Goal: Task Accomplishment & Management: Manage account settings

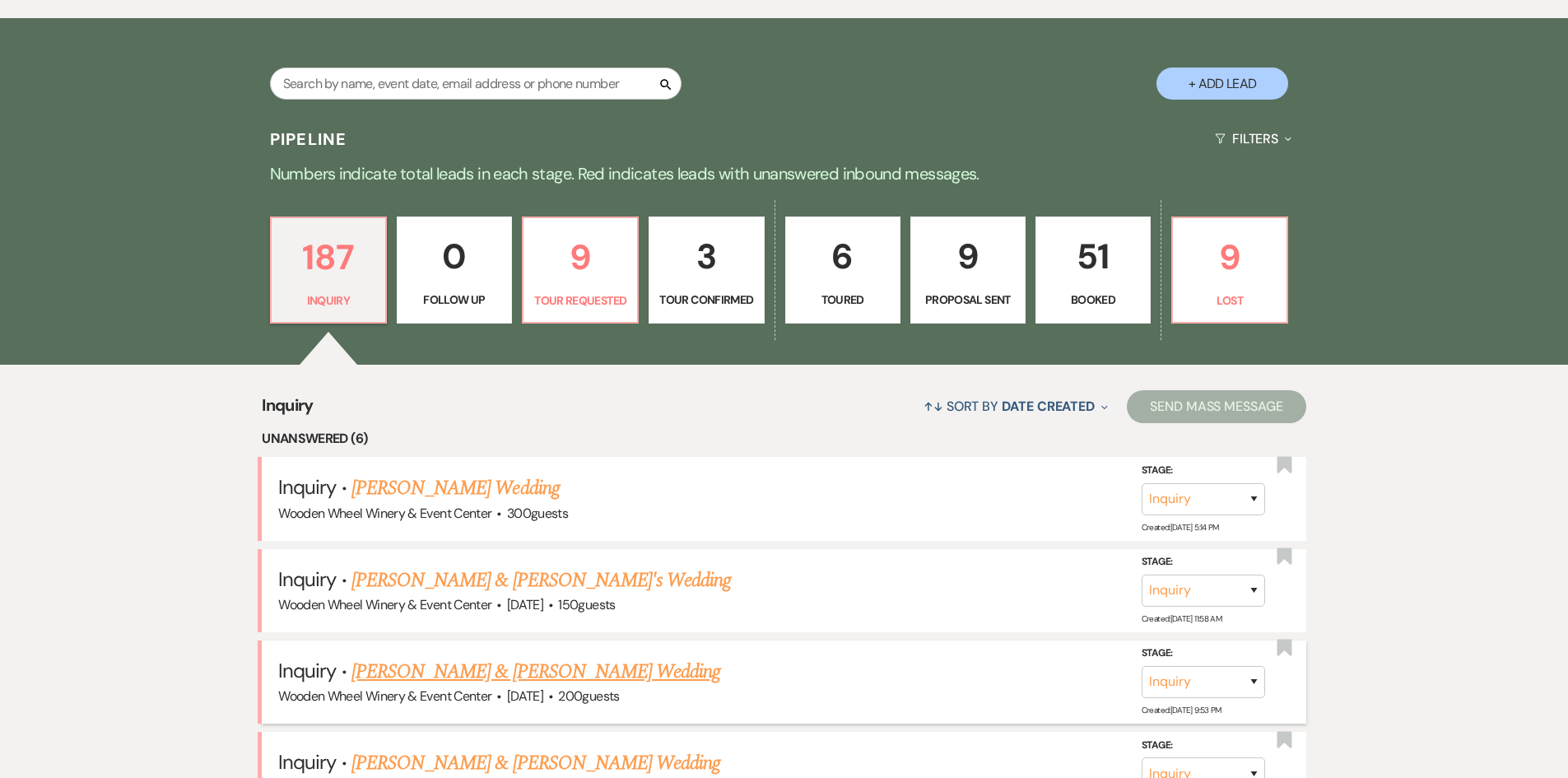
scroll to position [1153, 0]
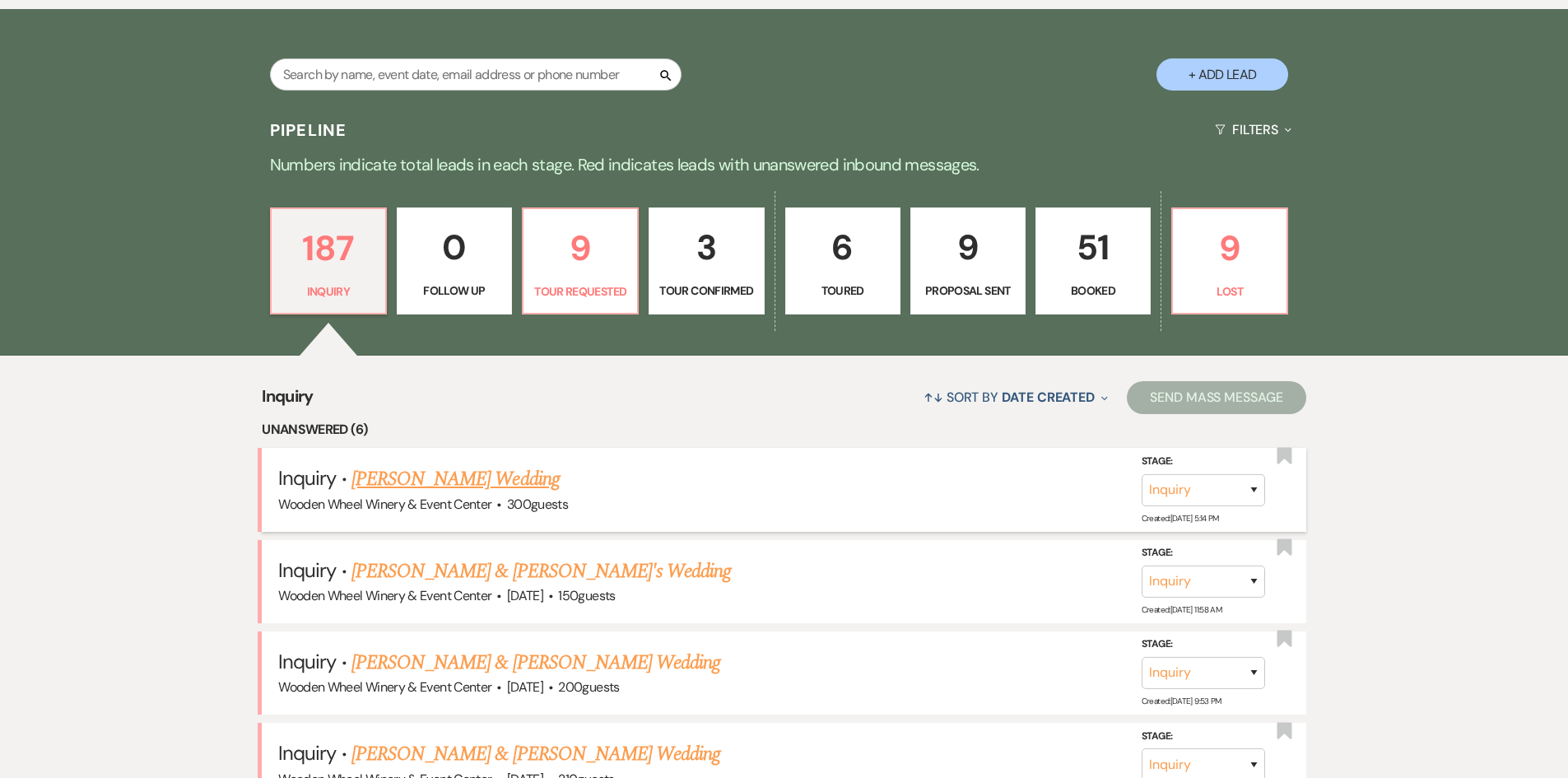
click at [434, 479] on link "[PERSON_NAME] Wedding" at bounding box center [455, 479] width 208 height 30
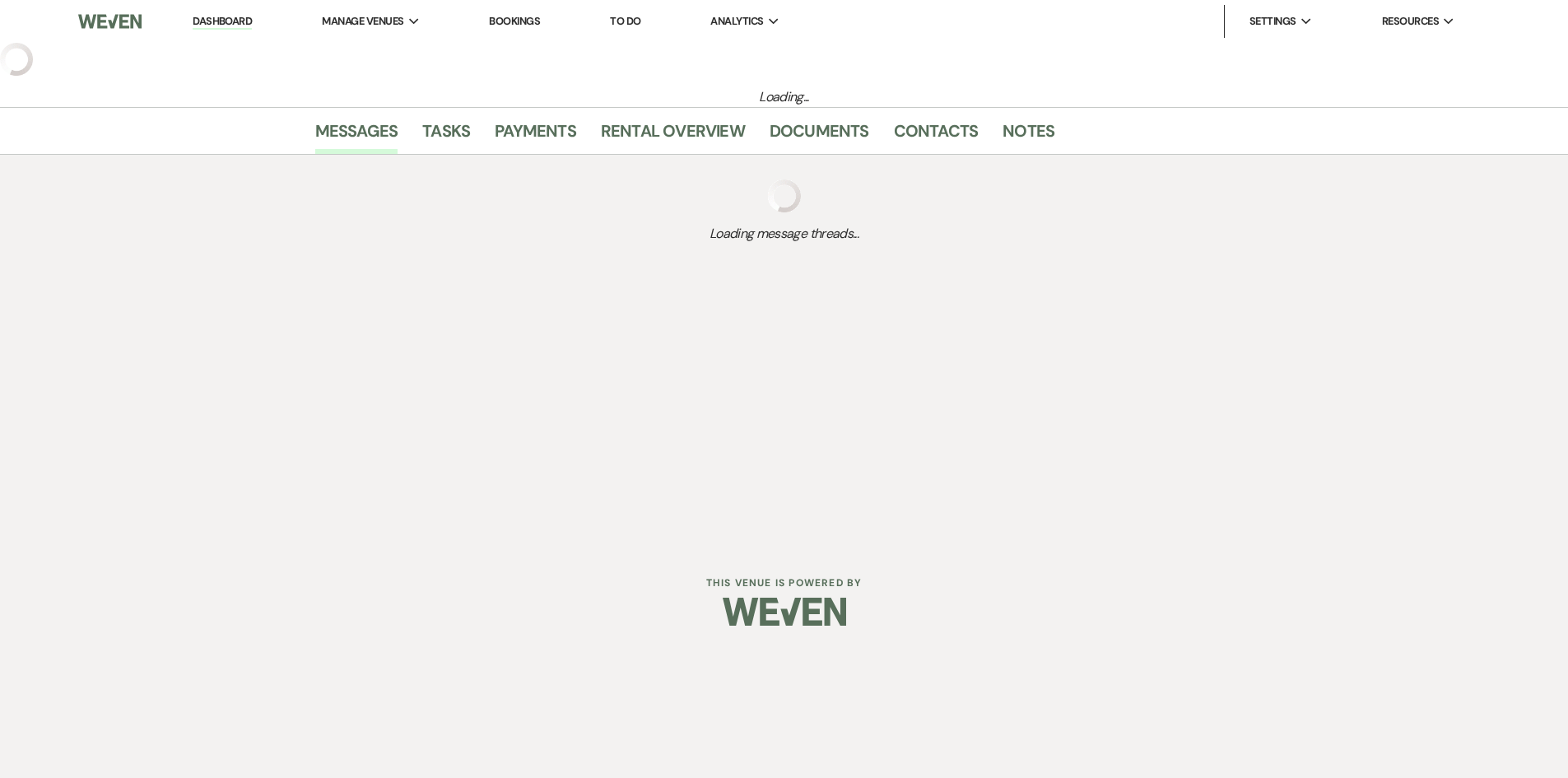
select select "5"
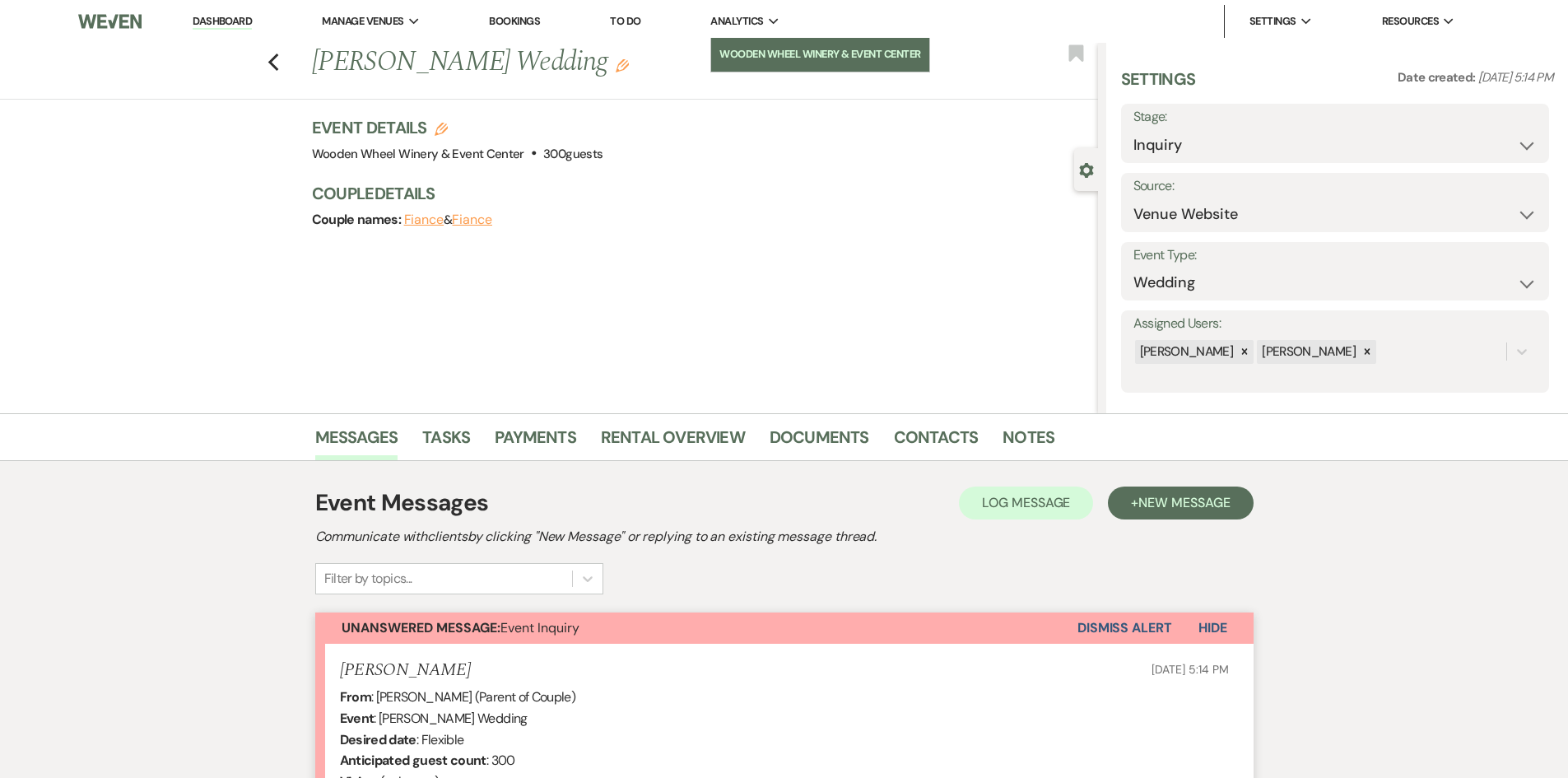
click at [783, 44] on link "Wooden Wheel Winery & Event Center" at bounding box center [820, 54] width 218 height 33
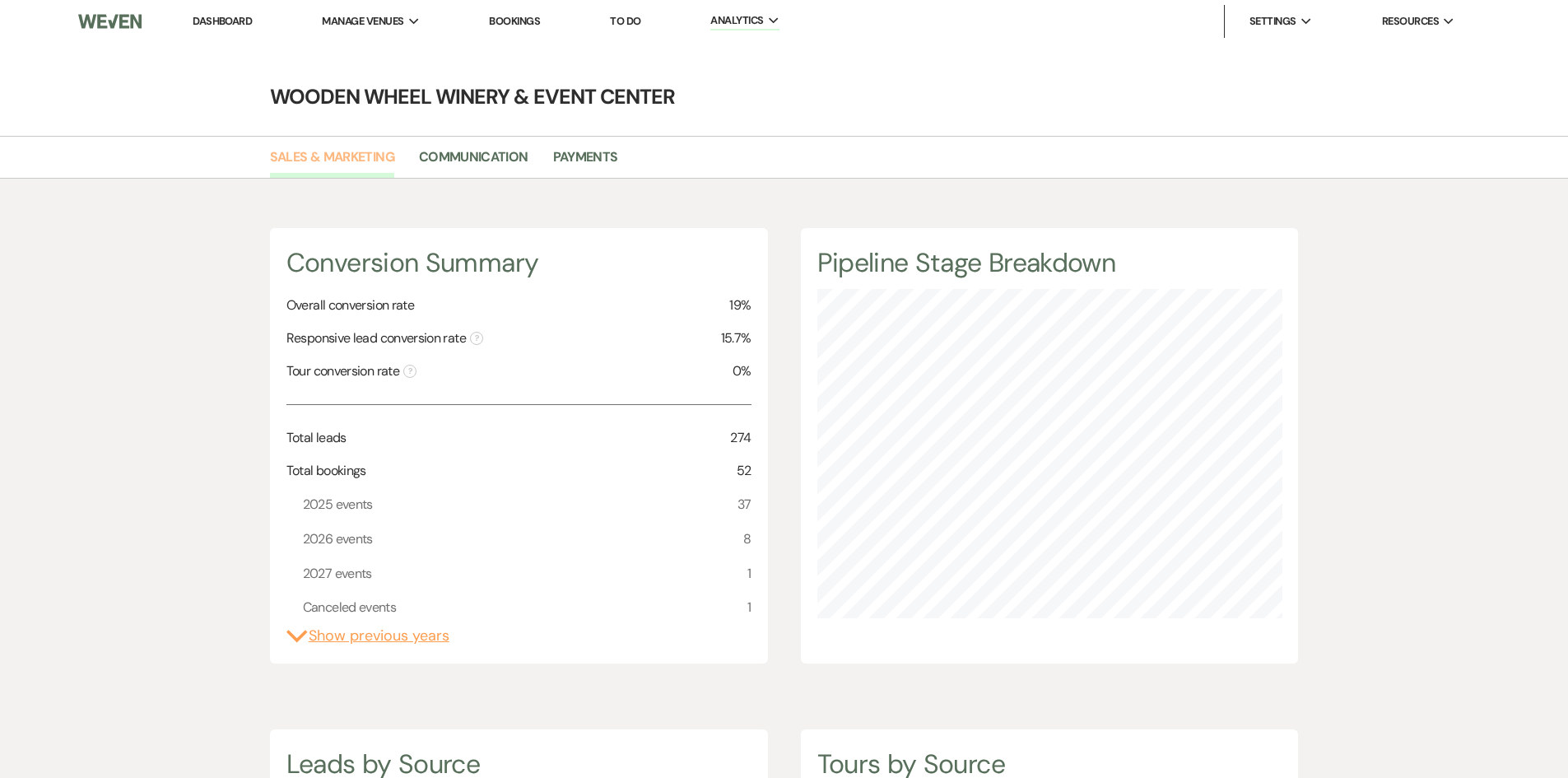
click at [356, 155] on link "Sales & Marketing" at bounding box center [332, 162] width 125 height 31
click at [330, 158] on link "Sales & Marketing" at bounding box center [332, 162] width 125 height 31
click at [488, 156] on link "Communication" at bounding box center [474, 162] width 110 height 31
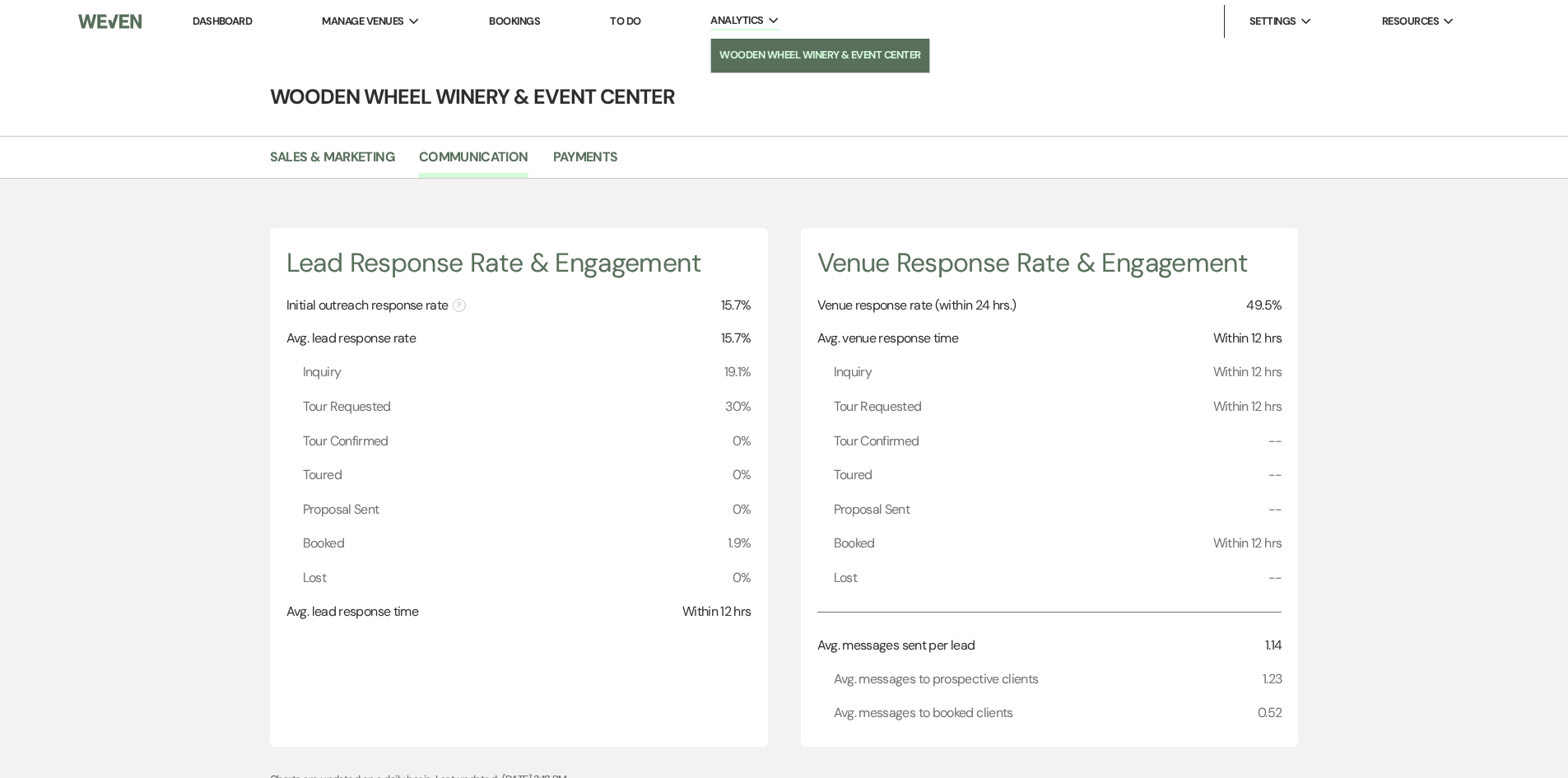
click at [784, 51] on li "Wooden Wheel Winery & Event Center" at bounding box center [820, 56] width 201 height 17
select select "5"
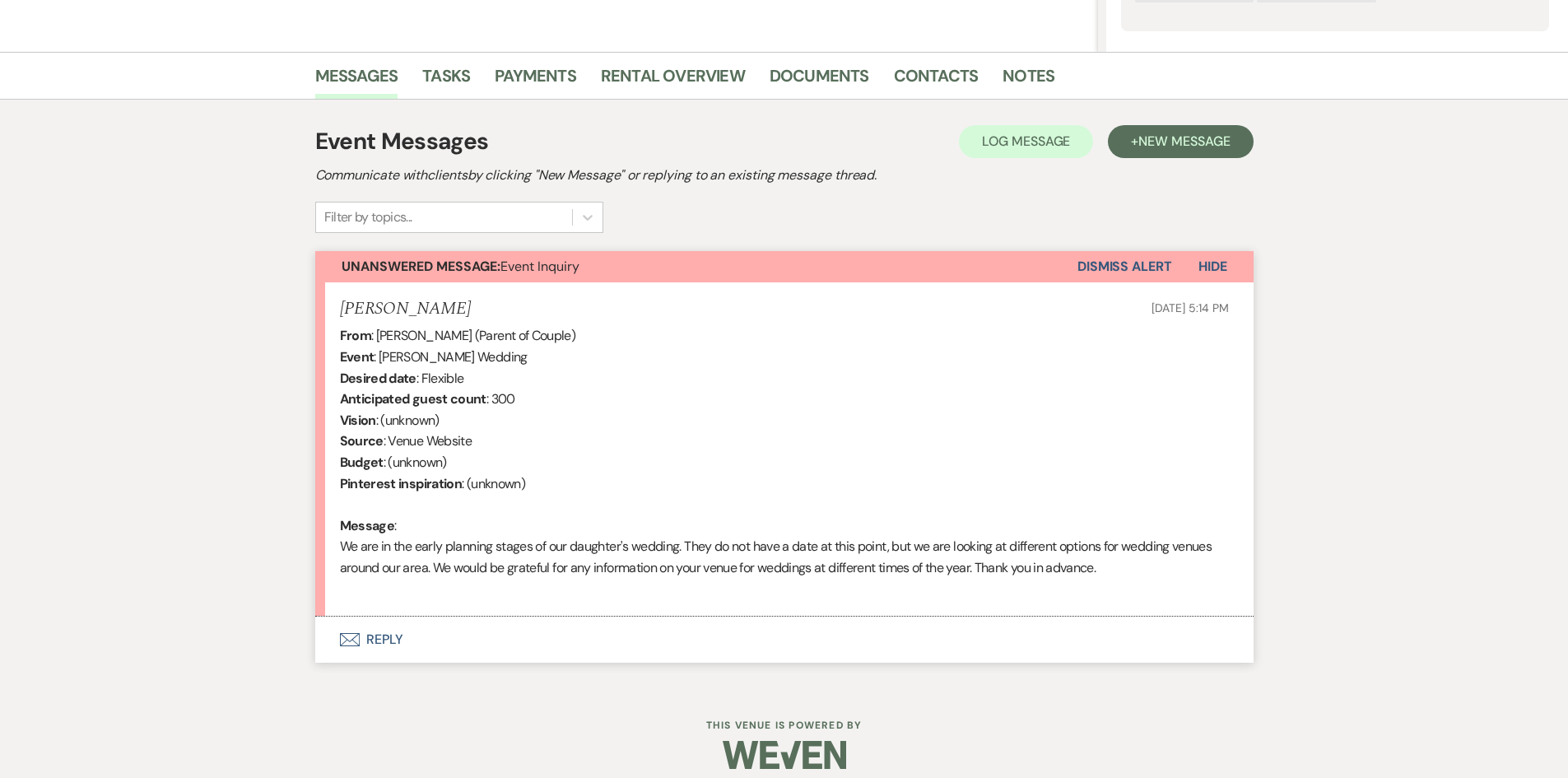
scroll to position [377, 0]
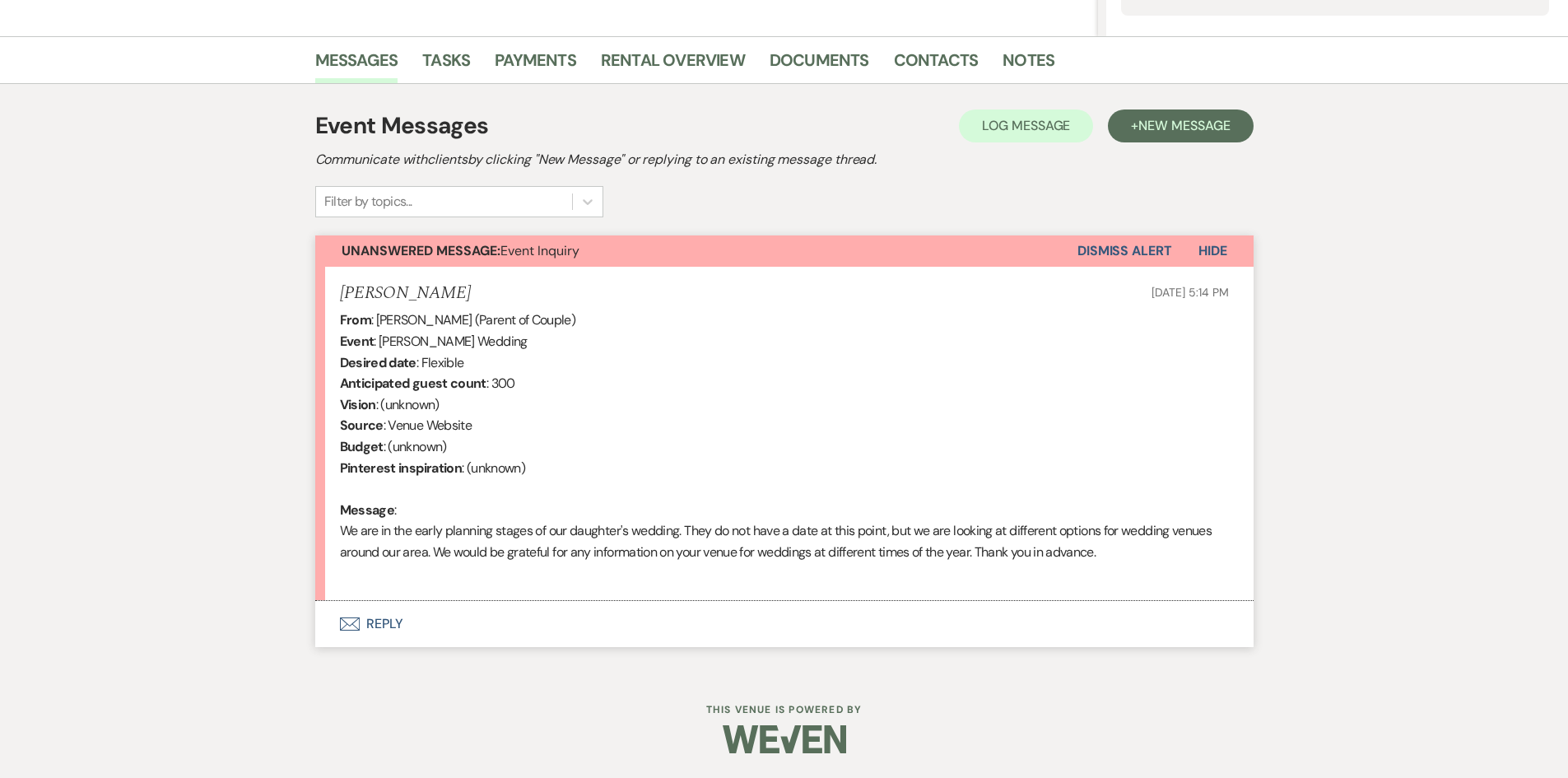
click at [350, 628] on icon "Envelope" at bounding box center [350, 625] width 19 height 13
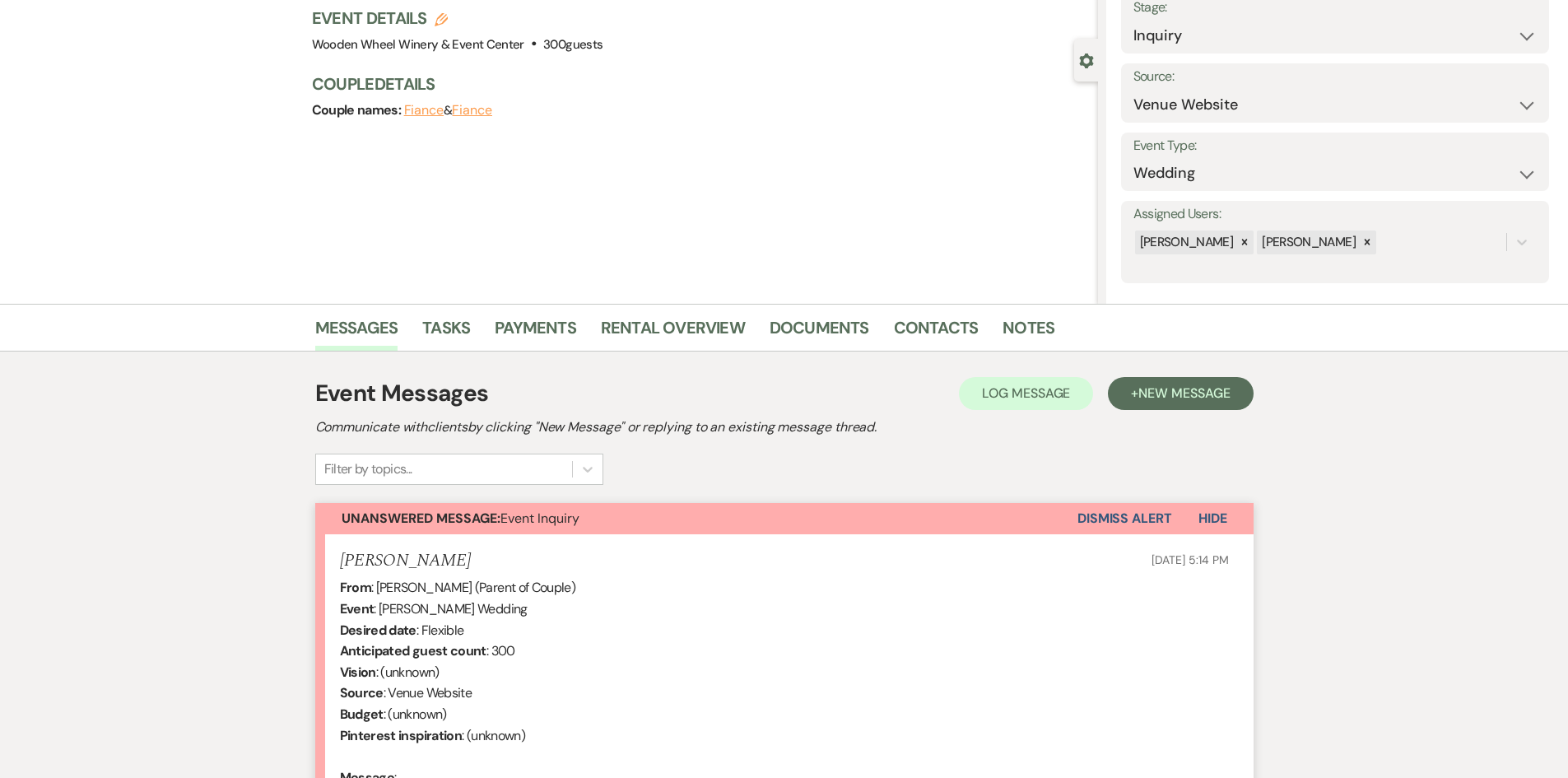
scroll to position [15, 0]
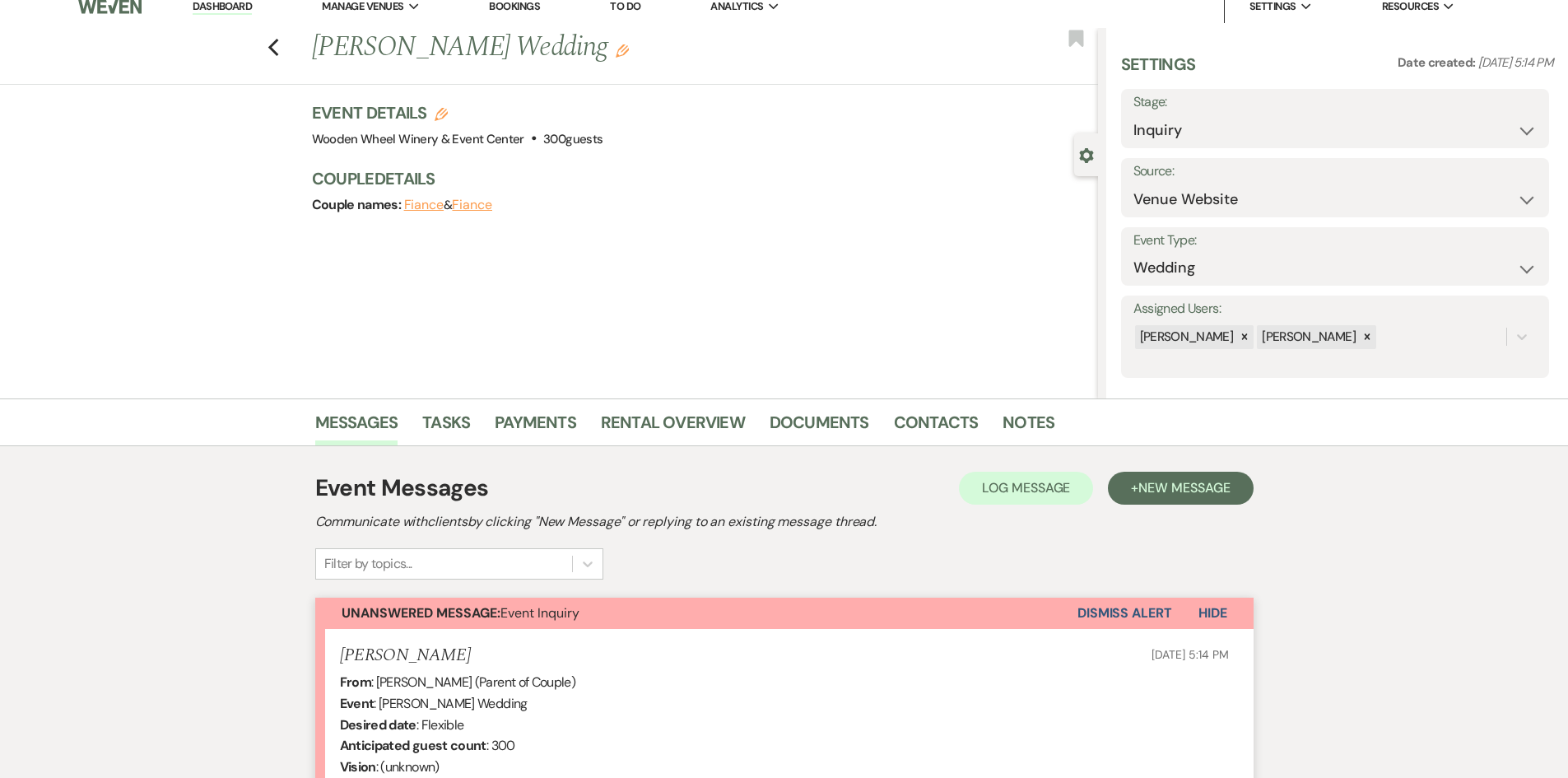
click at [271, 46] on div "Previous [PERSON_NAME] Wedding Edit Bookmark" at bounding box center [544, 56] width 1106 height 56
click at [272, 47] on div "Previous [PERSON_NAME] Wedding Edit Bookmark" at bounding box center [544, 56] width 1106 height 56
click at [275, 47] on use "button" at bounding box center [273, 47] width 11 height 18
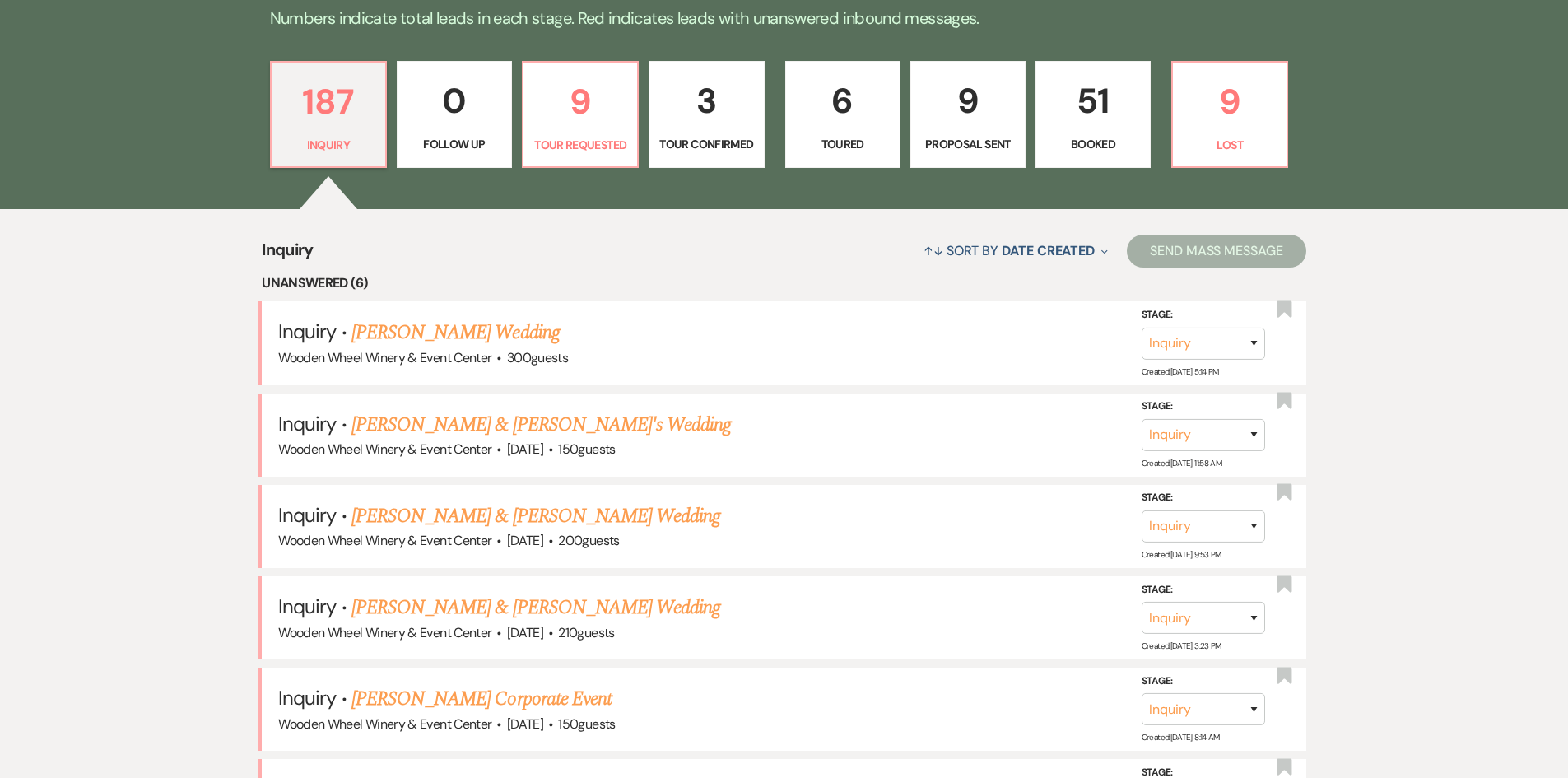
scroll to position [1483, 0]
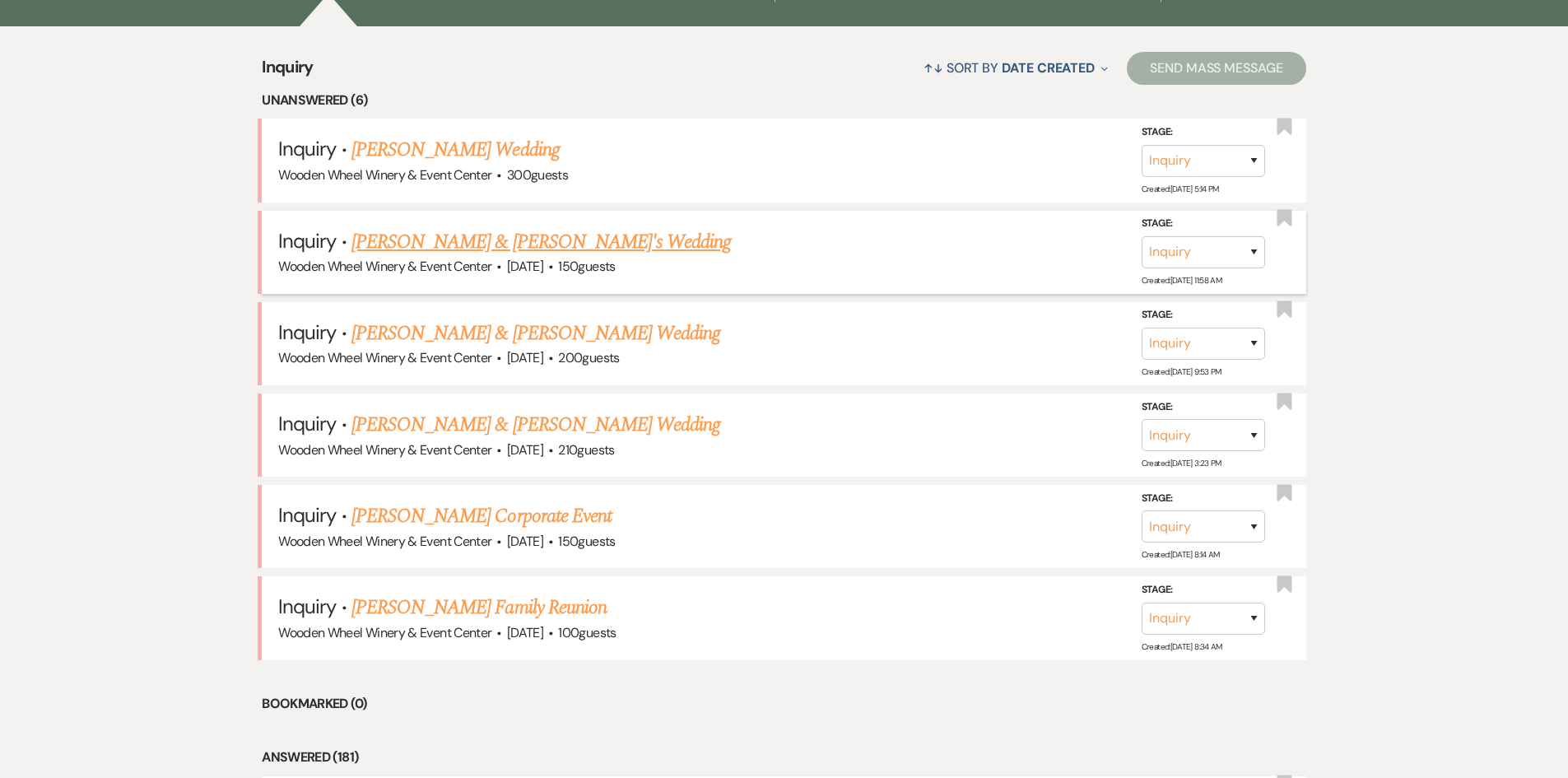
click at [422, 243] on link "[PERSON_NAME] & [PERSON_NAME]'s Wedding" at bounding box center [541, 242] width 380 height 30
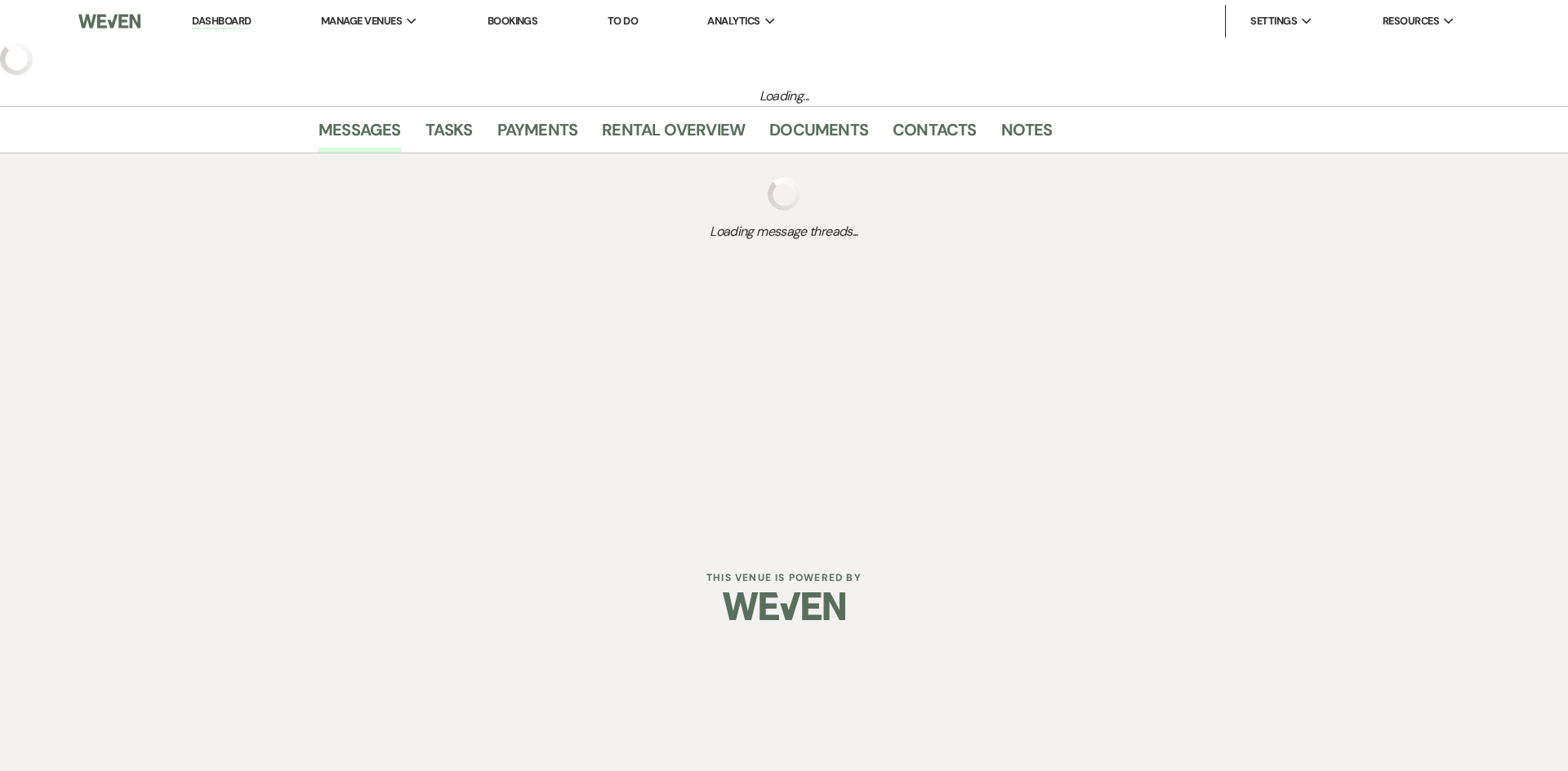
select select "5"
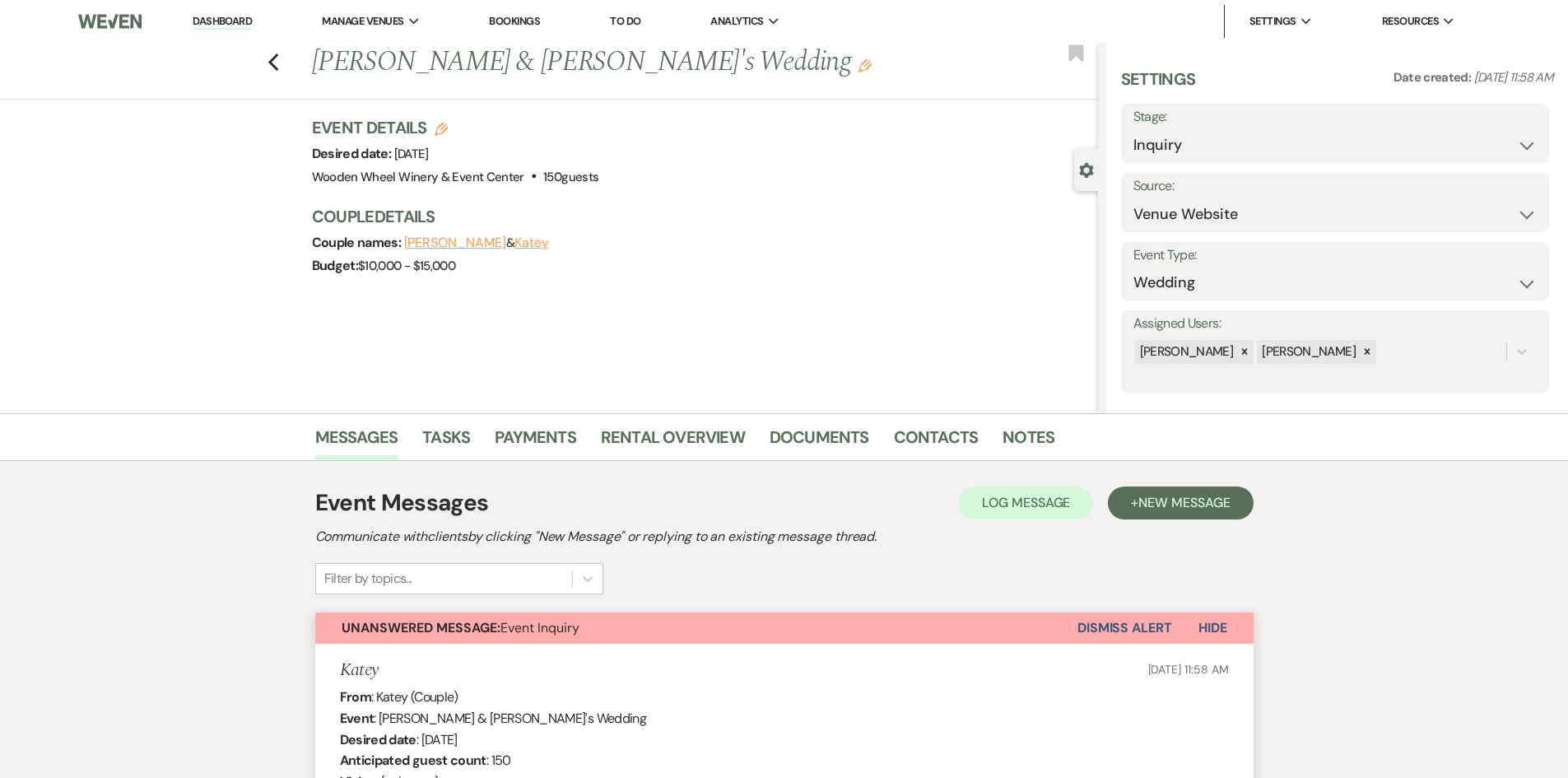
click at [859, 62] on icon "Edit" at bounding box center [865, 66] width 13 height 13
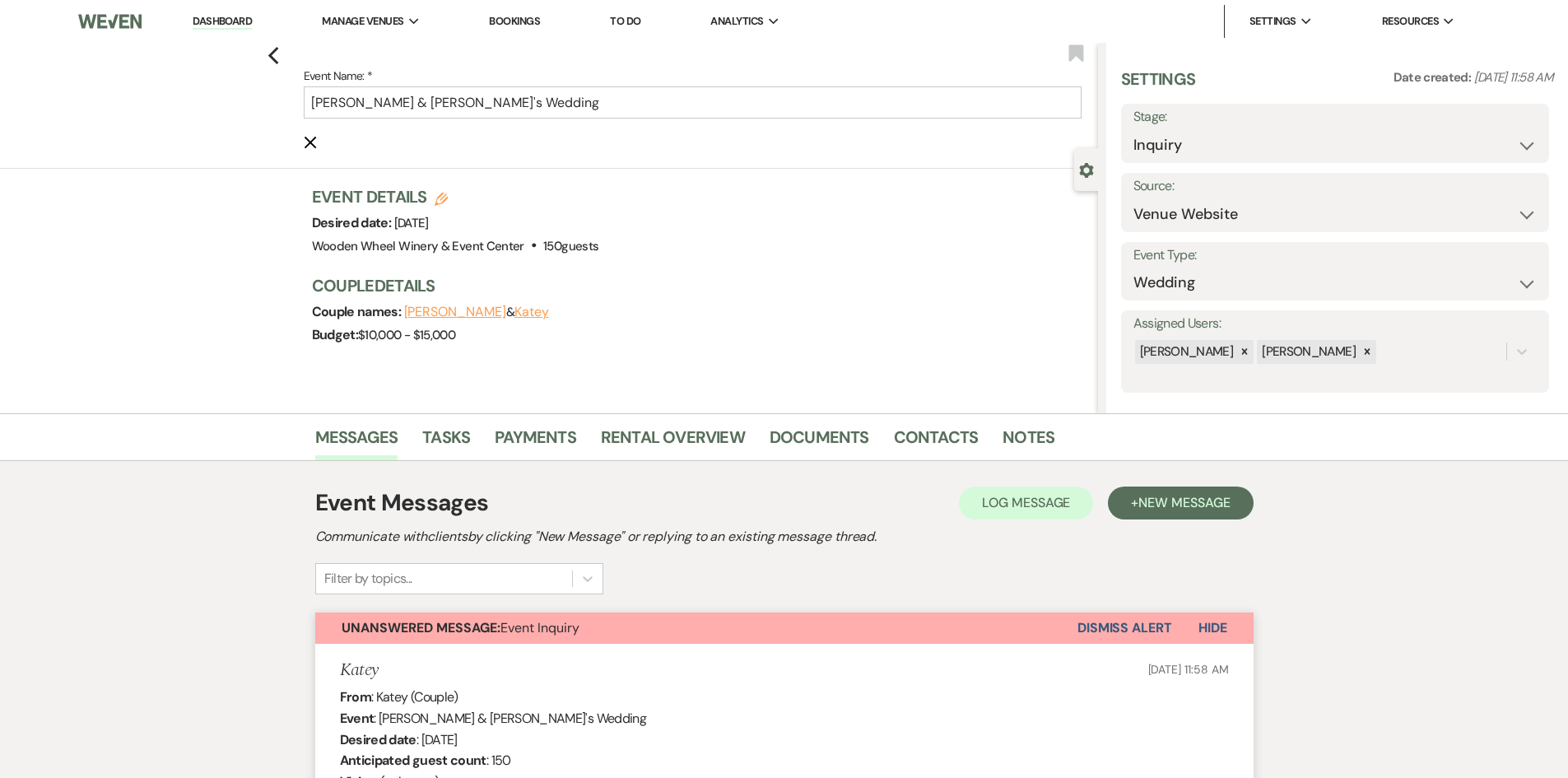
click at [171, 276] on div "Previous Event Name: * [PERSON_NAME] & [PERSON_NAME]'s Wedding Cancel Edit Book…" at bounding box center [549, 228] width 1098 height 371
click at [278, 50] on use "button" at bounding box center [273, 56] width 11 height 18
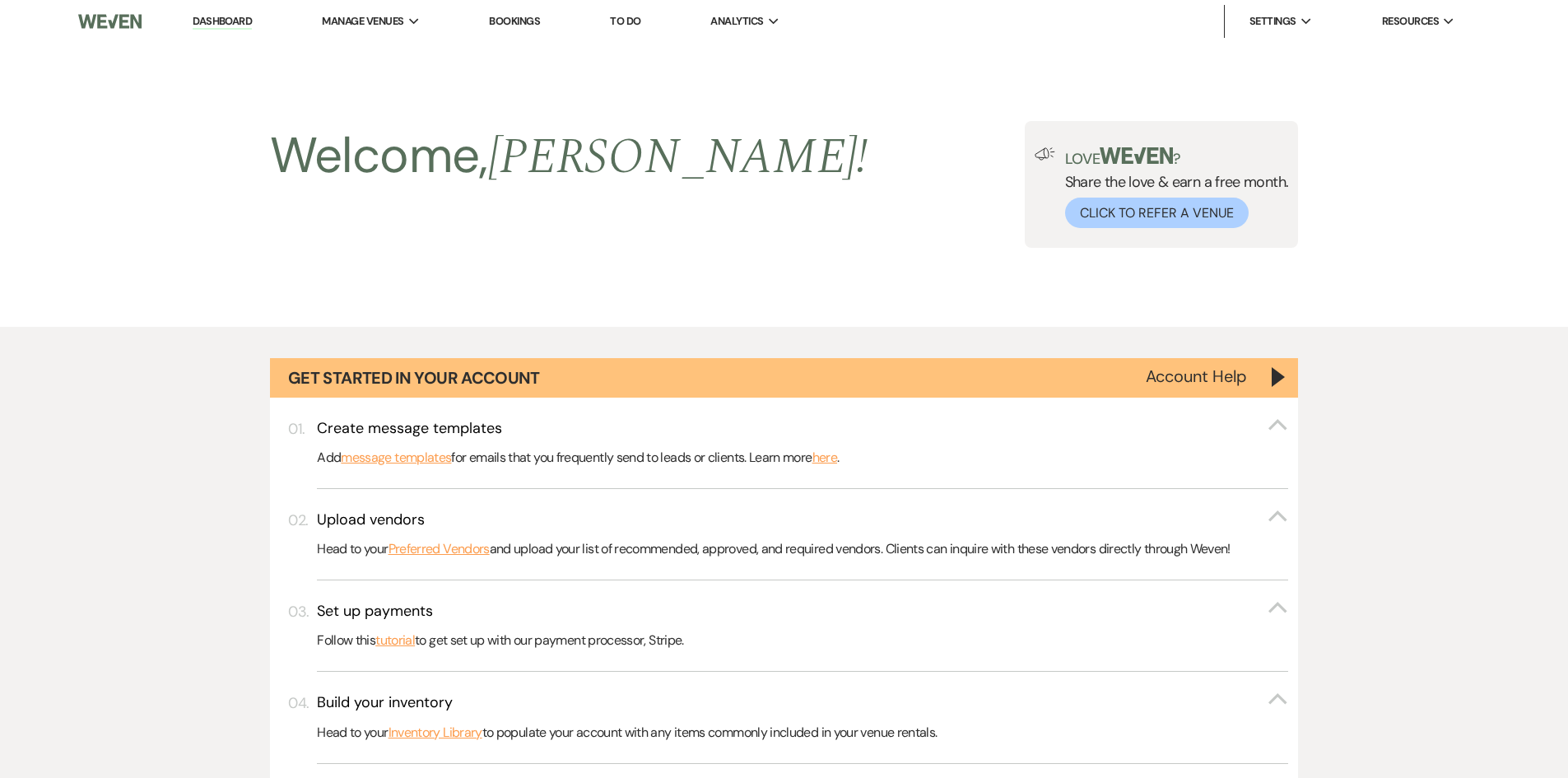
scroll to position [1483, 0]
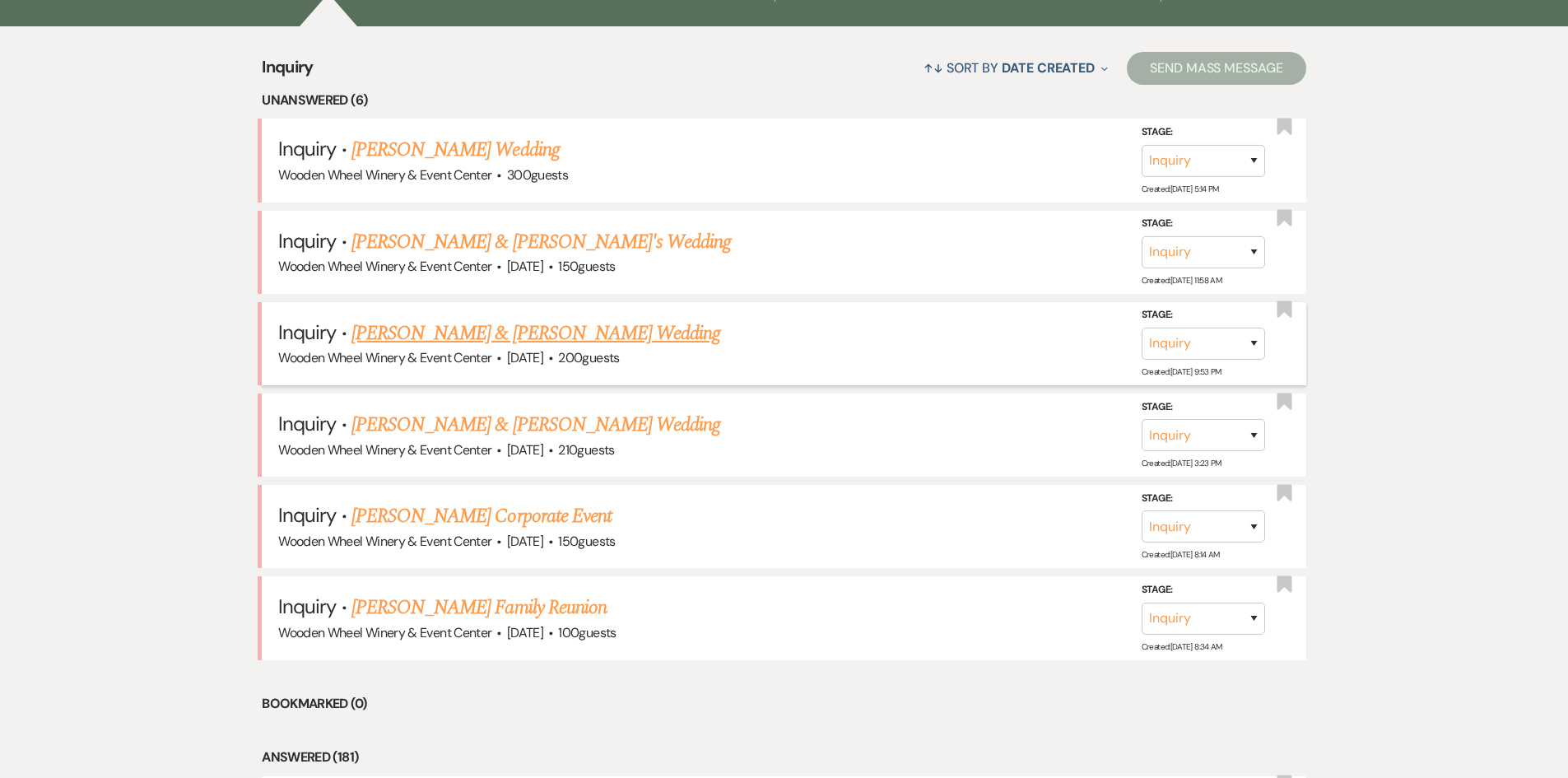
click at [442, 330] on link "[PERSON_NAME] & [PERSON_NAME] Wedding" at bounding box center [536, 333] width 369 height 30
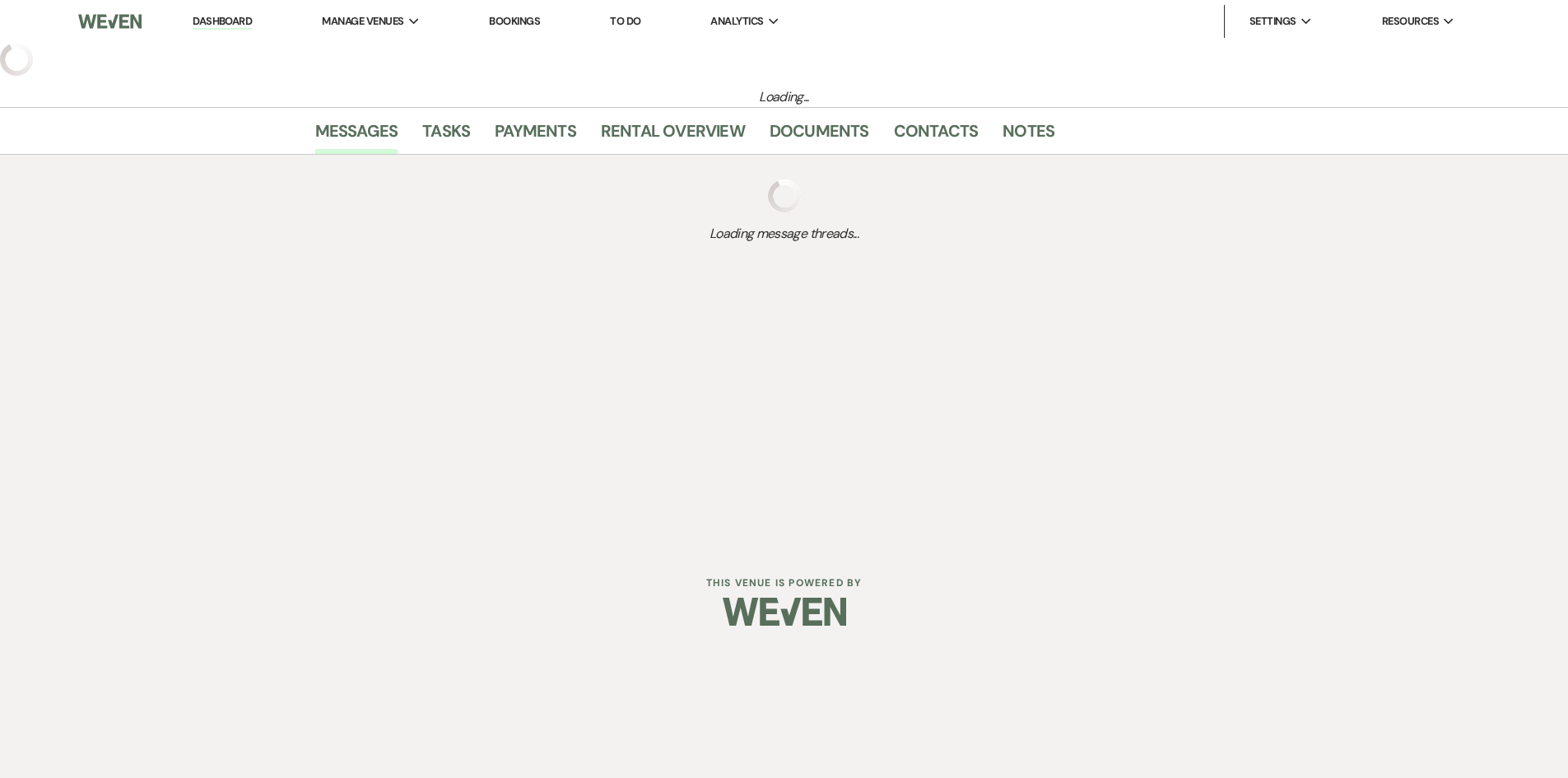
select select "5"
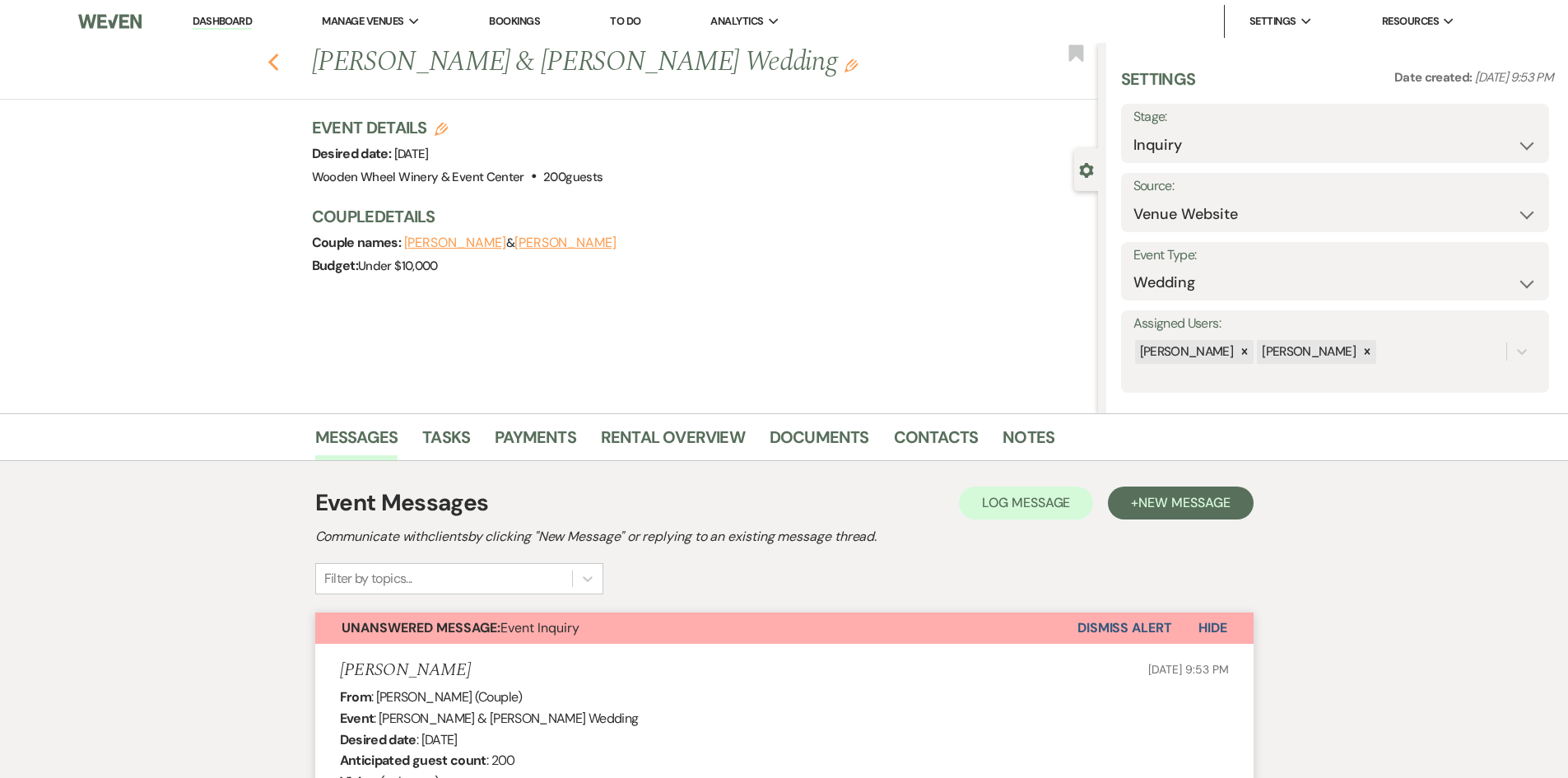
click at [280, 66] on icon "Previous" at bounding box center [274, 62] width 13 height 19
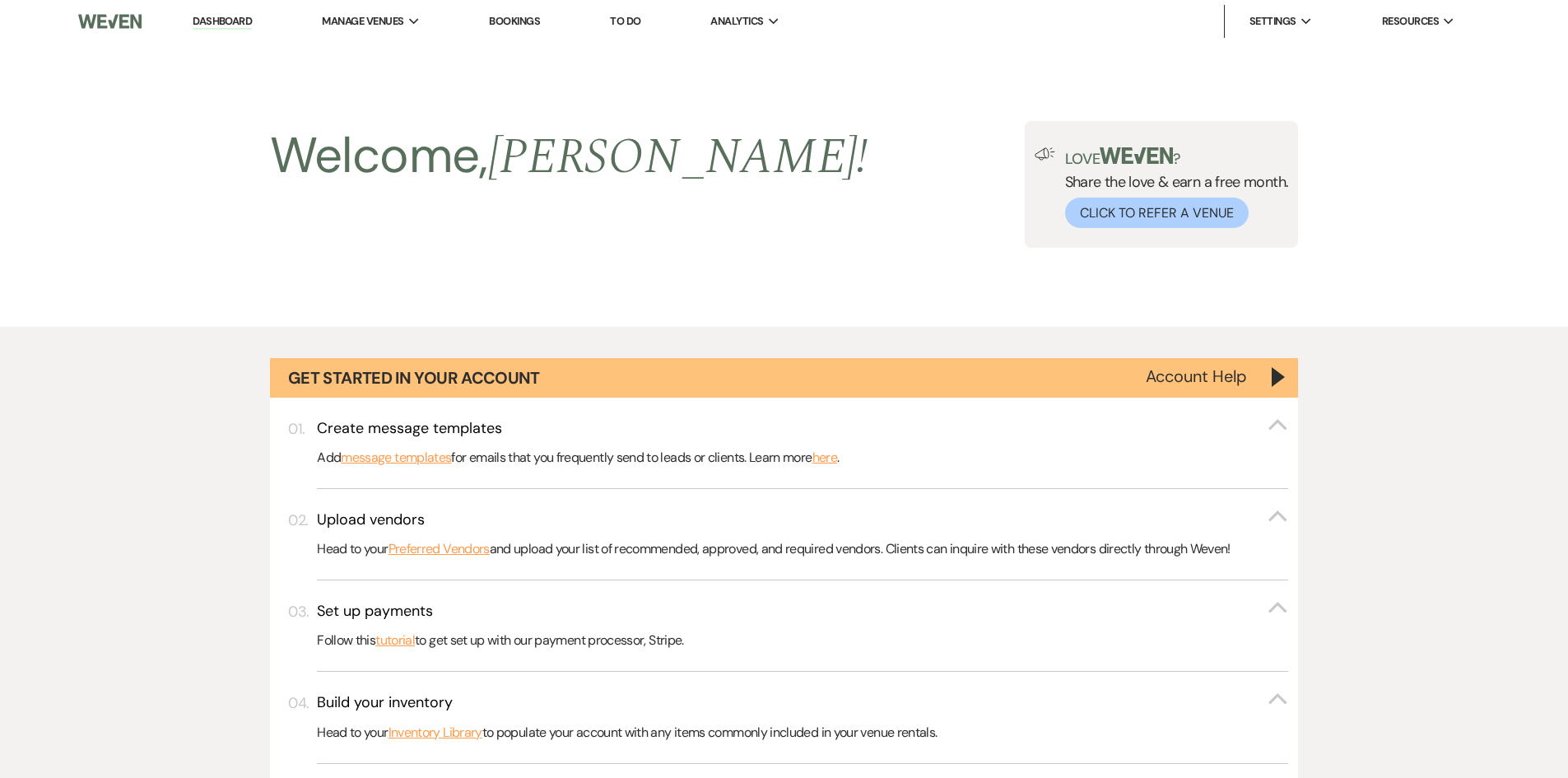
scroll to position [1483, 0]
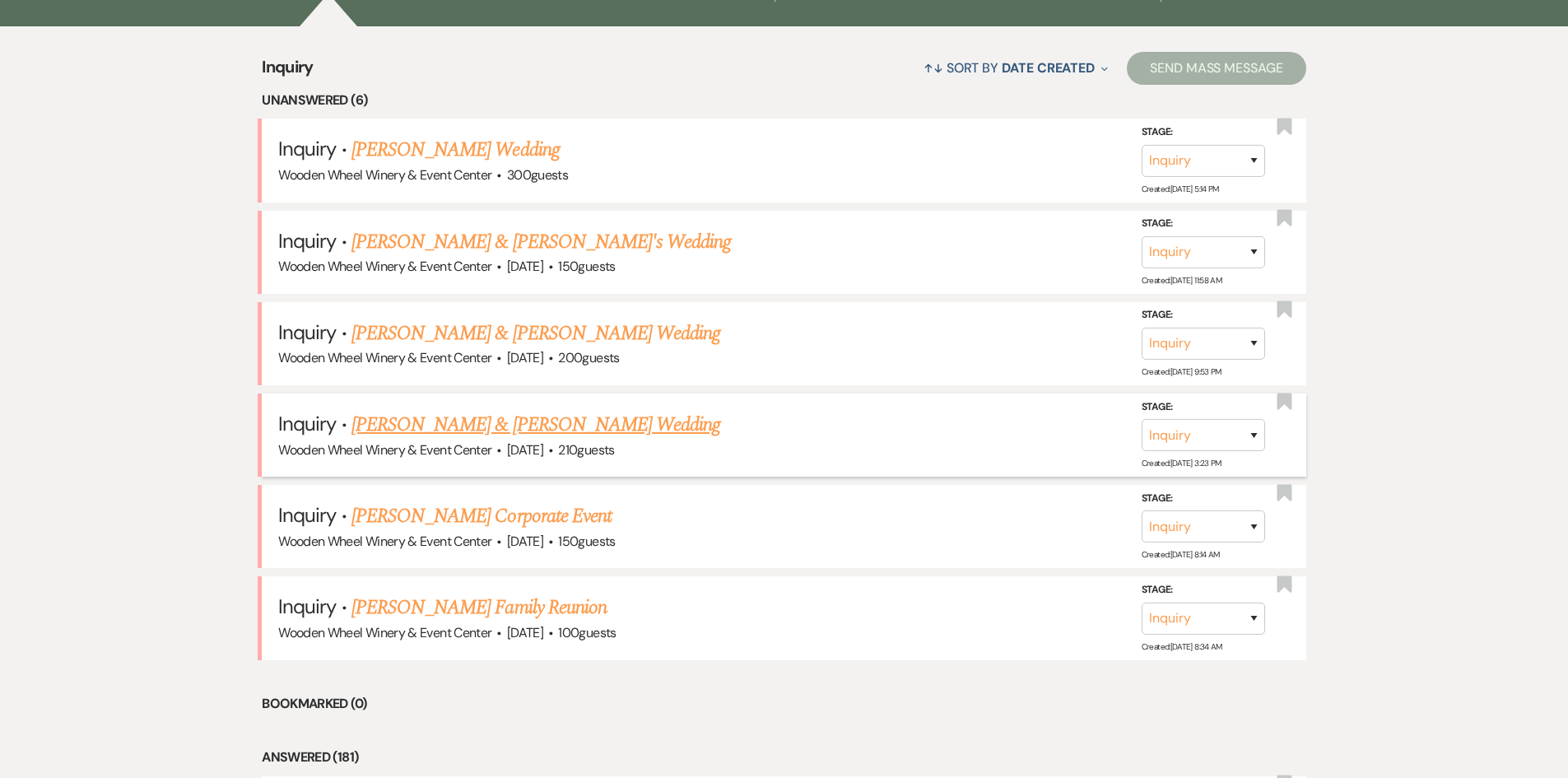
drag, startPoint x: 424, startPoint y: 428, endPoint x: 381, endPoint y: 421, distance: 43.6
click at [381, 421] on link "[PERSON_NAME] & [PERSON_NAME] Wedding" at bounding box center [536, 425] width 369 height 30
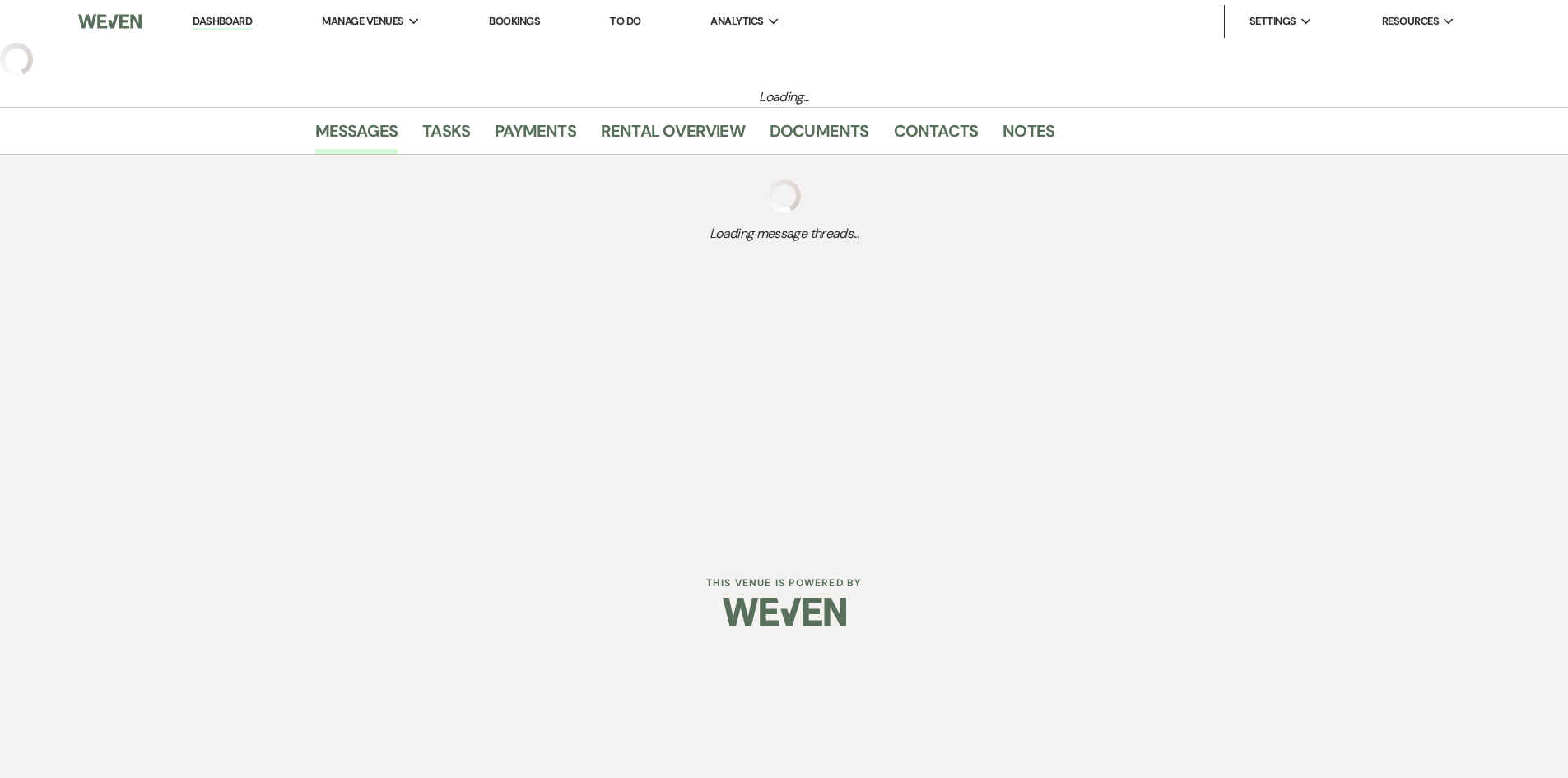
select select "5"
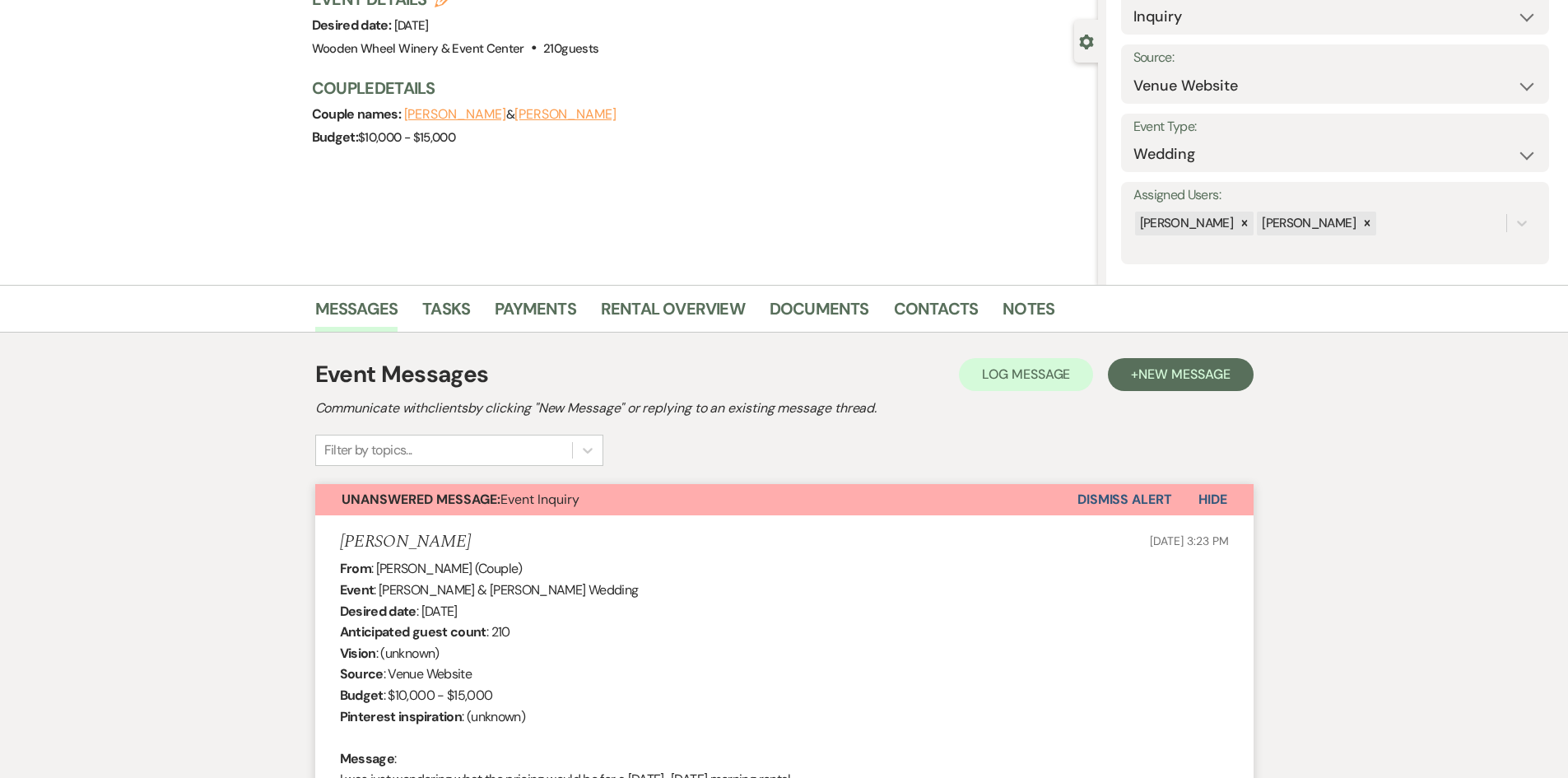
scroll to position [17, 0]
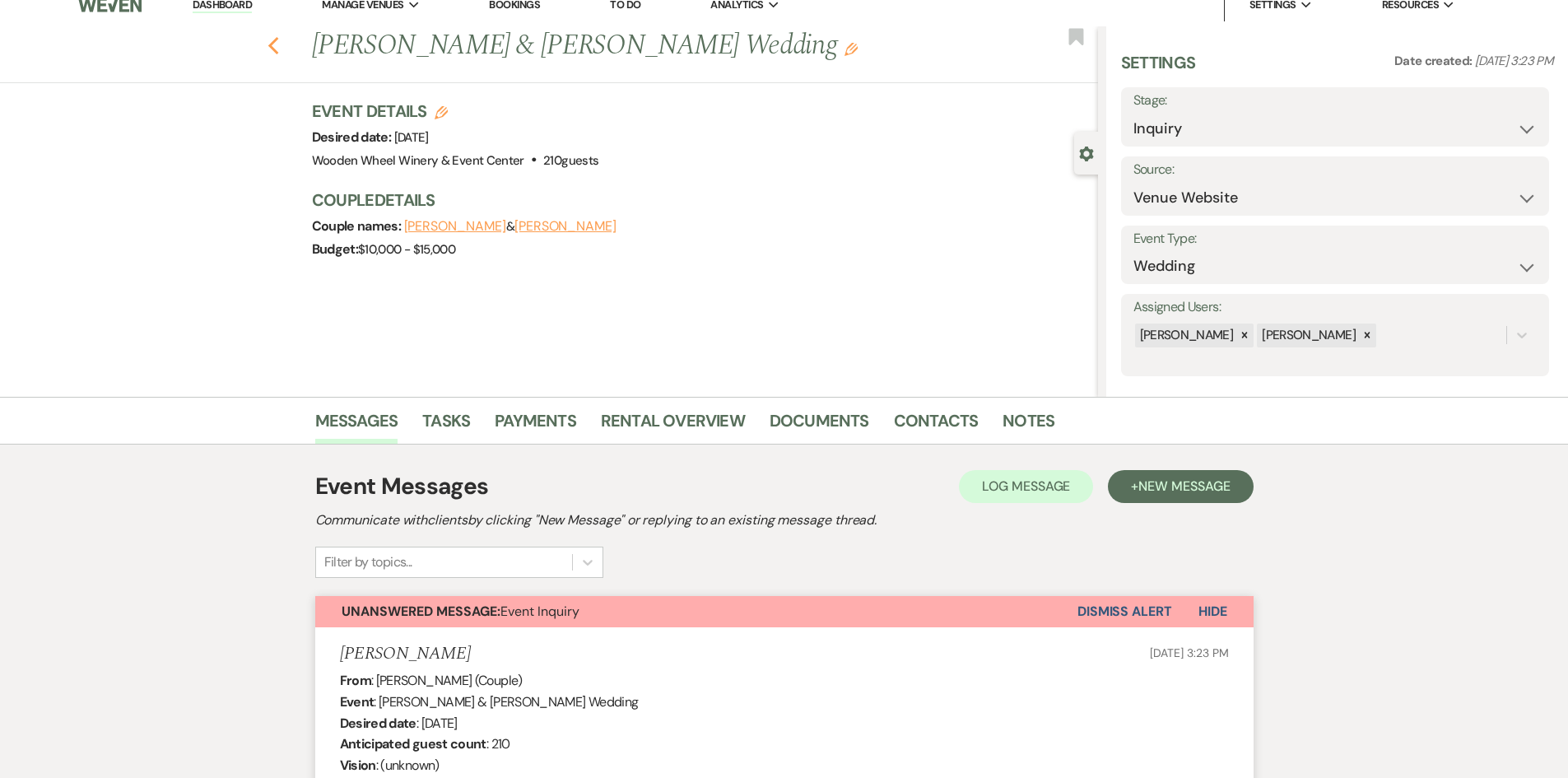
click at [280, 51] on icon "Previous" at bounding box center [274, 46] width 13 height 19
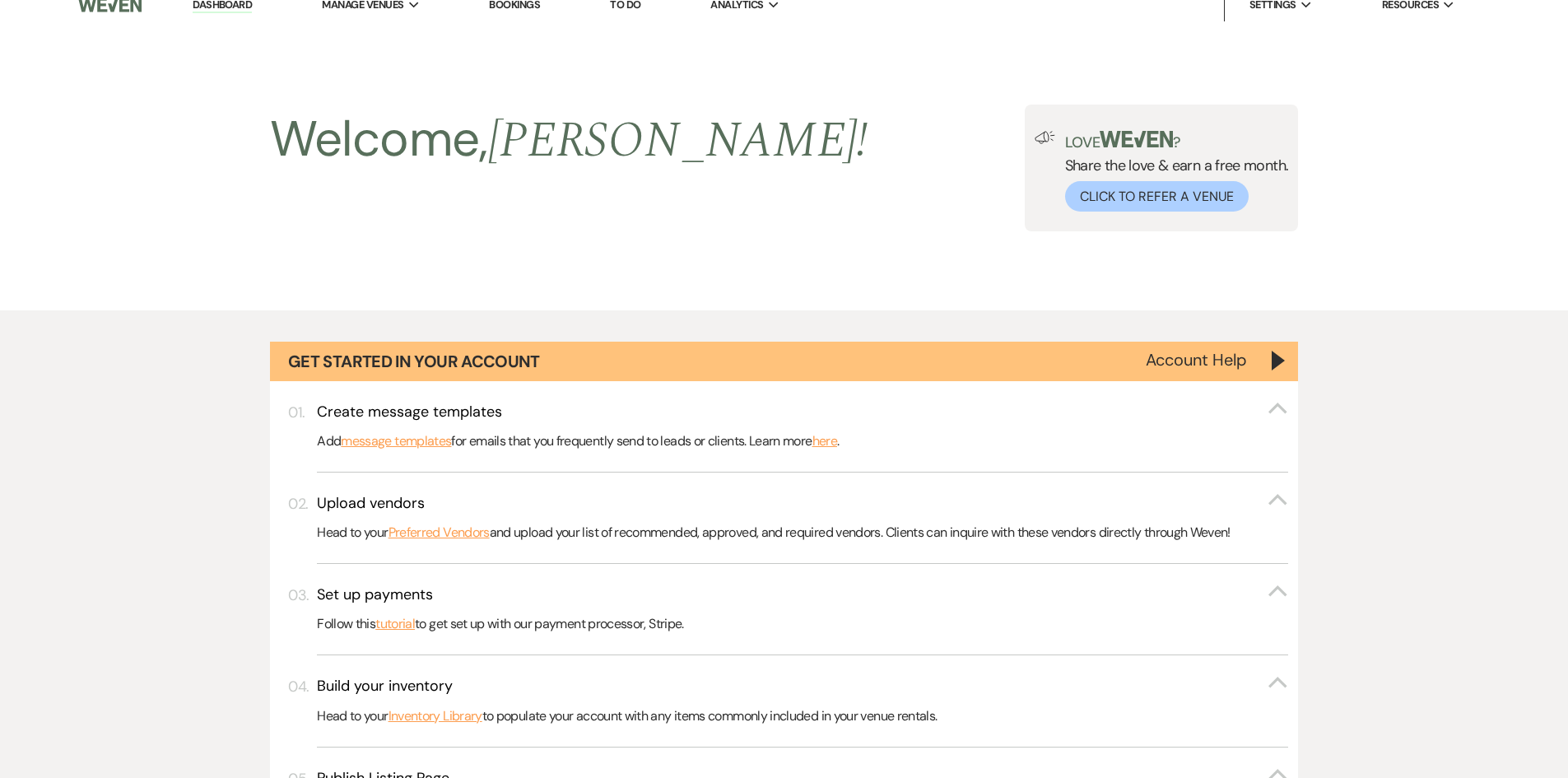
scroll to position [1483, 0]
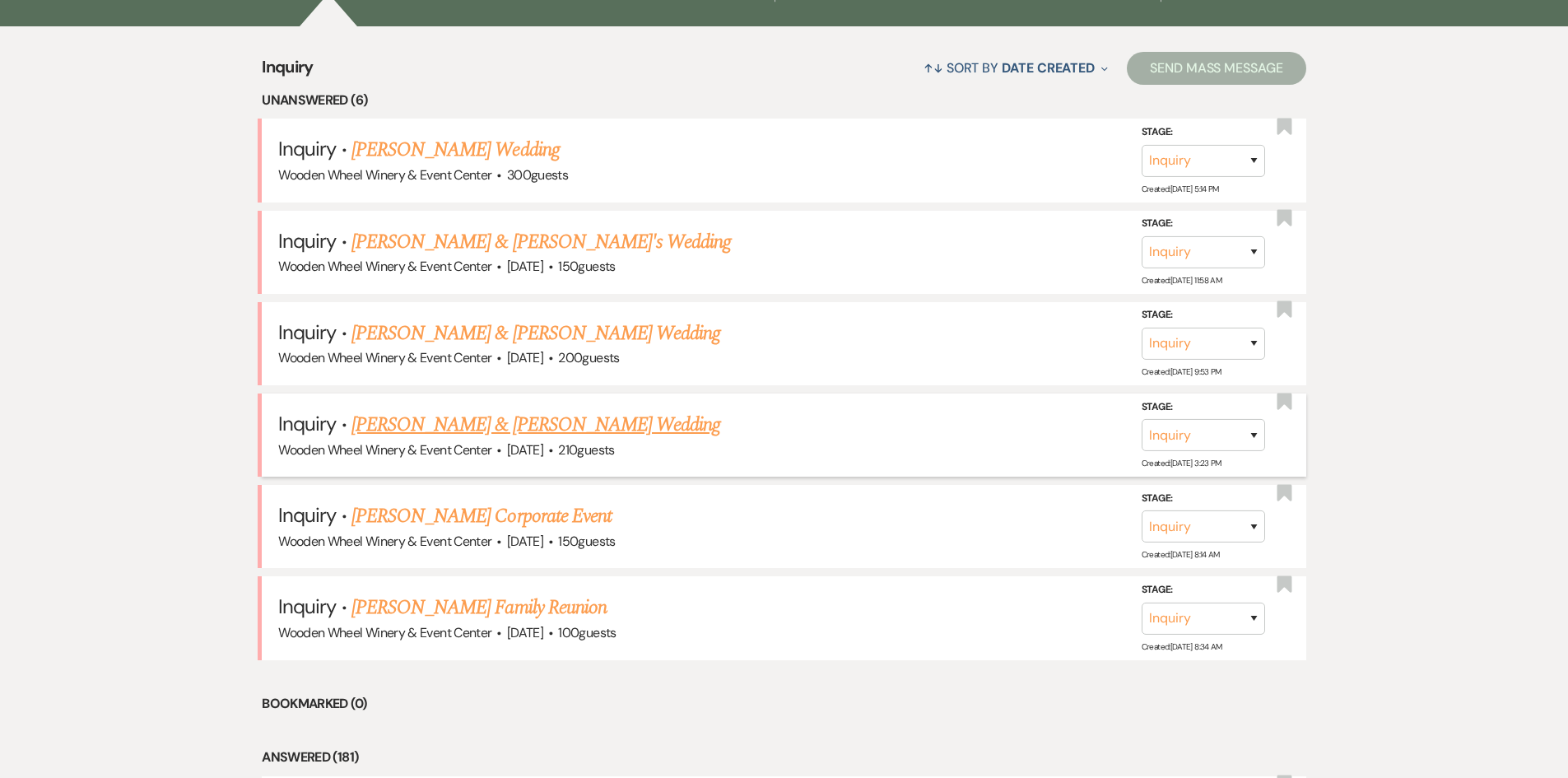
click at [518, 434] on link "[PERSON_NAME] & [PERSON_NAME] Wedding" at bounding box center [536, 425] width 369 height 30
select select "5"
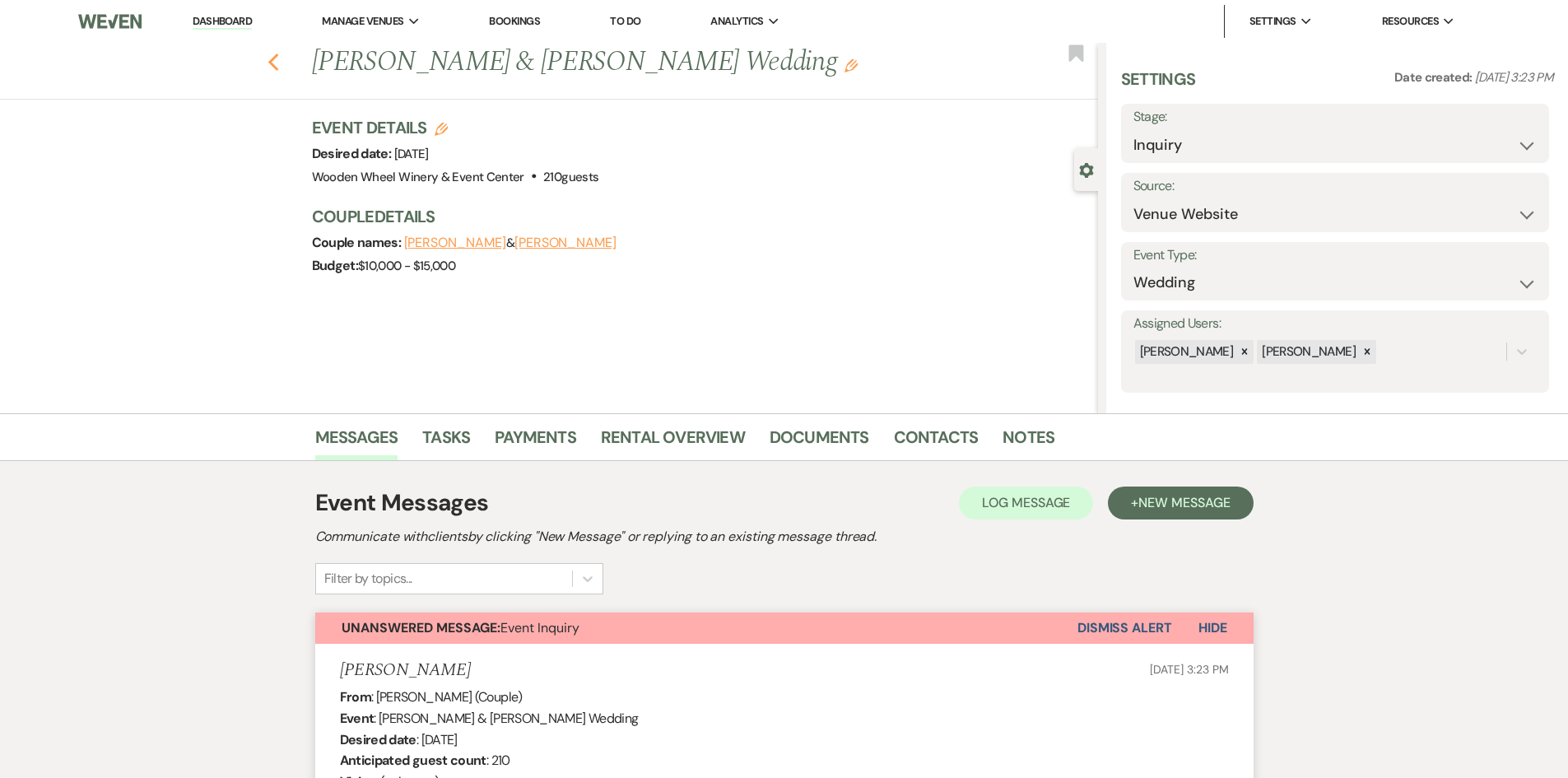
click at [280, 63] on icon "Previous" at bounding box center [274, 62] width 13 height 19
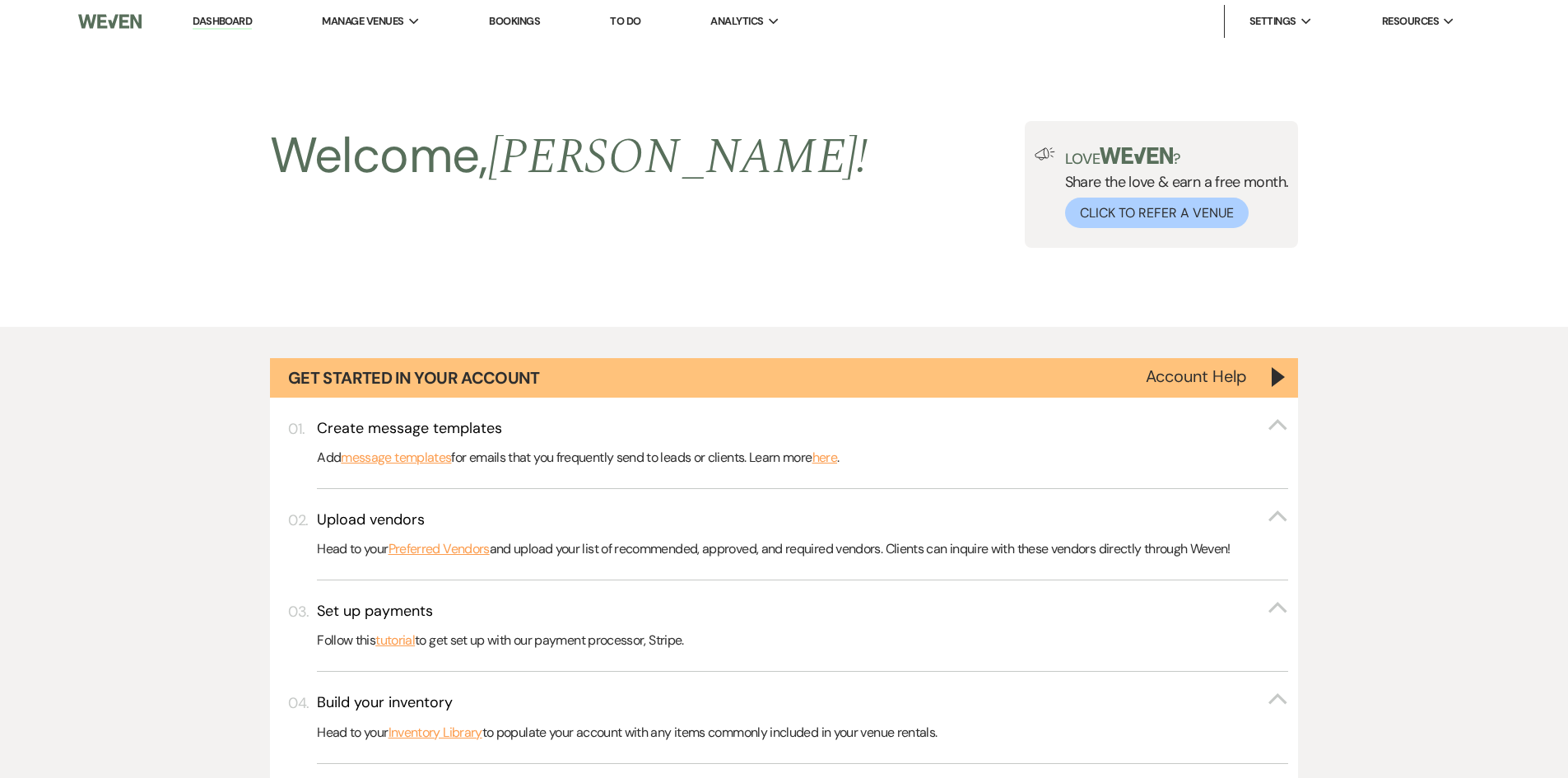
scroll to position [1483, 0]
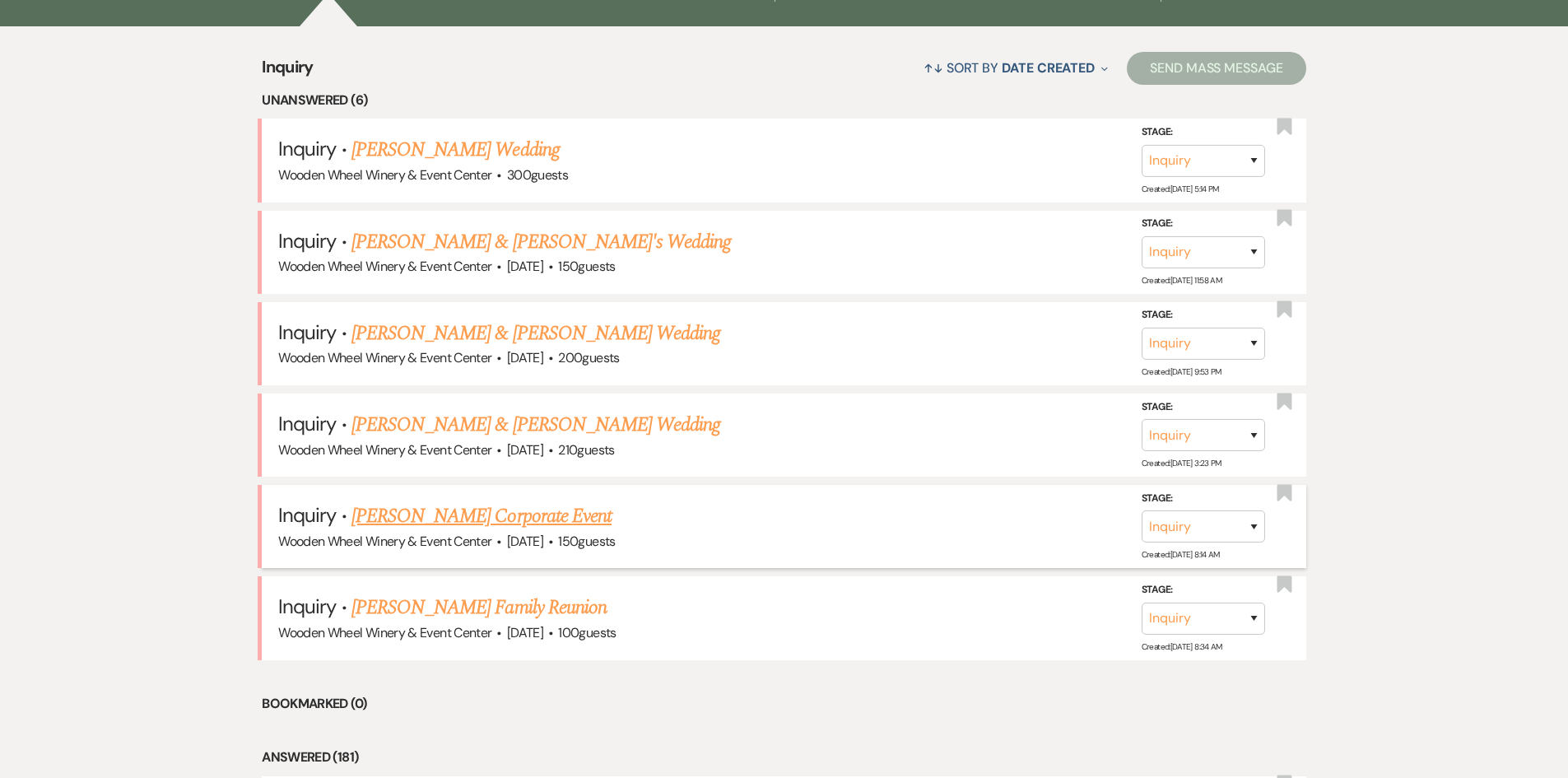
click at [426, 520] on link "[PERSON_NAME] Corporate Event" at bounding box center [481, 516] width 260 height 30
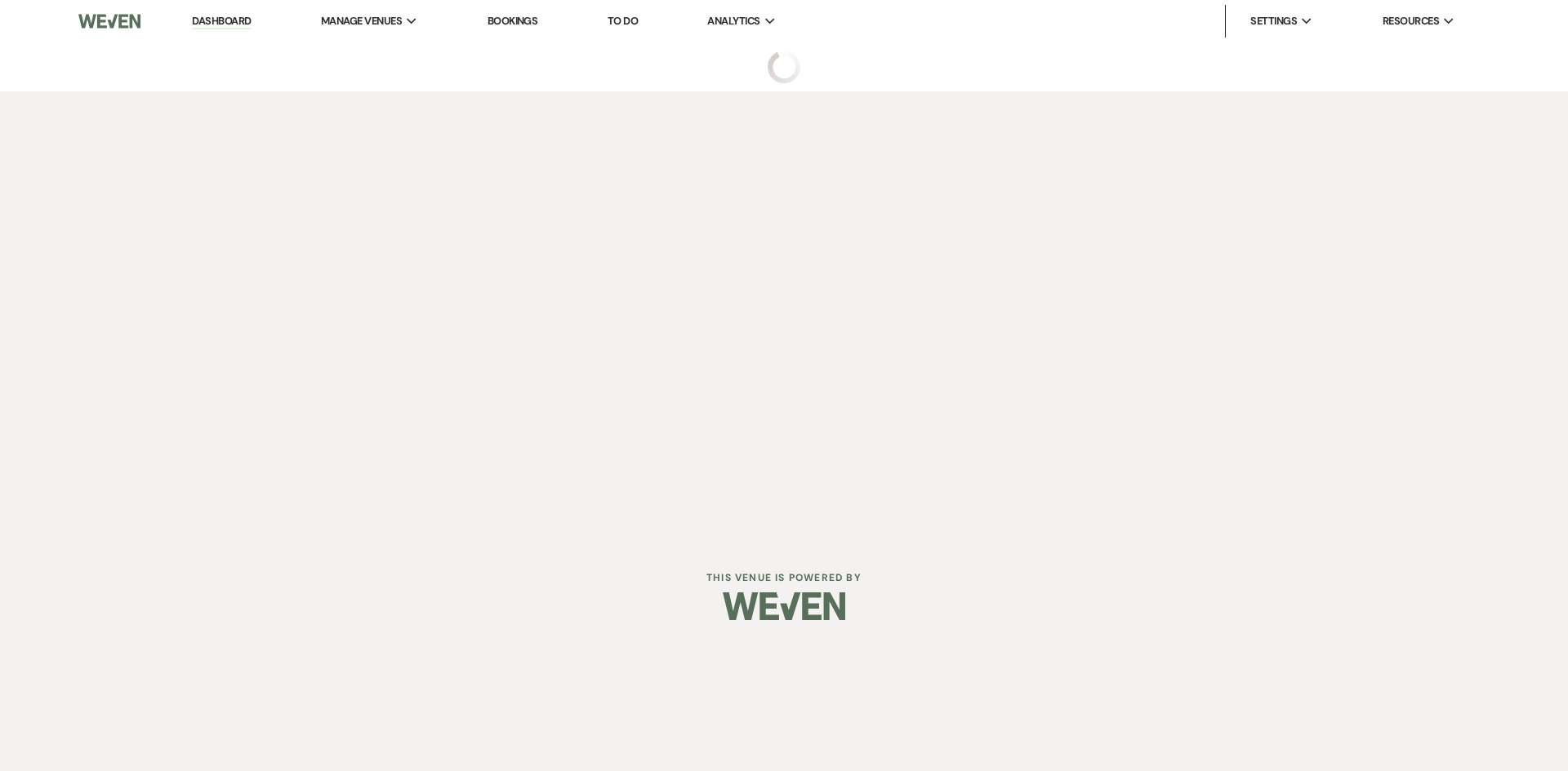
select select "5"
select select "9"
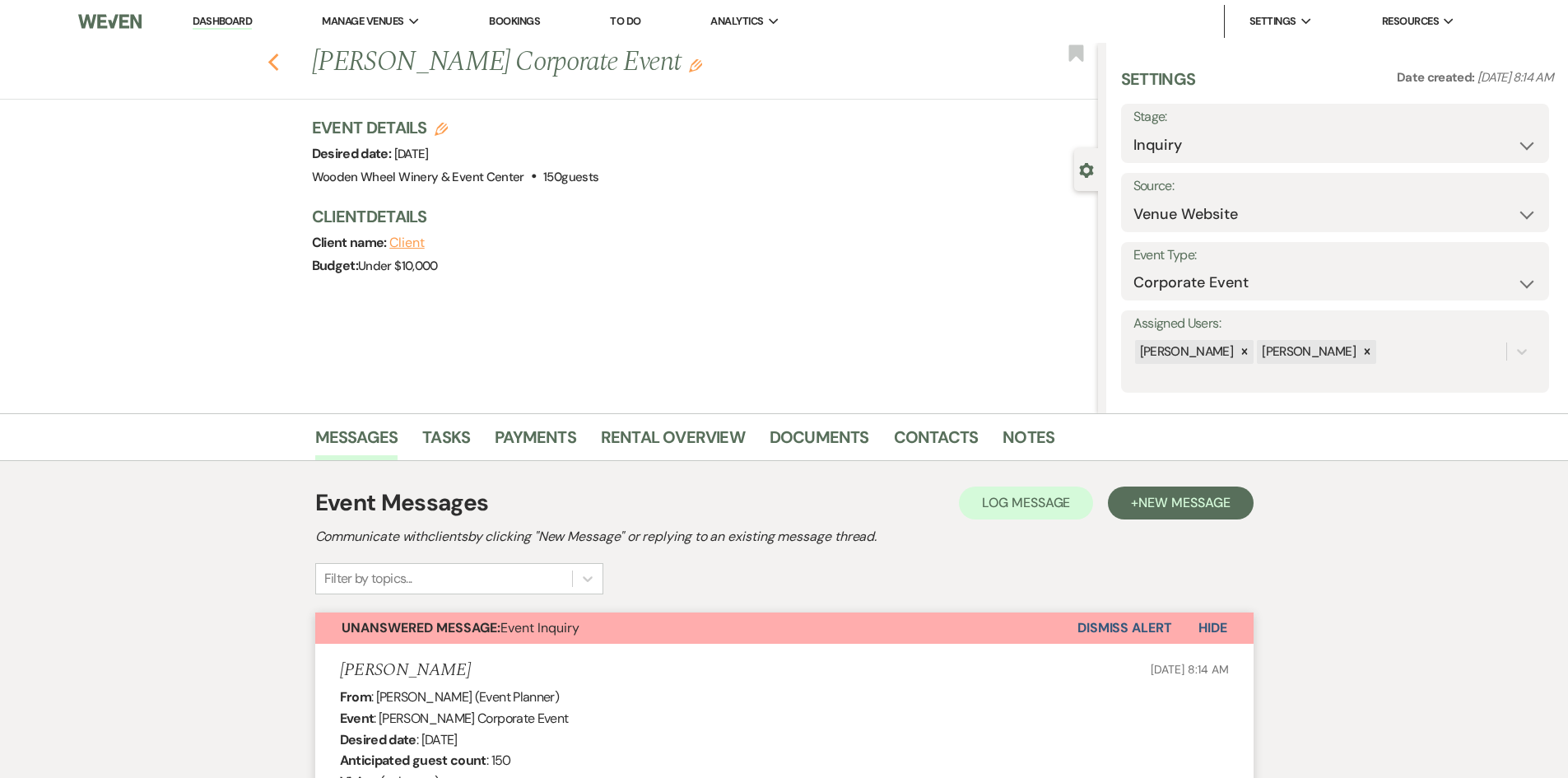
click at [276, 63] on use "button" at bounding box center [273, 62] width 11 height 18
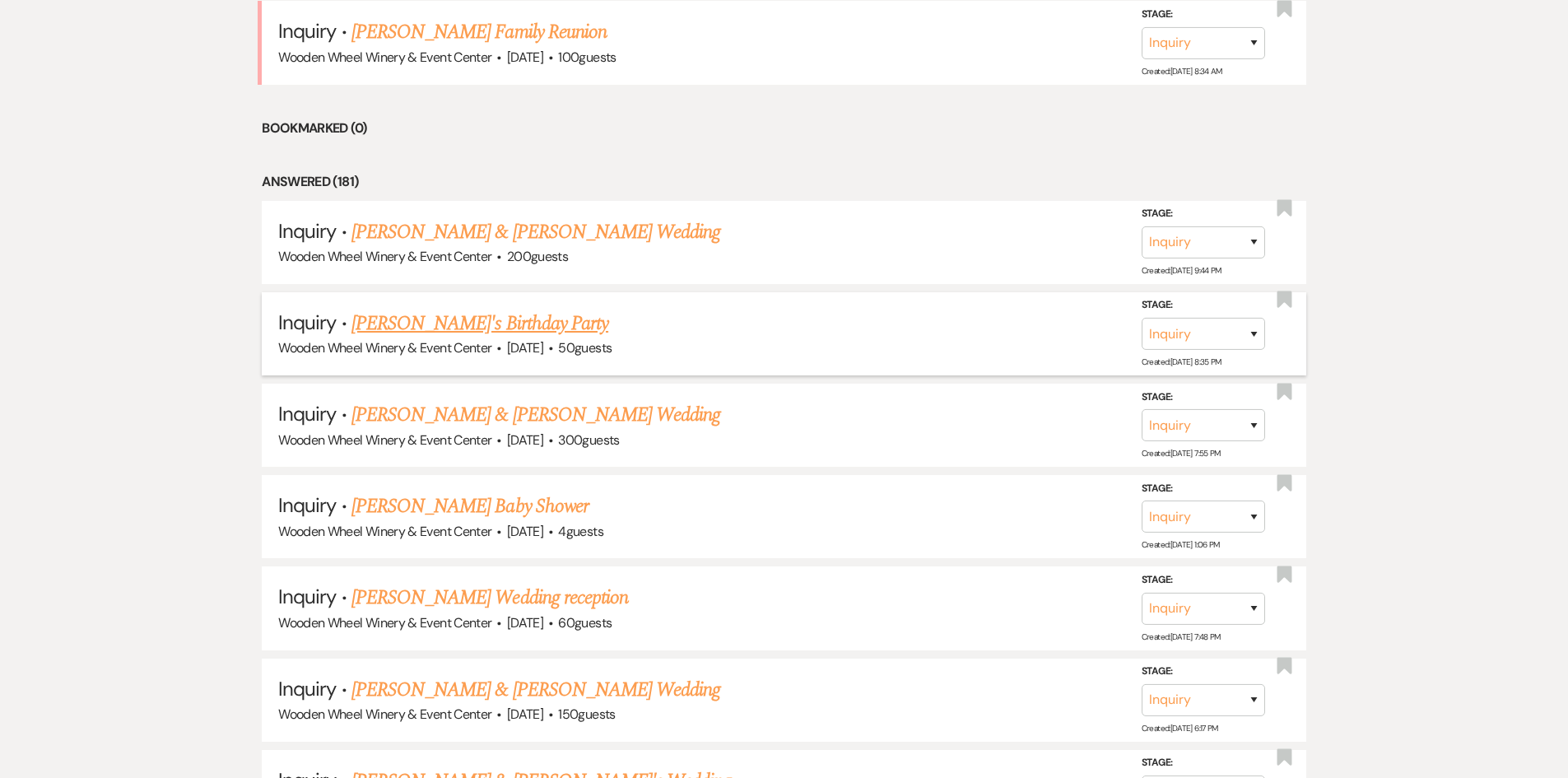
scroll to position [2059, 0]
click at [443, 233] on link "[PERSON_NAME] & [PERSON_NAME] Wedding" at bounding box center [536, 231] width 369 height 30
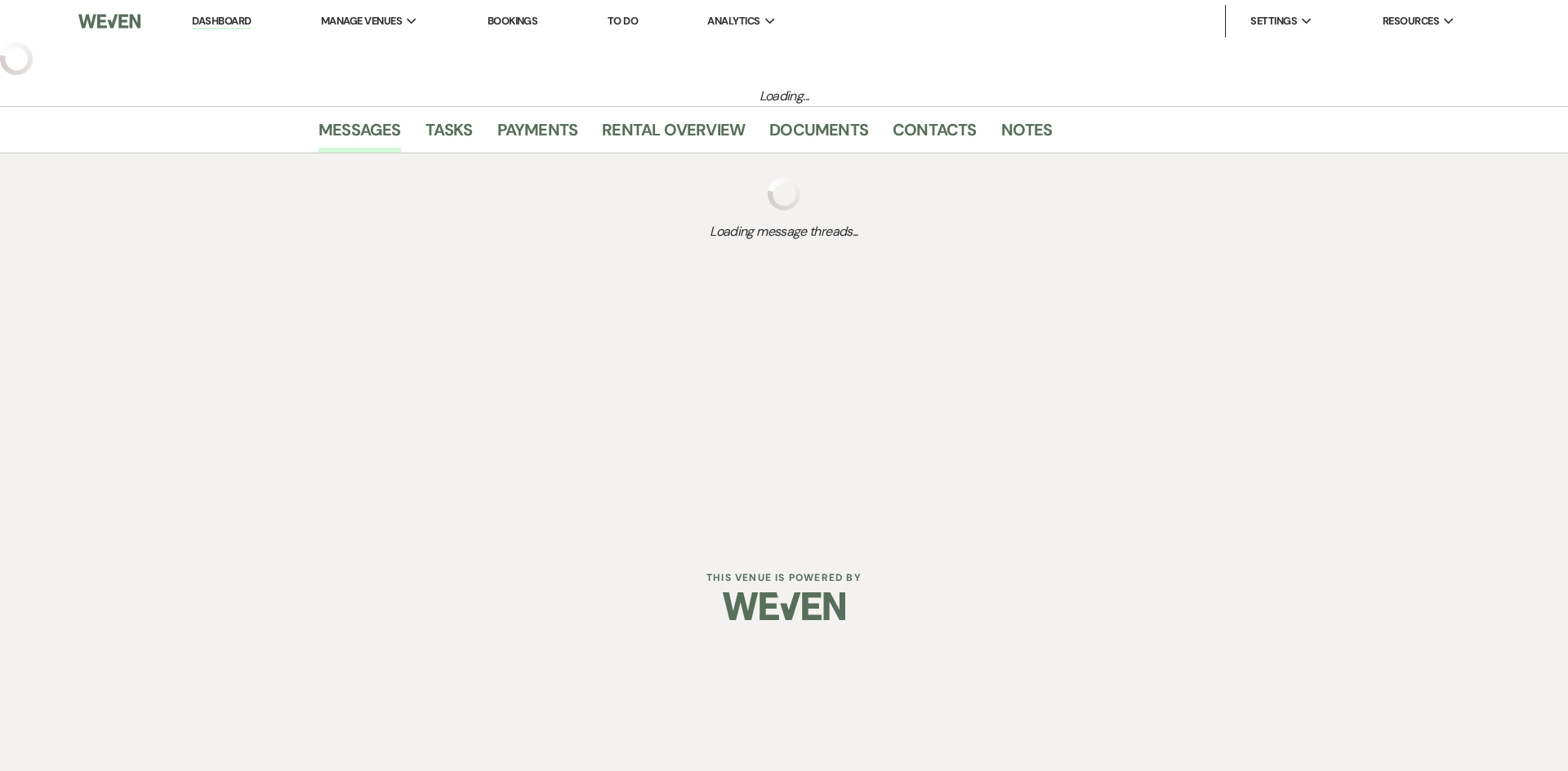
select select "5"
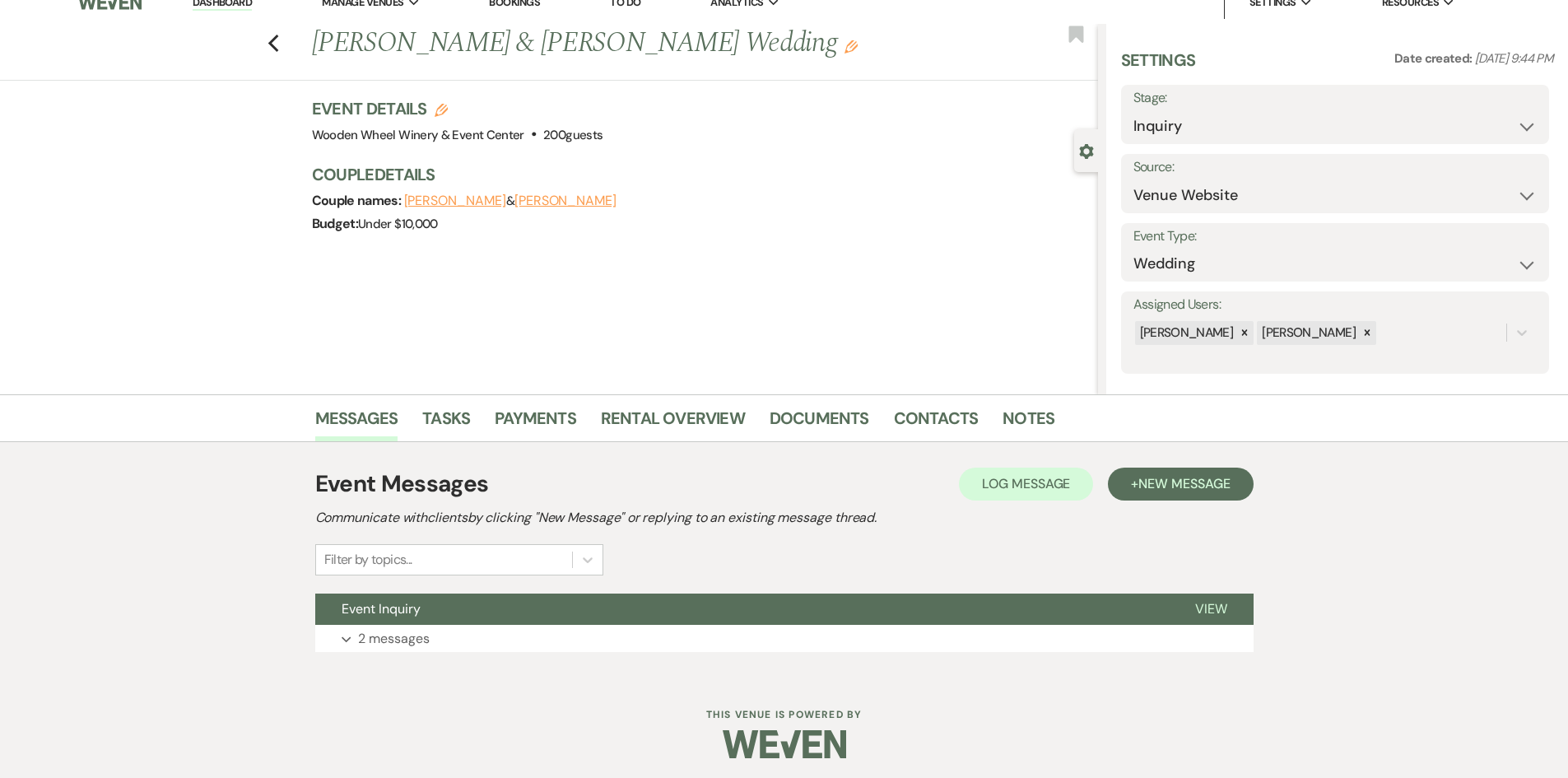
scroll to position [24, 0]
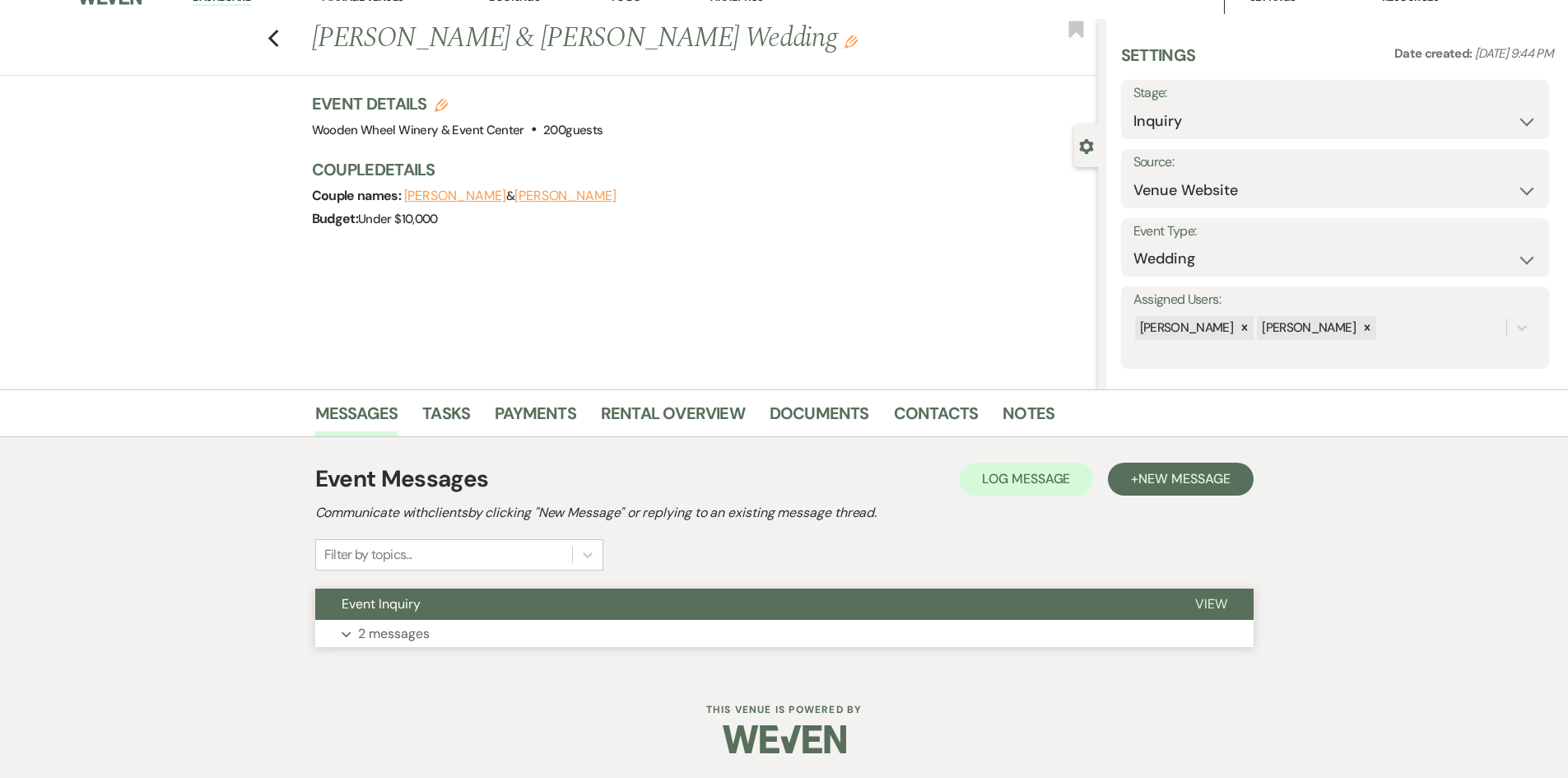
click at [1215, 604] on span "View" at bounding box center [1212, 604] width 32 height 18
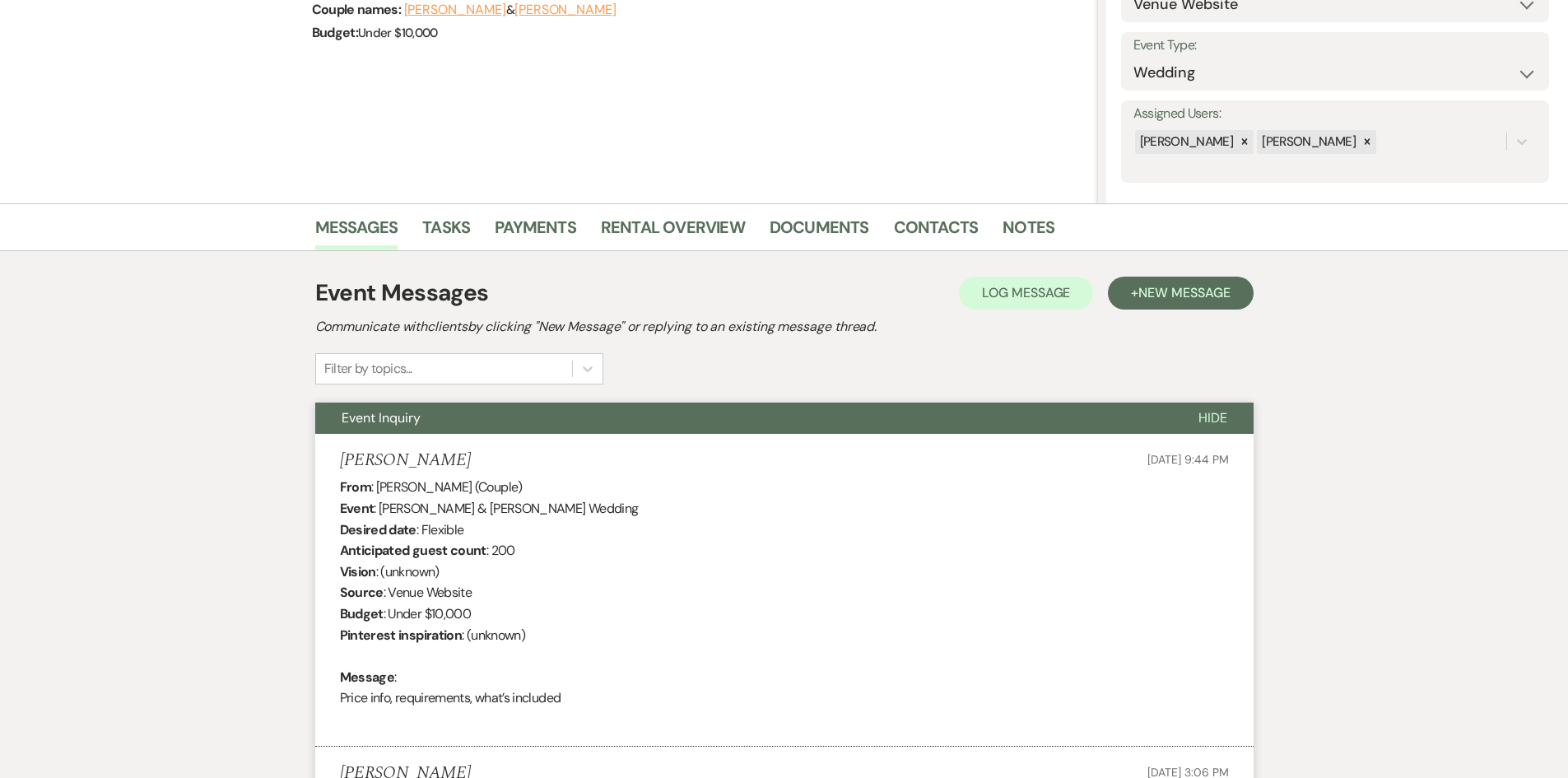
scroll to position [0, 0]
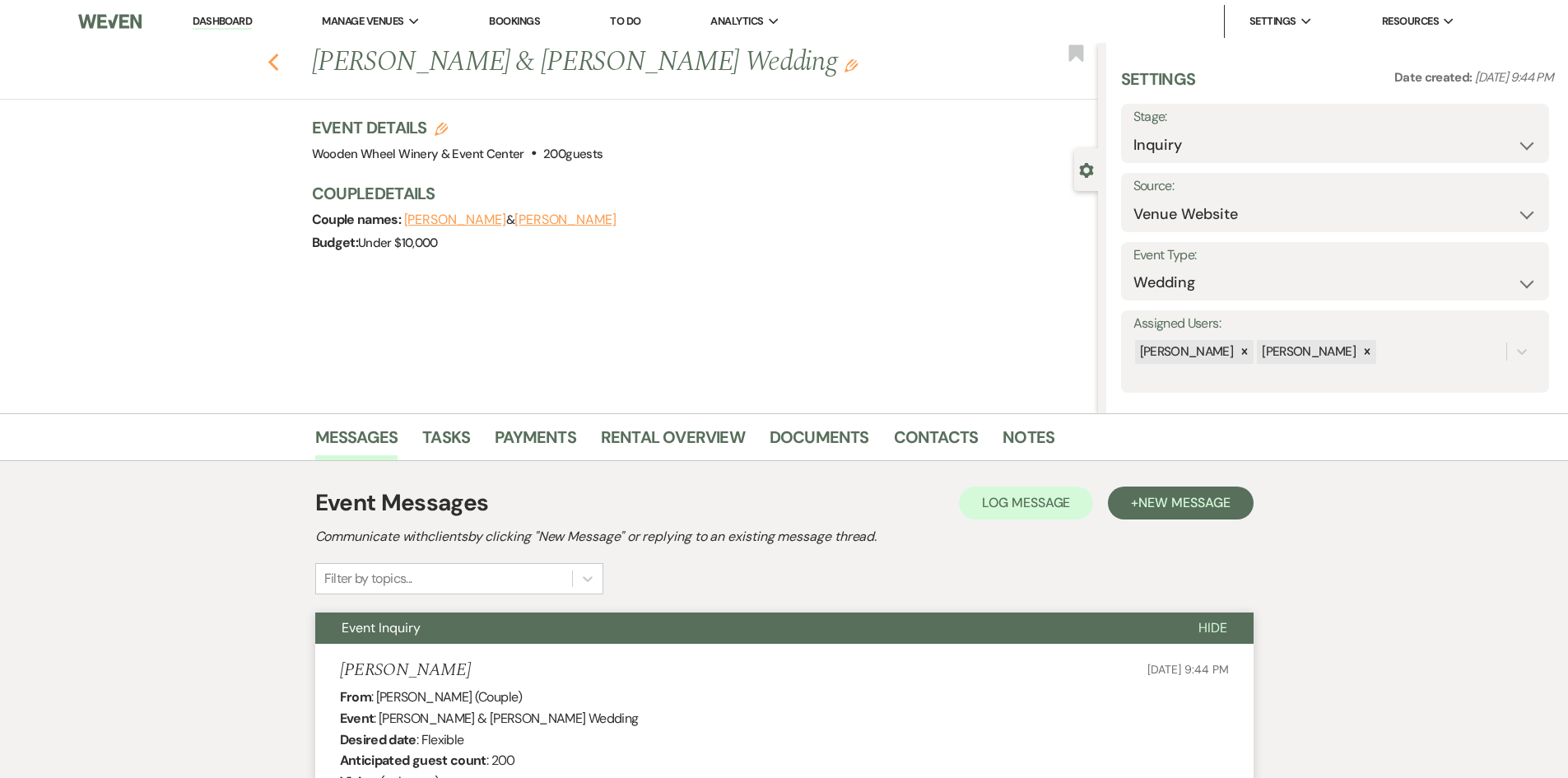
click at [280, 62] on icon "Previous" at bounding box center [274, 62] width 13 height 19
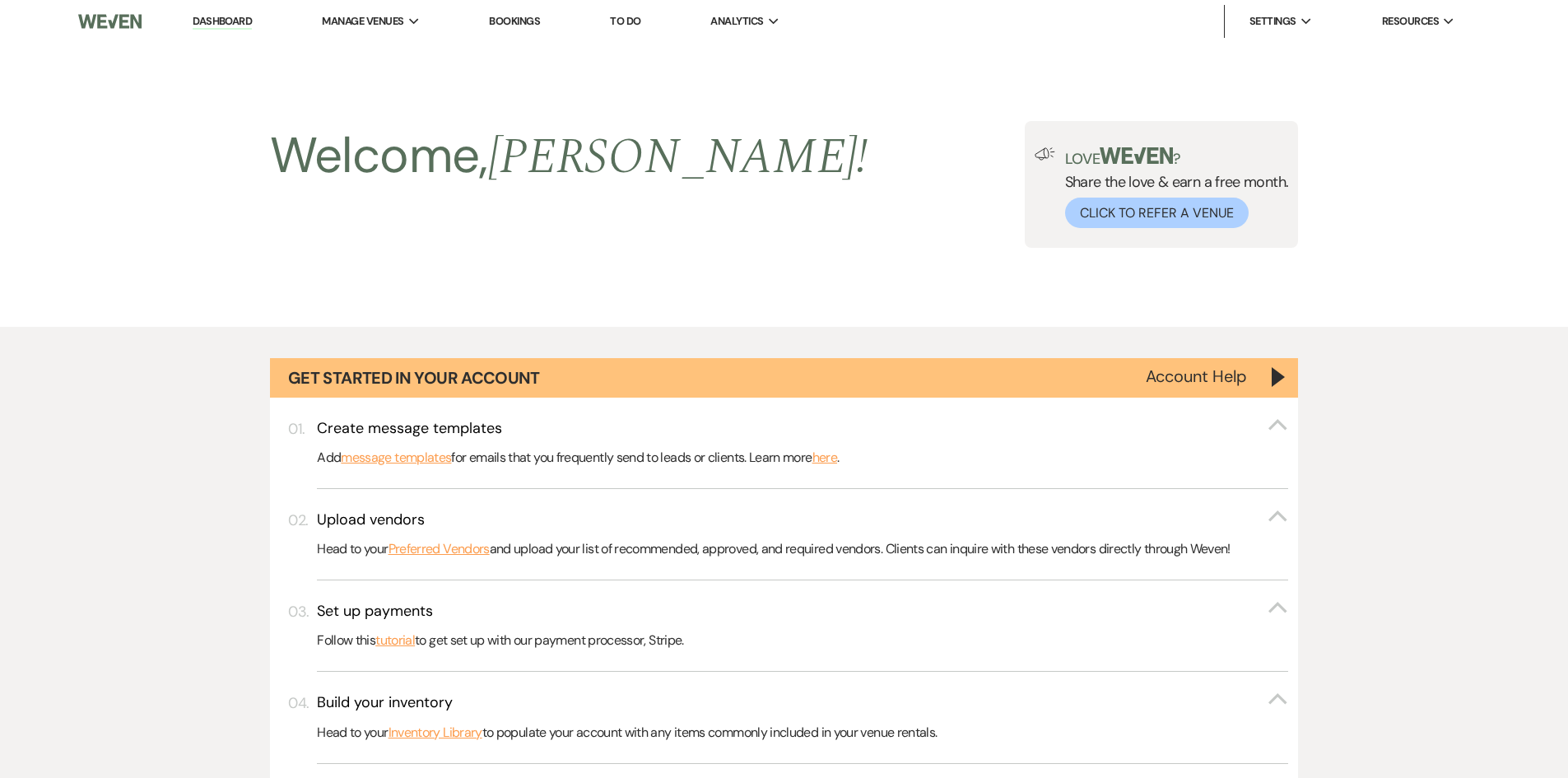
scroll to position [2059, 0]
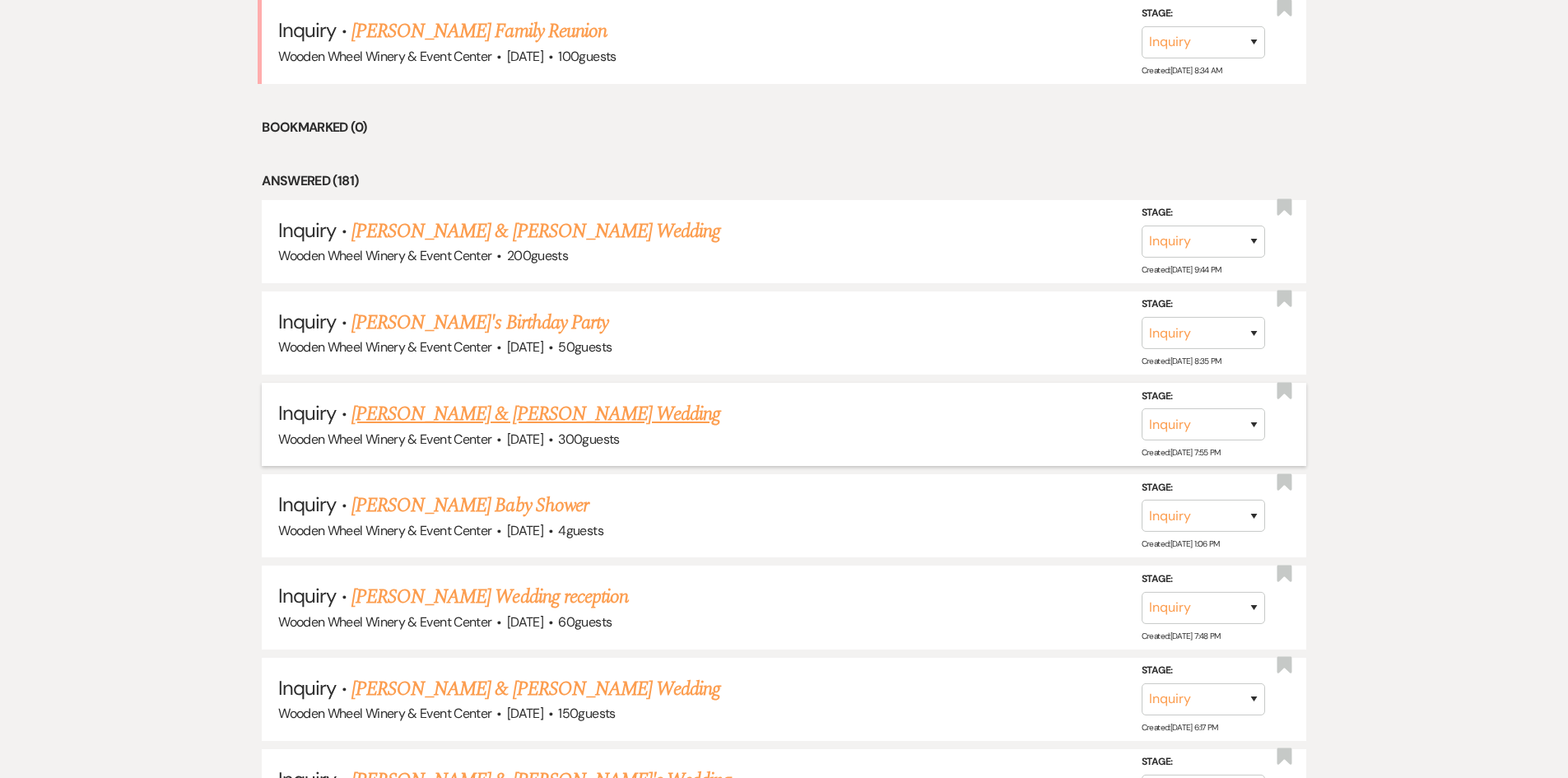
click at [439, 419] on link "[PERSON_NAME] & [PERSON_NAME] Wedding" at bounding box center [536, 414] width 369 height 30
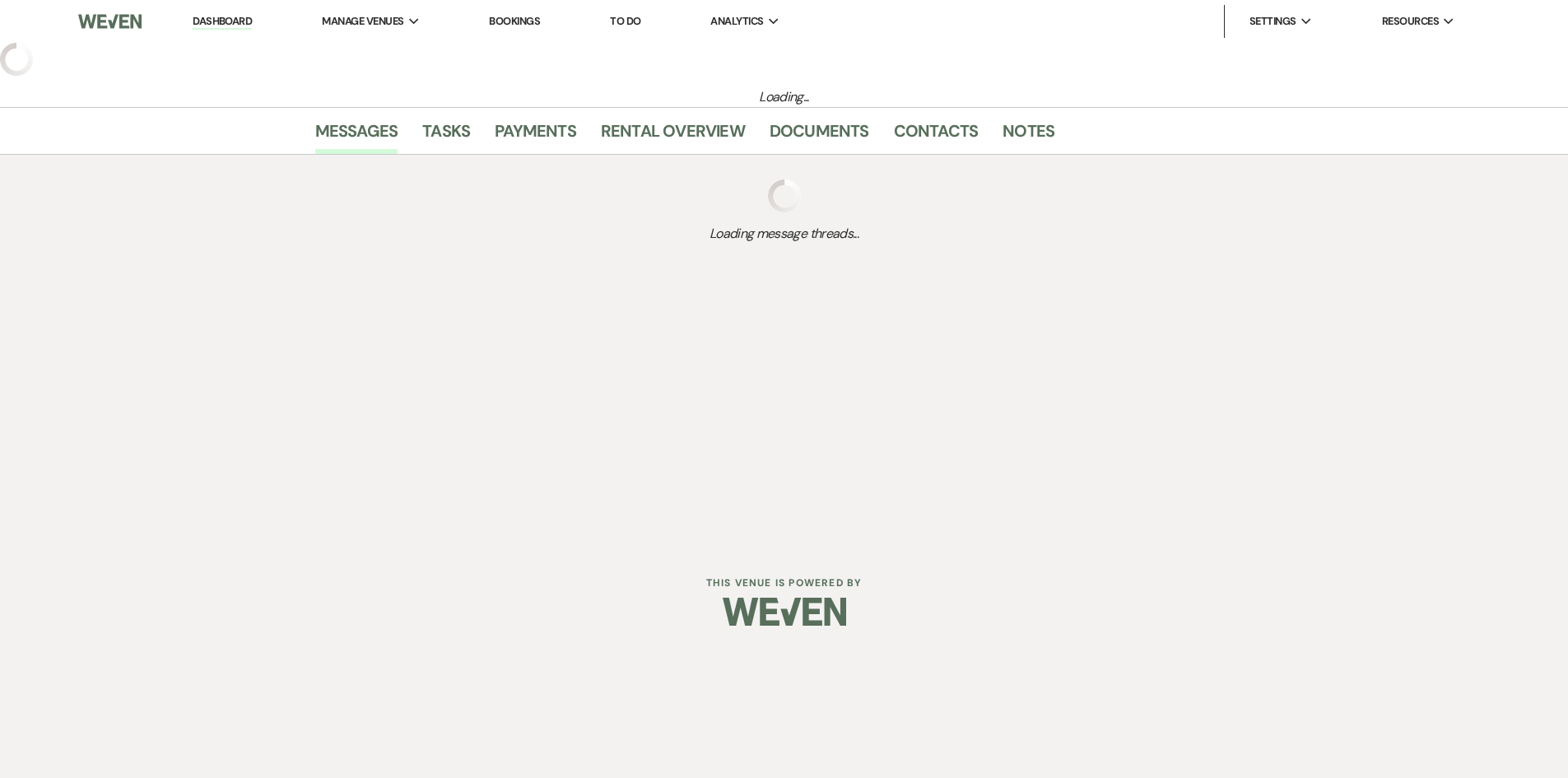
select select "5"
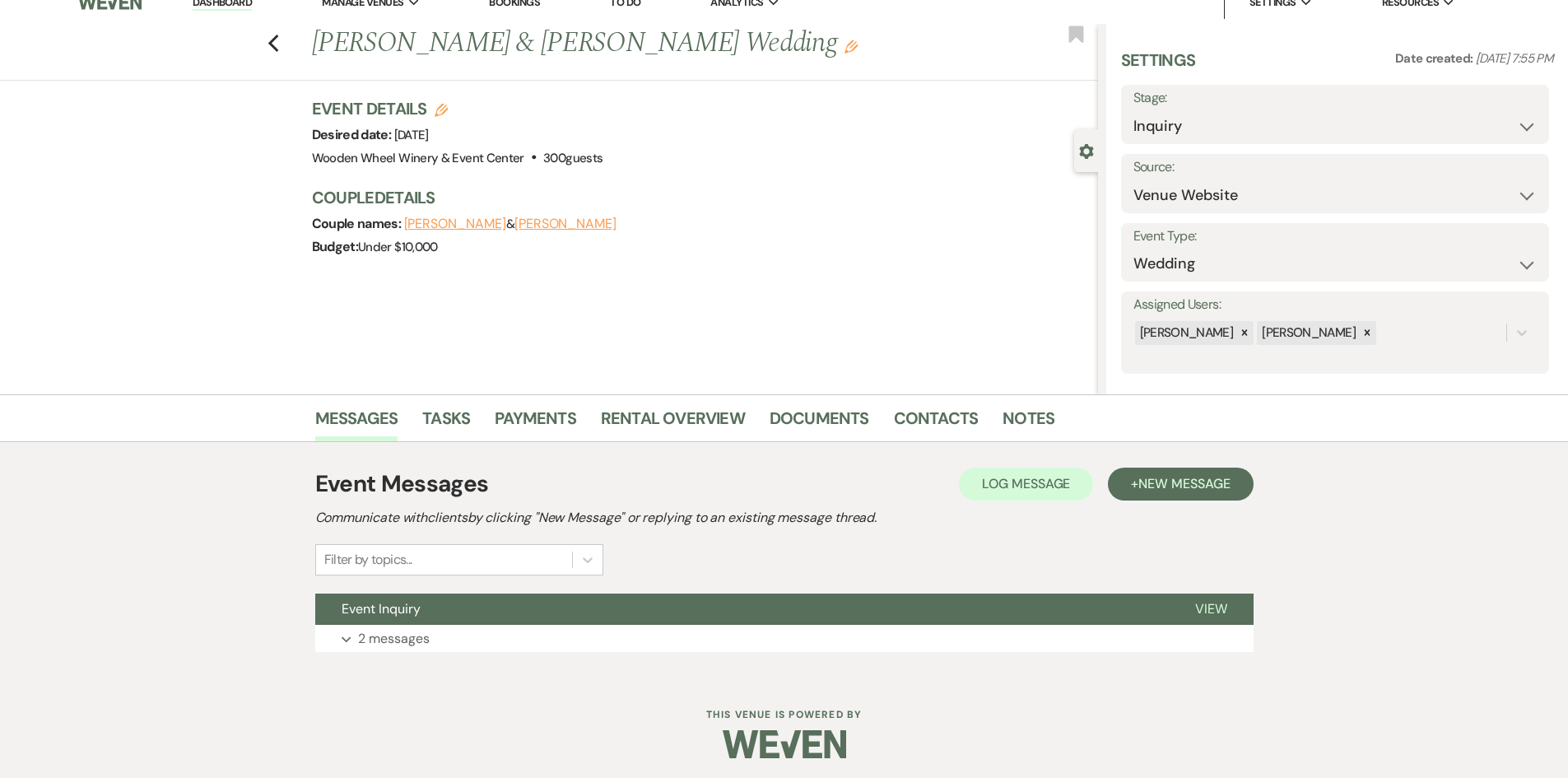
scroll to position [24, 0]
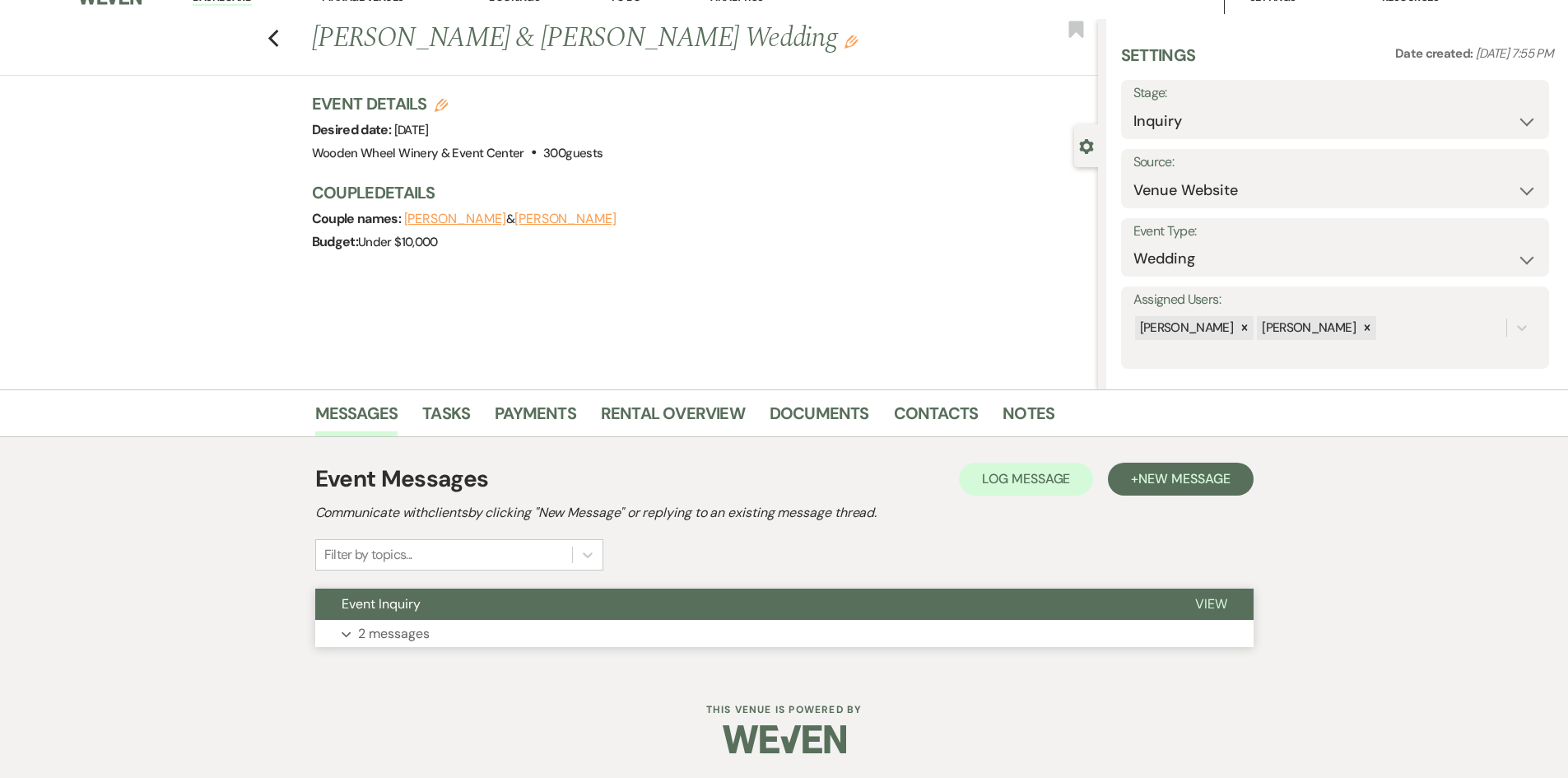
click at [1212, 600] on span "View" at bounding box center [1212, 604] width 32 height 18
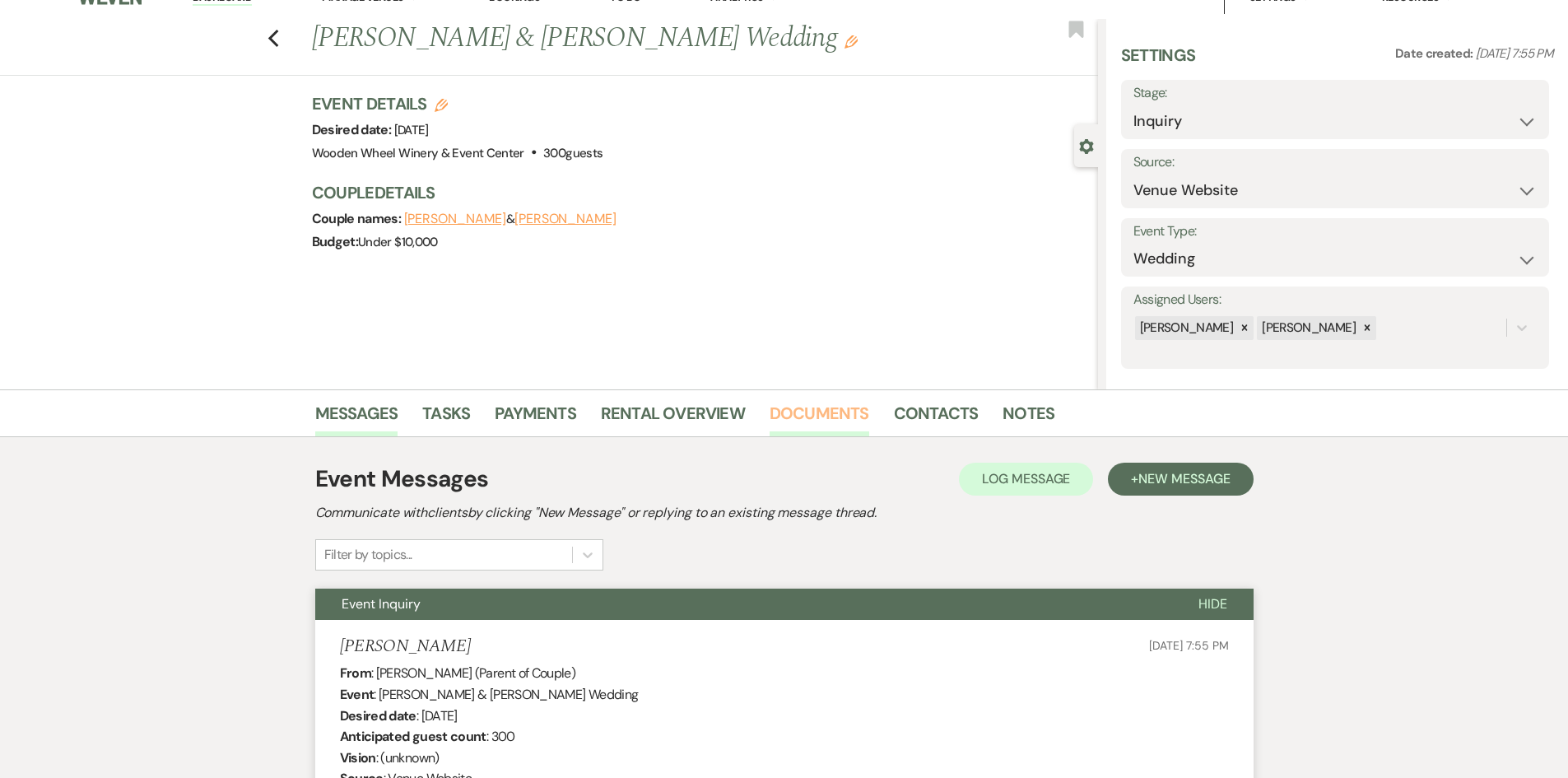
scroll to position [0, 0]
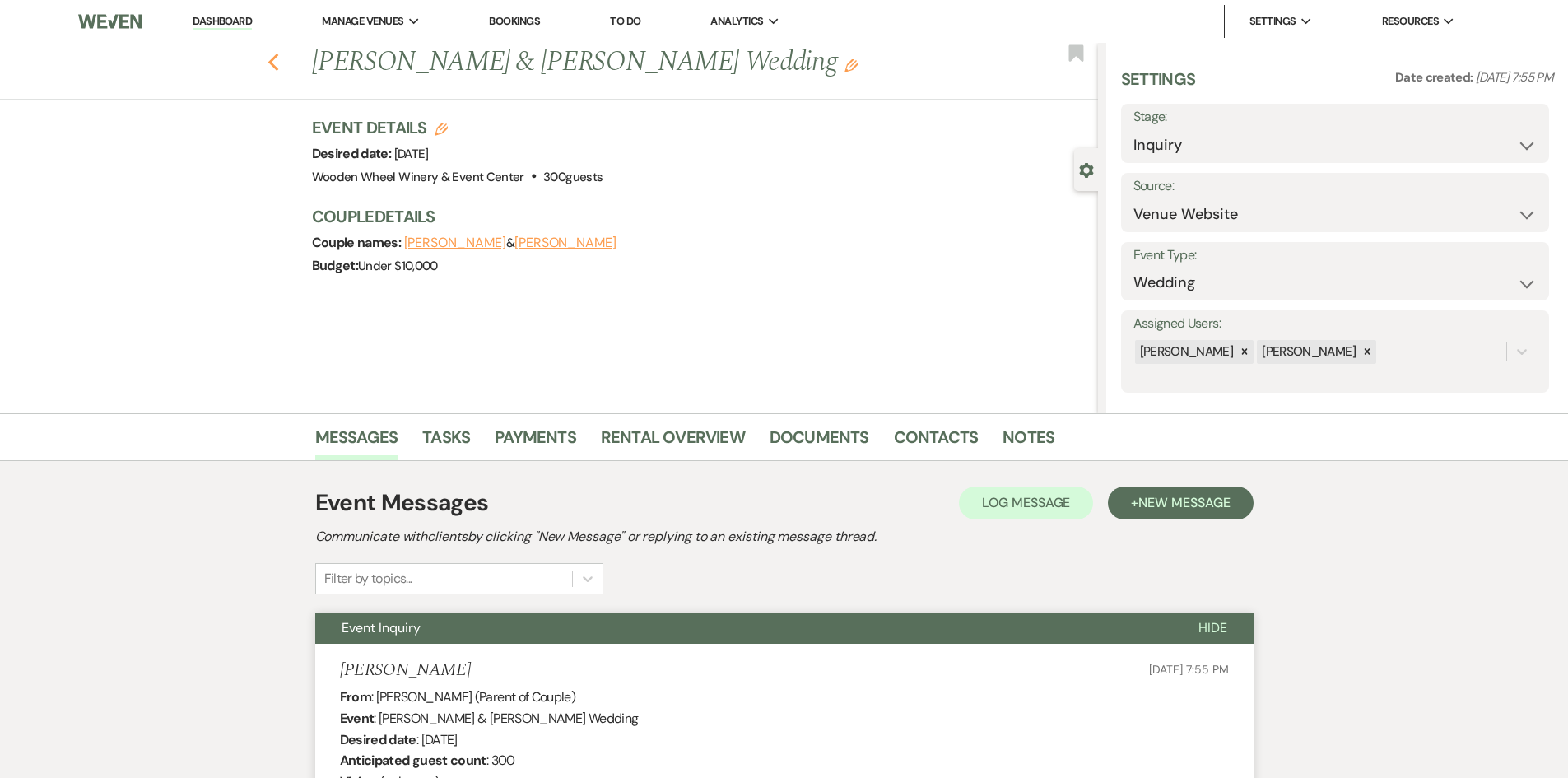
click at [274, 66] on icon "Previous" at bounding box center [274, 62] width 13 height 19
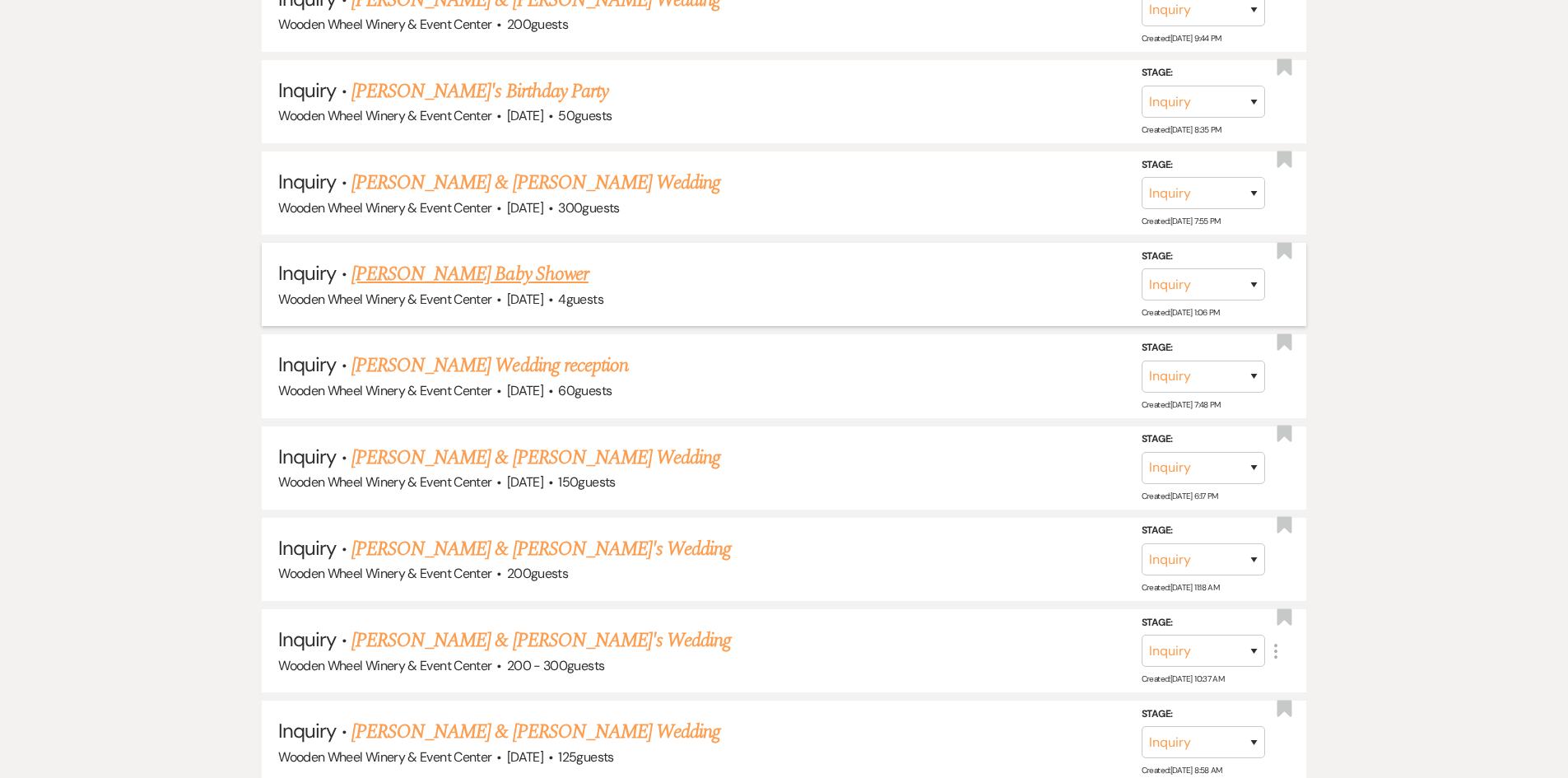
scroll to position [2388, 0]
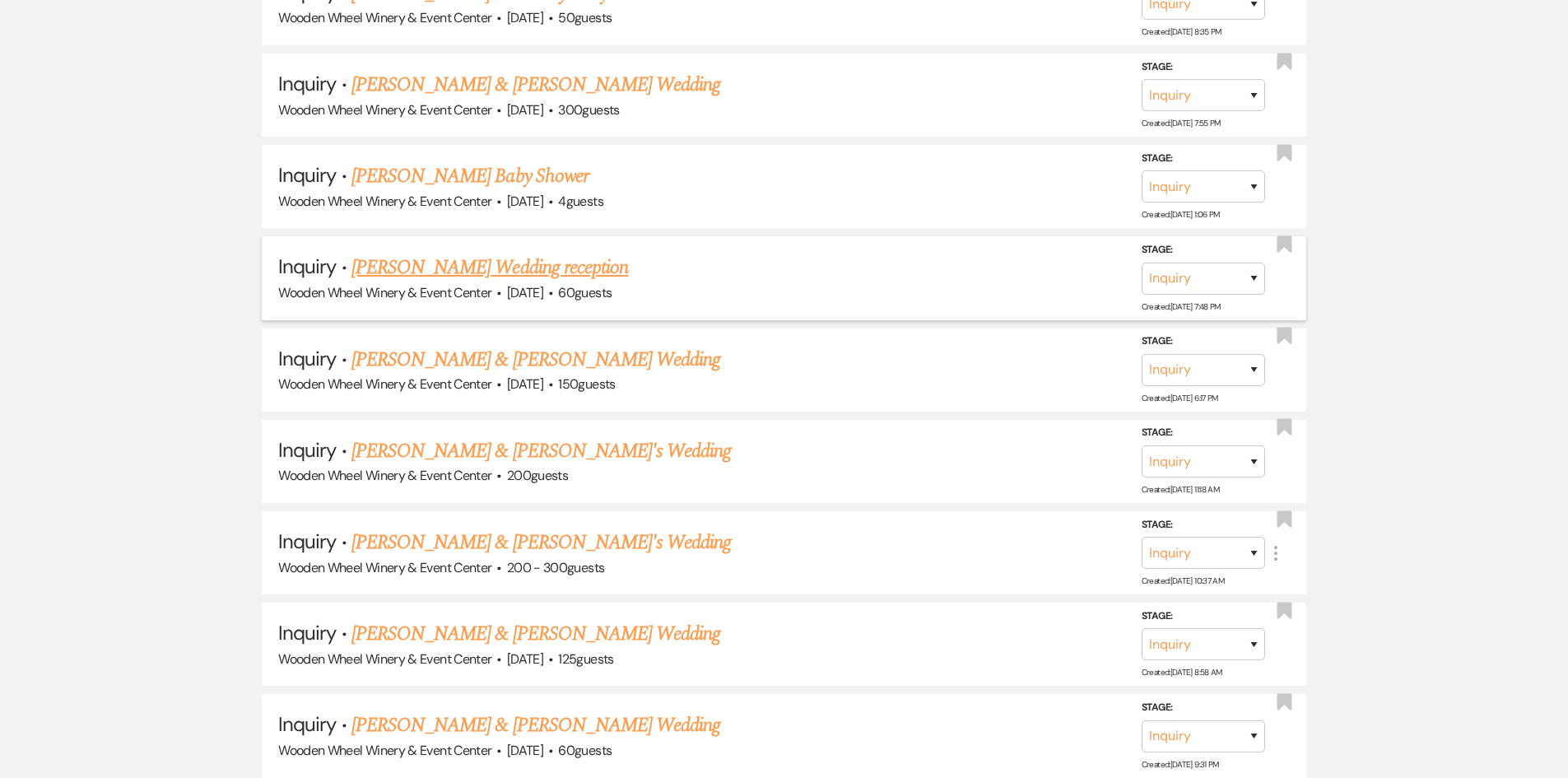
click at [463, 266] on link "[PERSON_NAME] Wedding reception" at bounding box center [490, 267] width 276 height 30
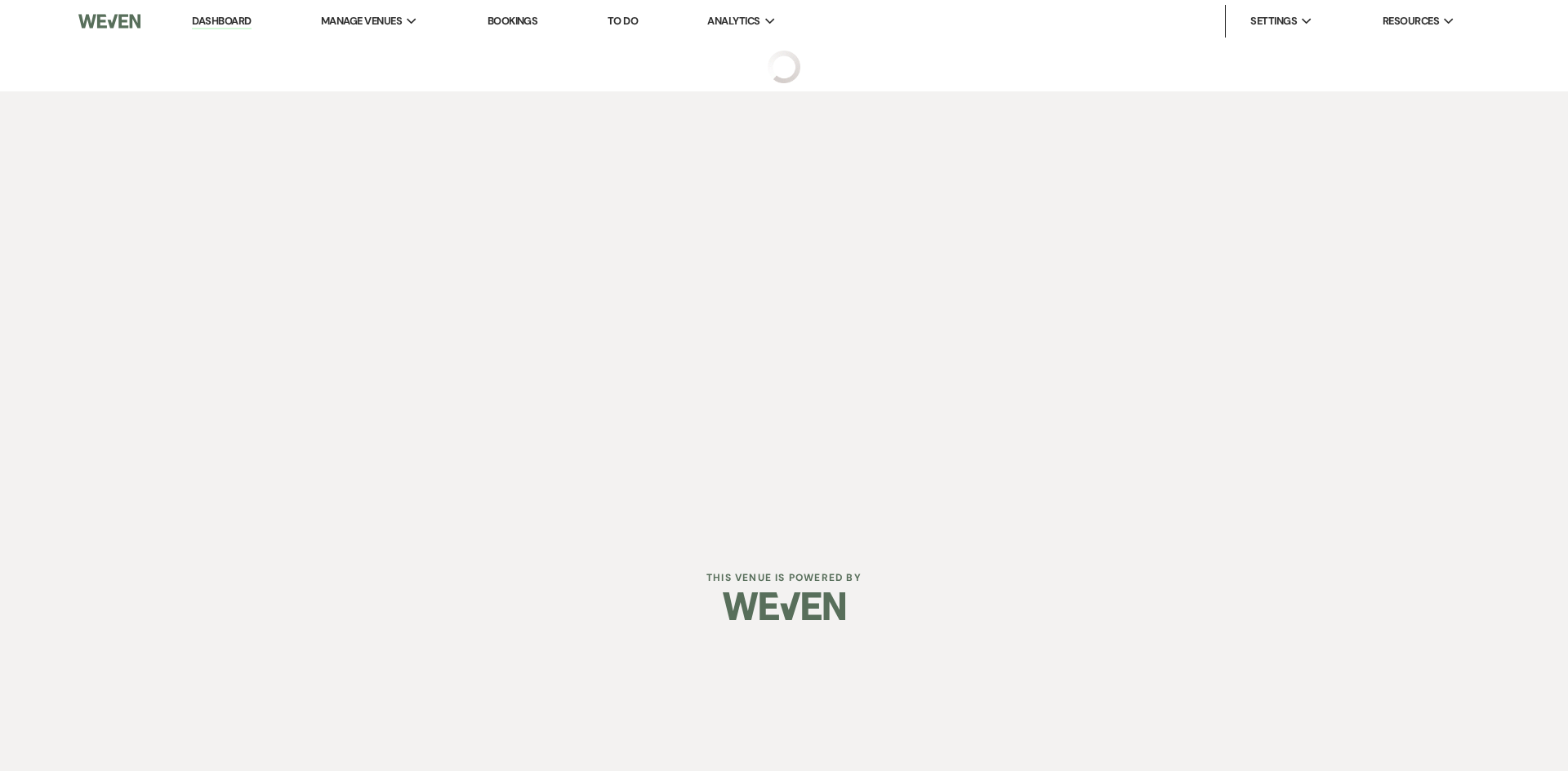
select select "5"
select select "13"
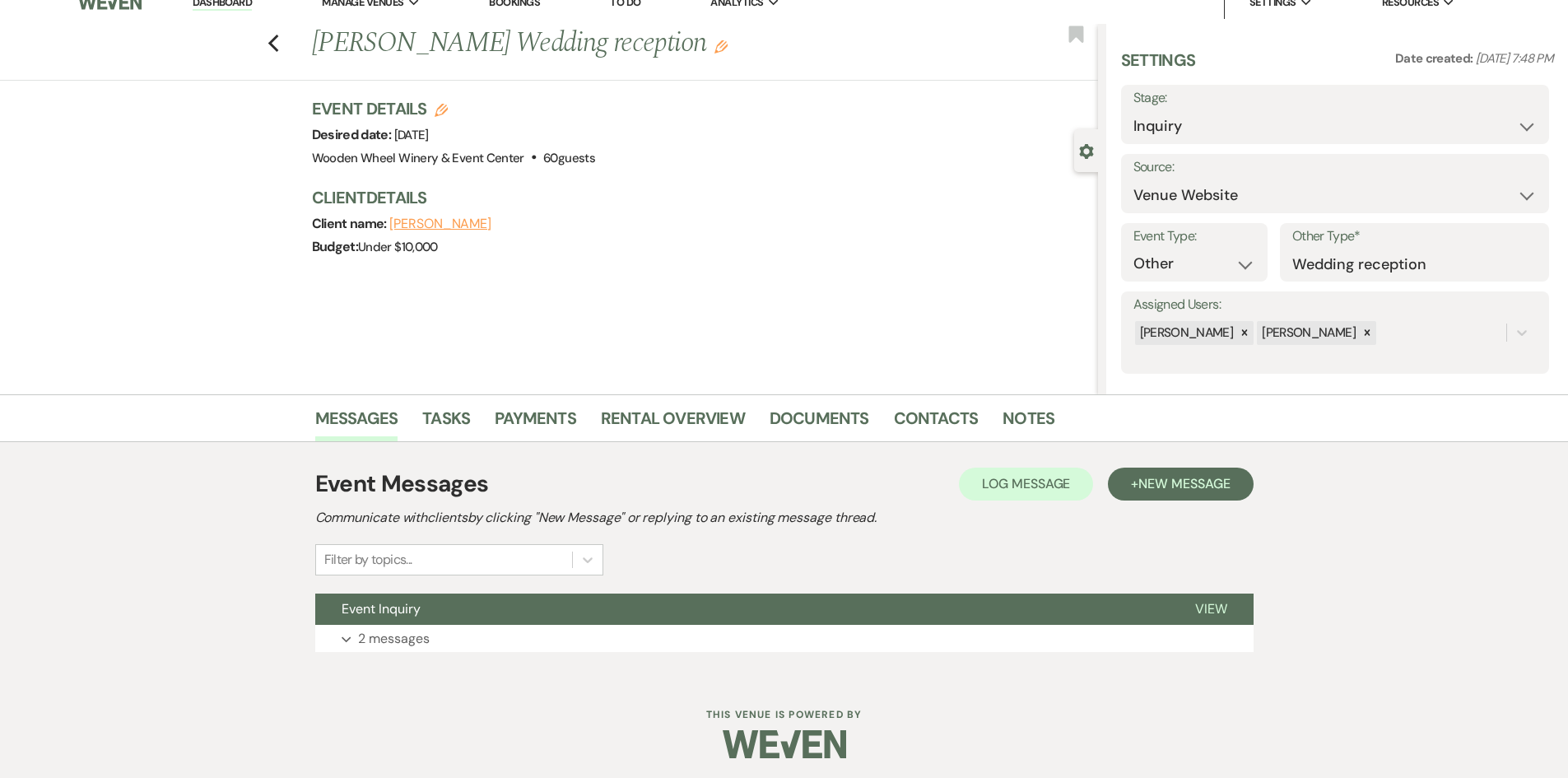
scroll to position [24, 0]
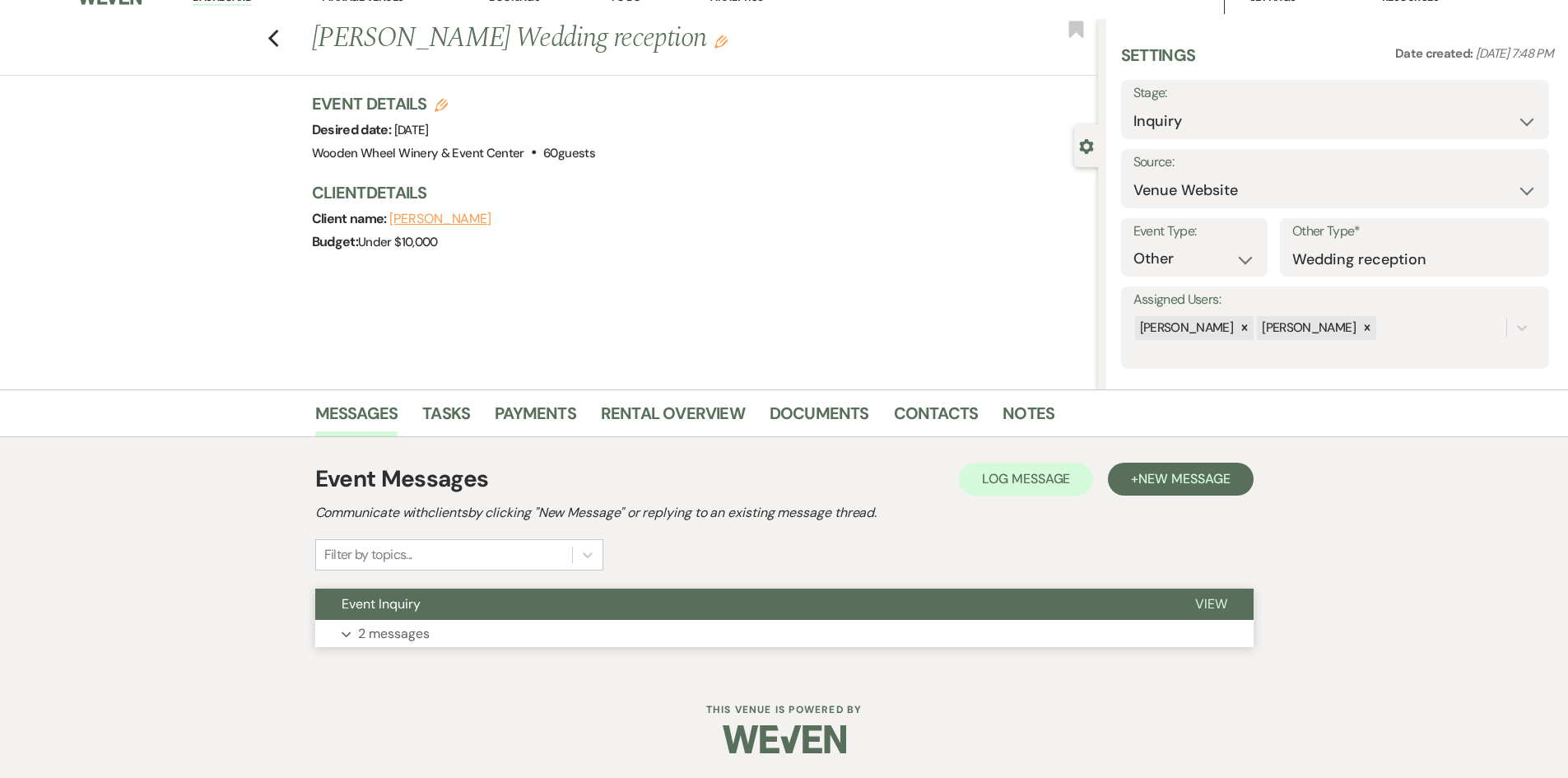
click at [1212, 598] on span "View" at bounding box center [1212, 604] width 32 height 18
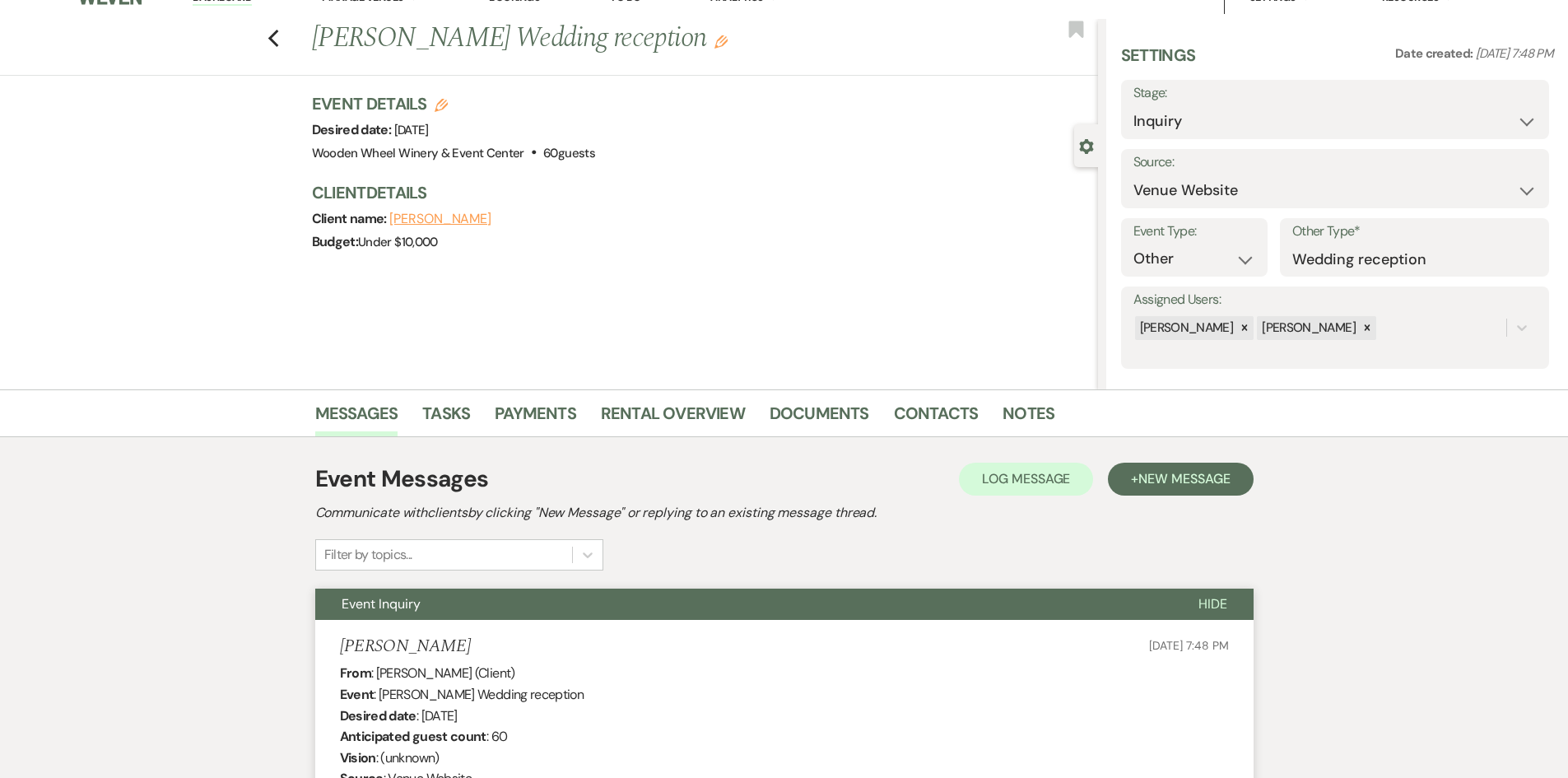
scroll to position [0, 0]
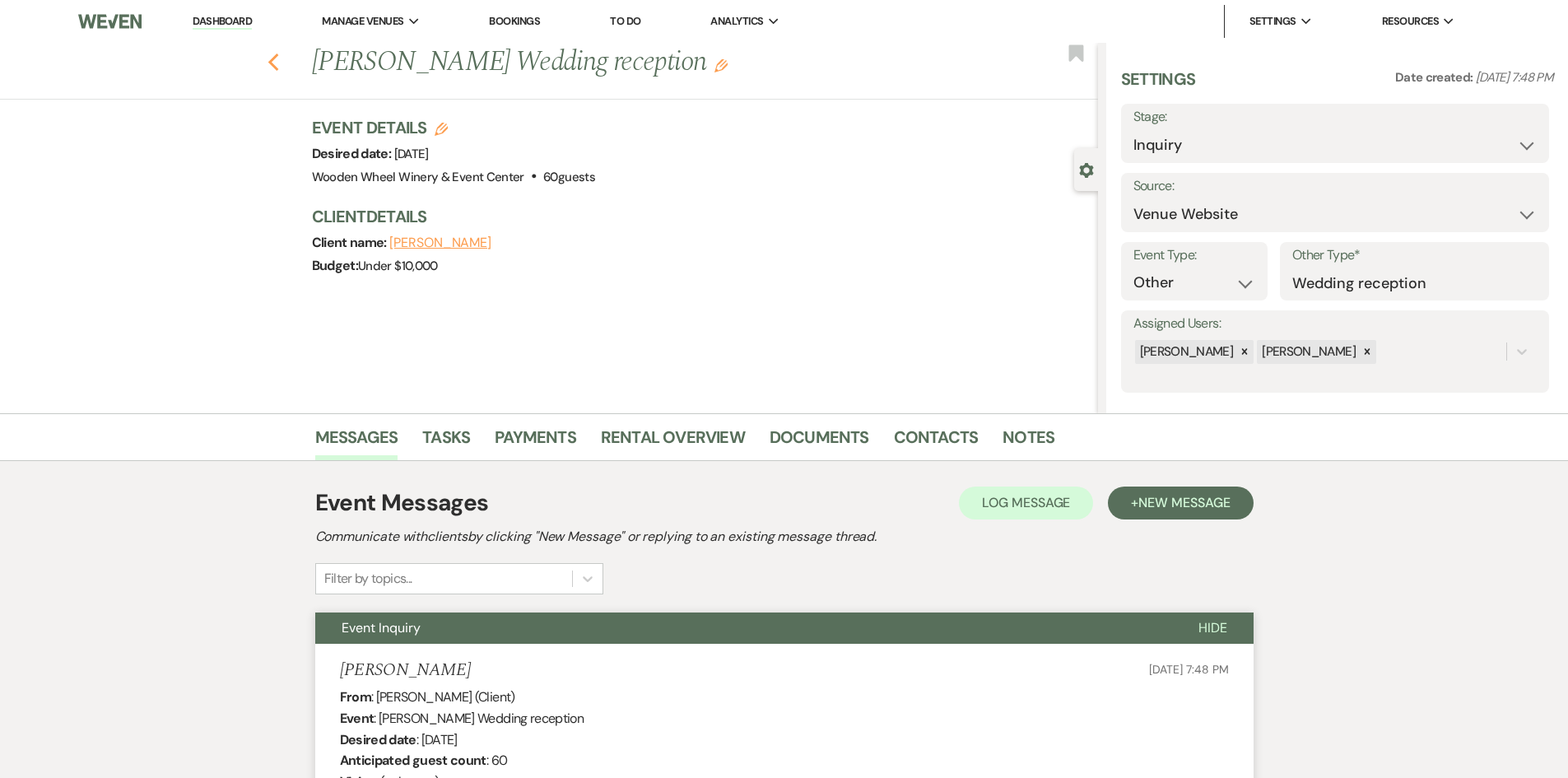
click at [278, 61] on use "button" at bounding box center [273, 62] width 11 height 18
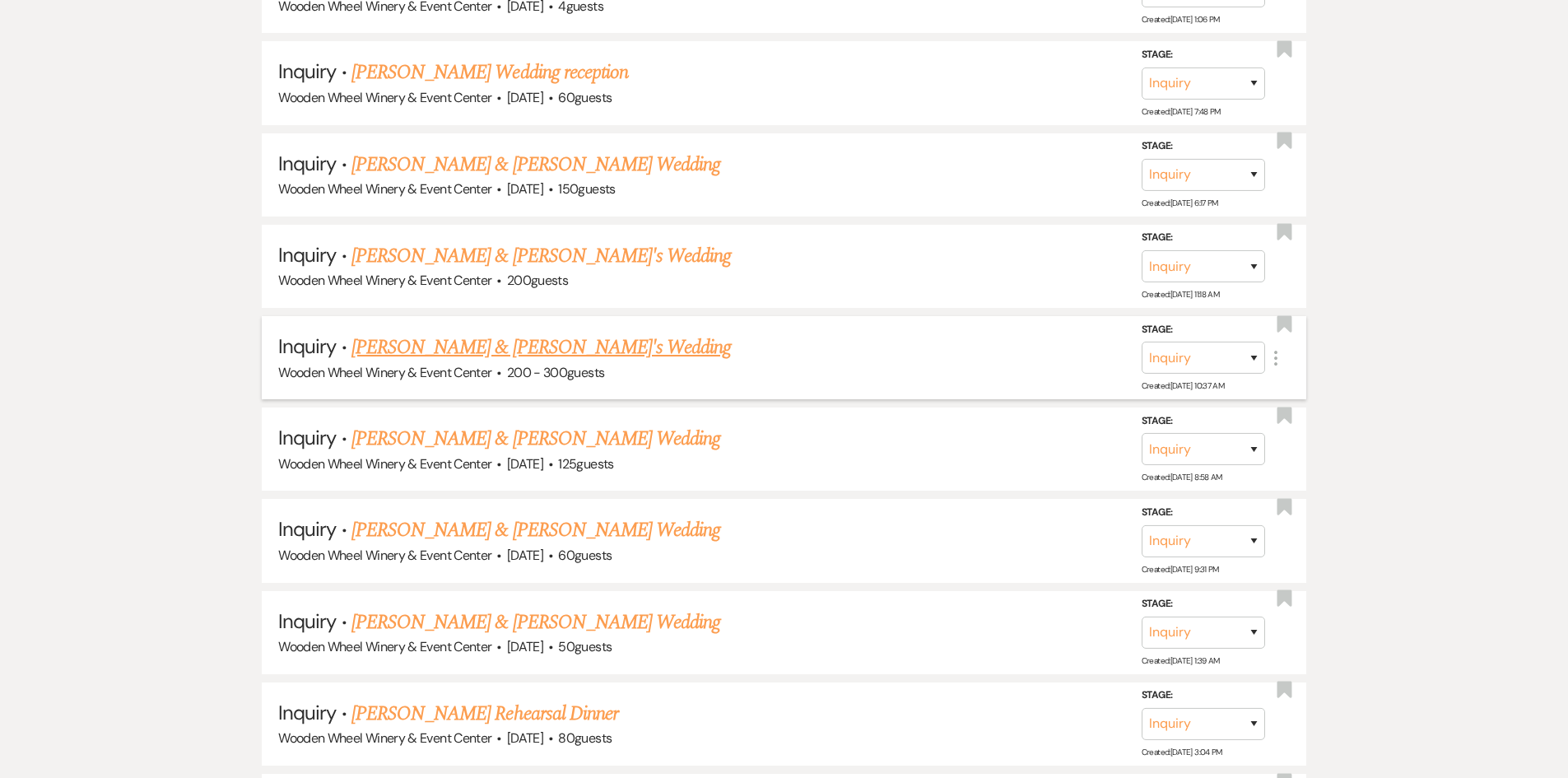
scroll to position [2636, 0]
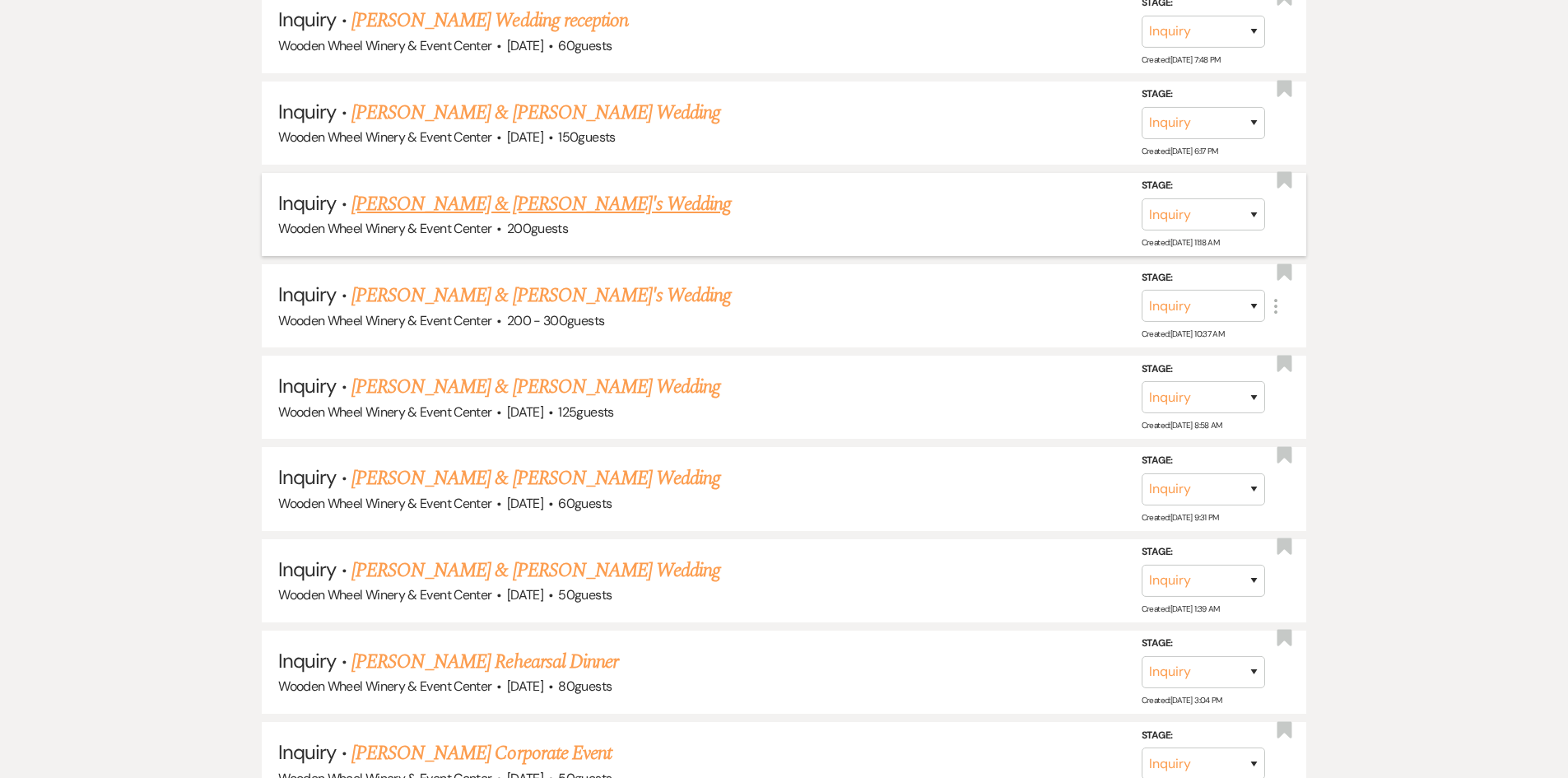
click at [460, 207] on link "[PERSON_NAME] & [PERSON_NAME]'s Wedding" at bounding box center [541, 204] width 380 height 30
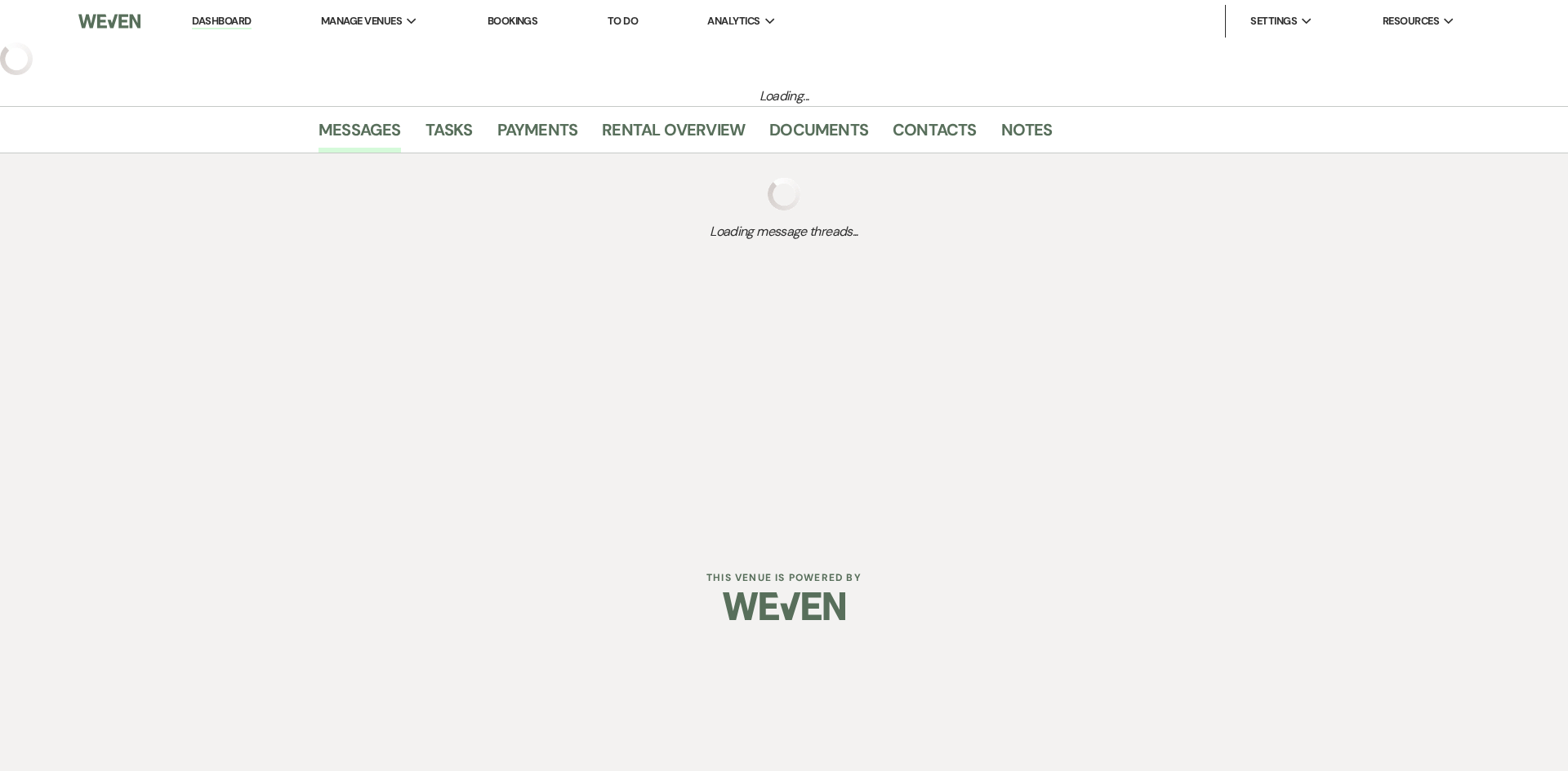
select select "15"
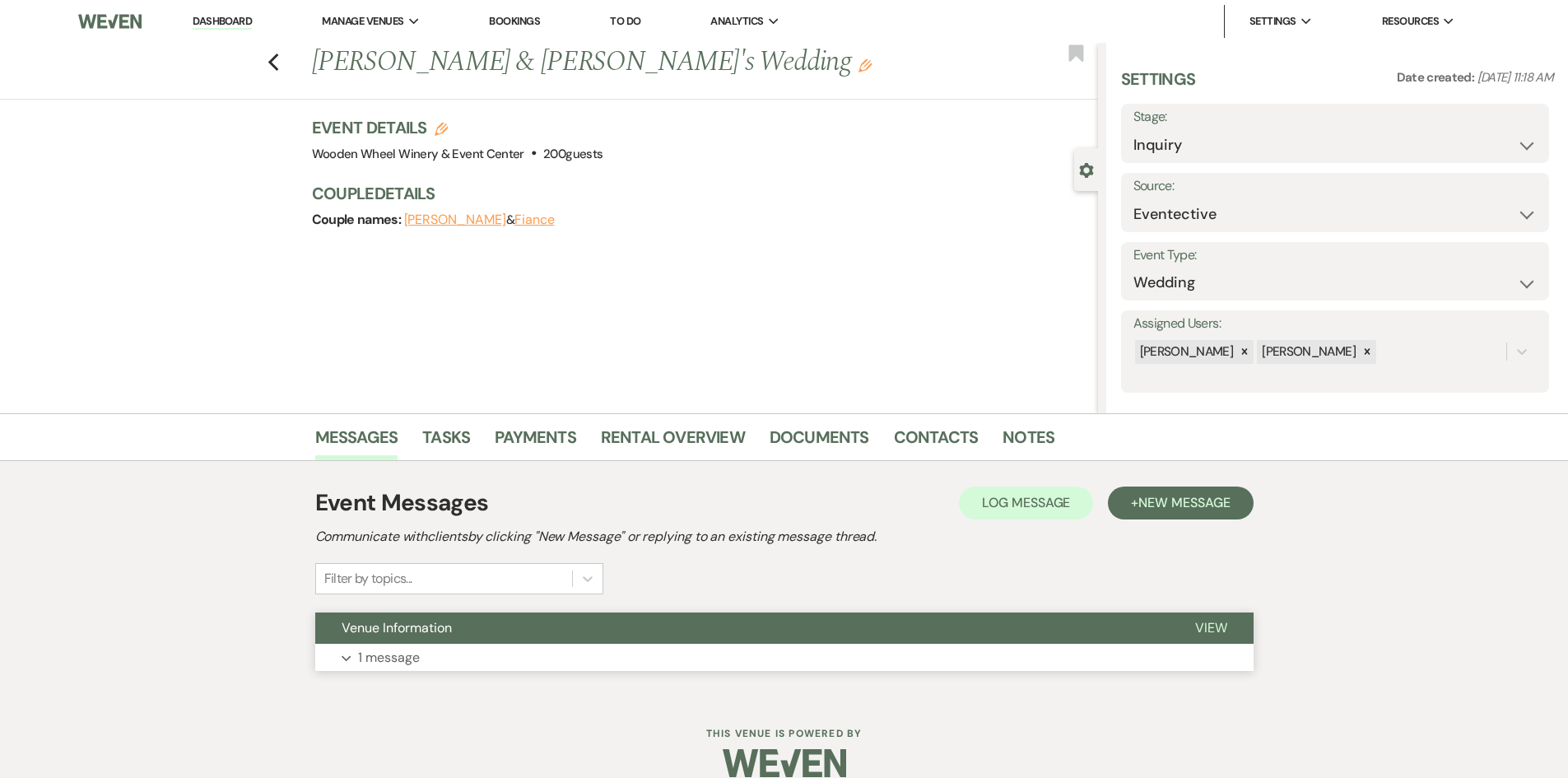
click at [1178, 631] on button "View" at bounding box center [1211, 628] width 85 height 31
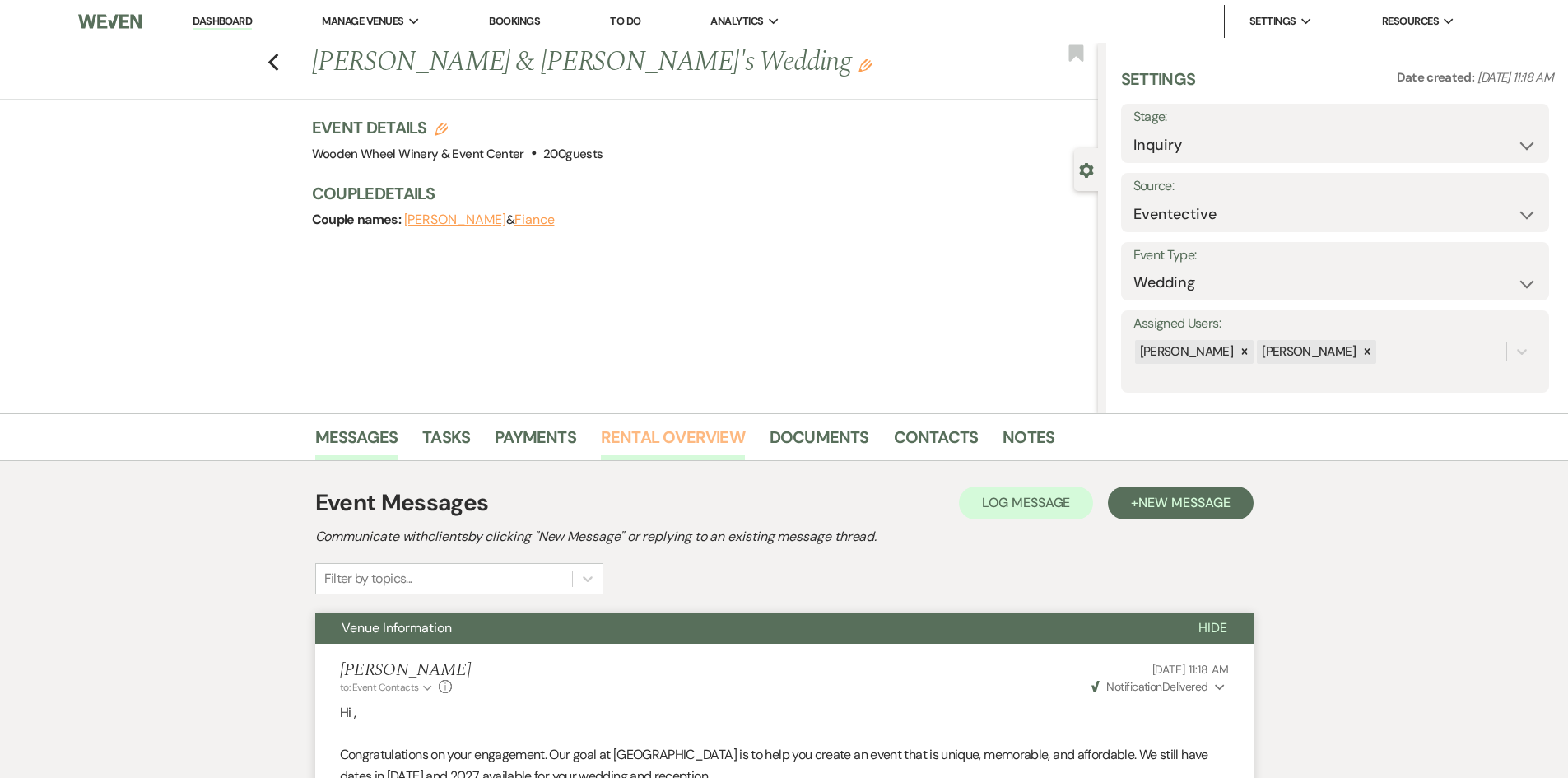
click at [660, 437] on link "Rental Overview" at bounding box center [672, 442] width 144 height 36
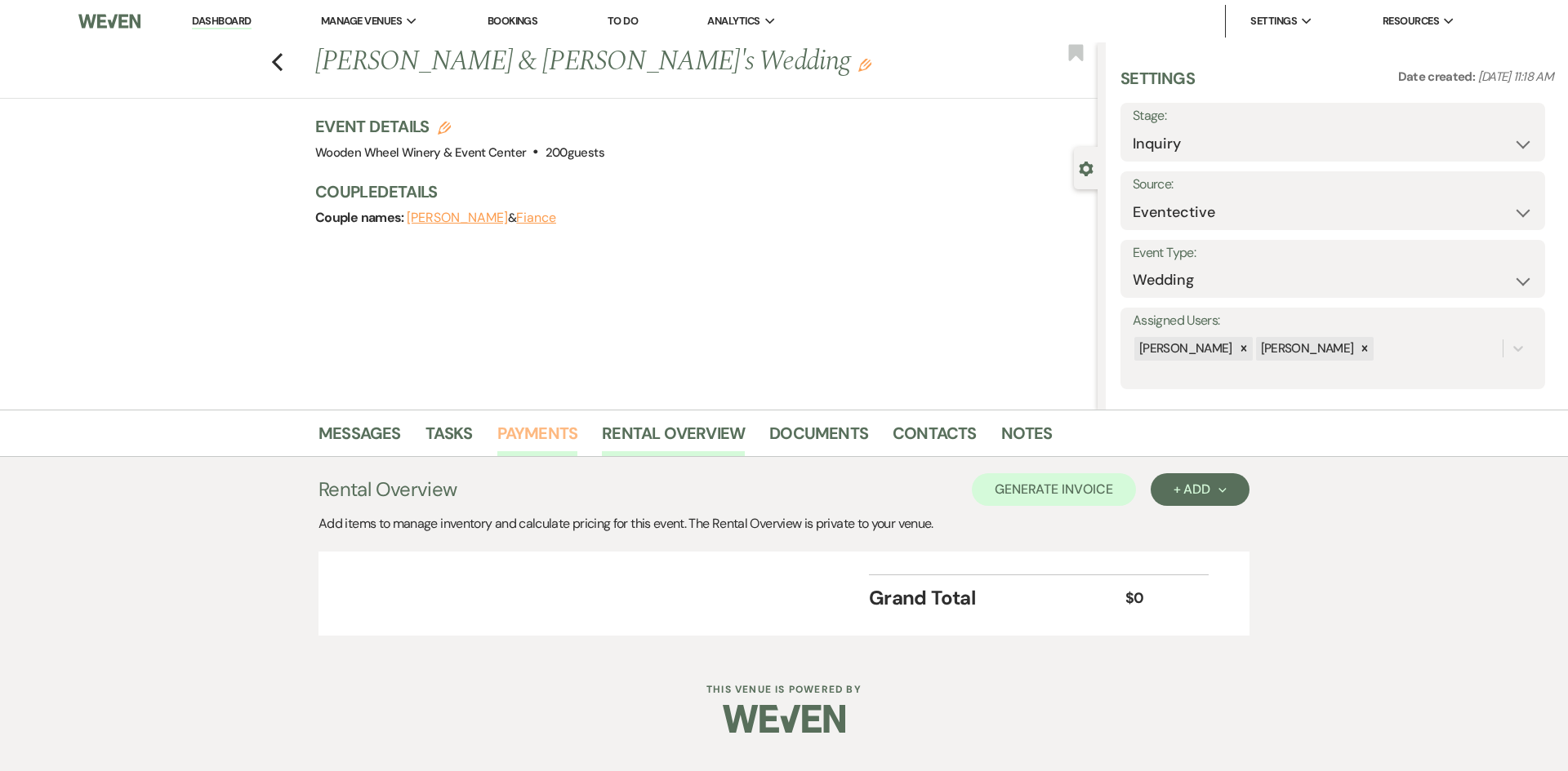
click at [536, 444] on link "Payments" at bounding box center [537, 438] width 81 height 36
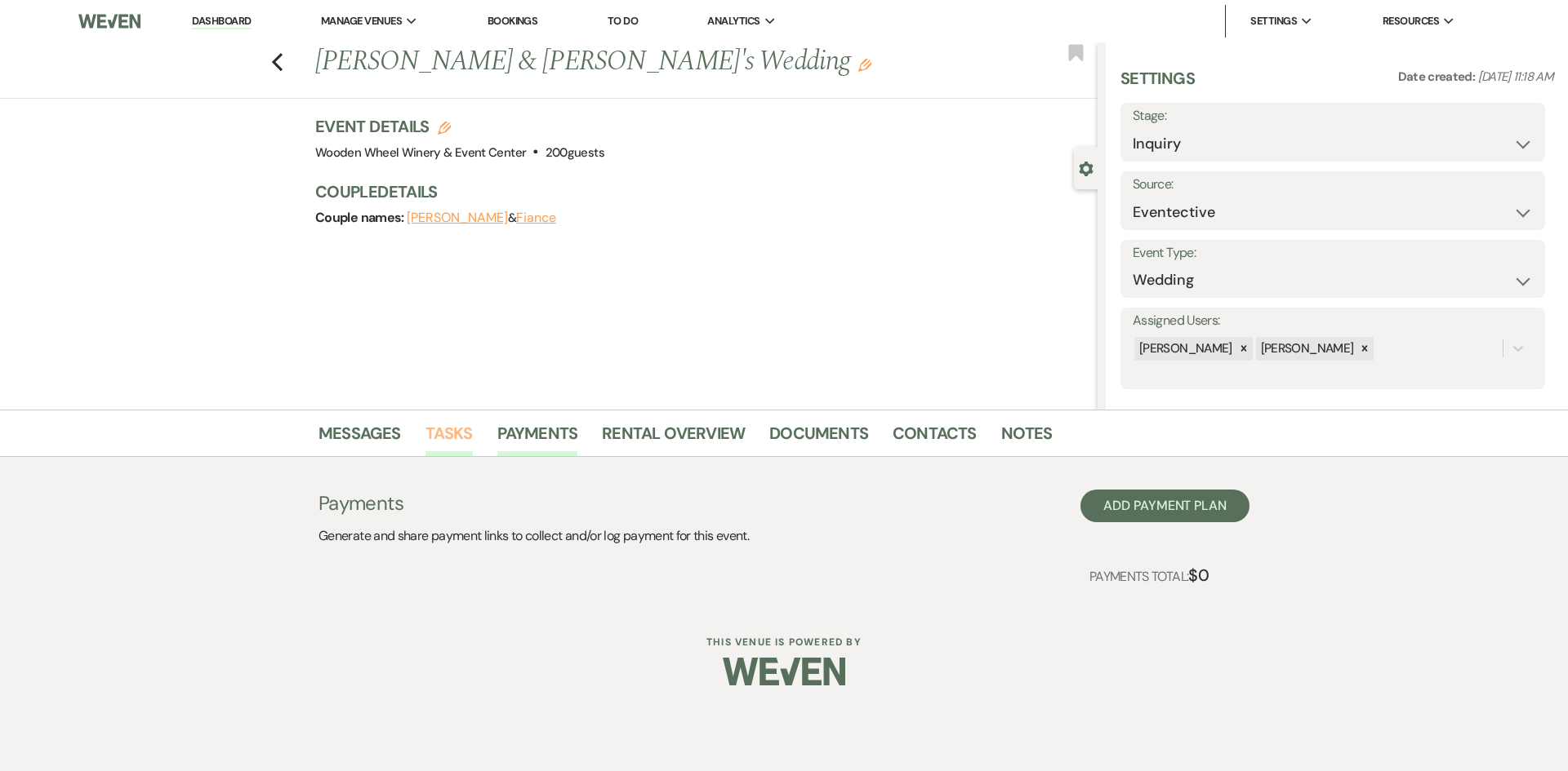
click at [454, 433] on link "Tasks" at bounding box center [449, 438] width 48 height 36
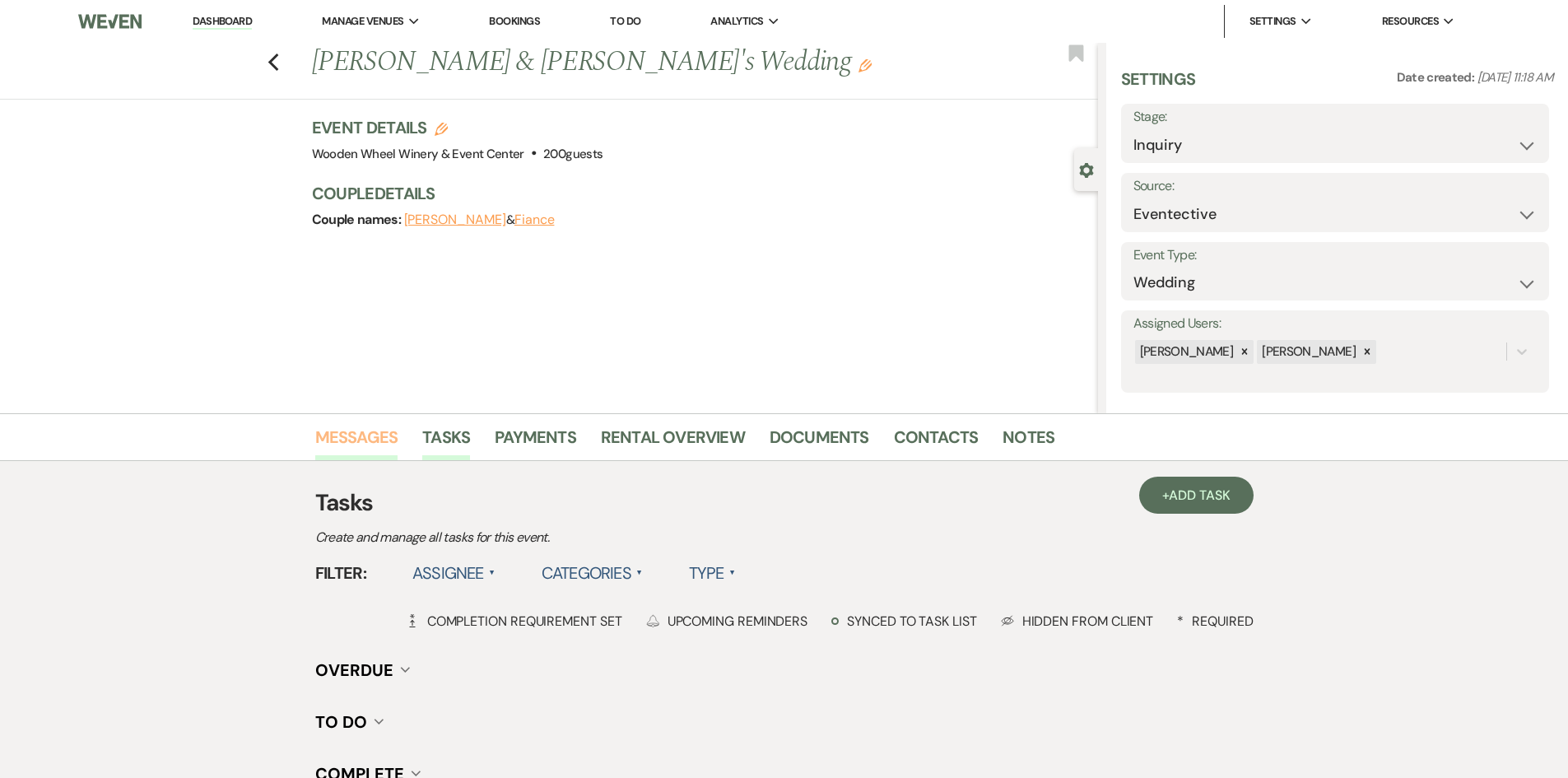
click at [355, 437] on link "Messages" at bounding box center [356, 442] width 83 height 36
